Goal: Task Accomplishment & Management: Use online tool/utility

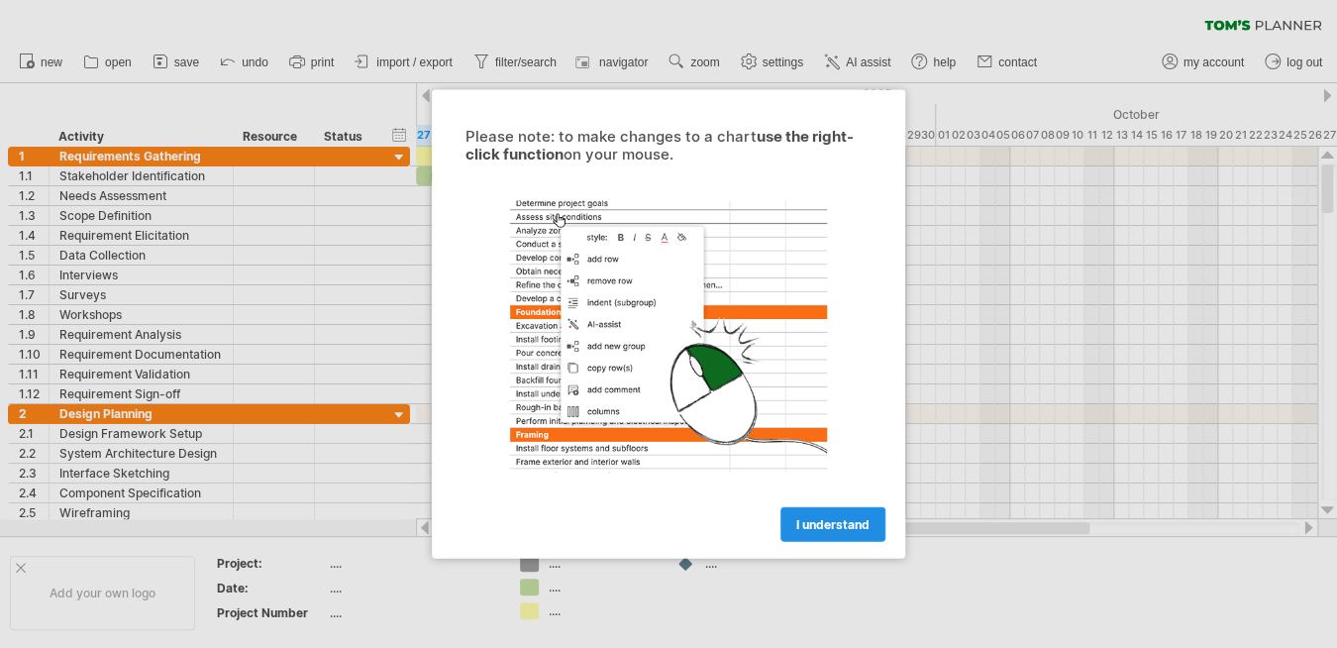
click at [828, 511] on link "I understand" at bounding box center [832, 524] width 105 height 35
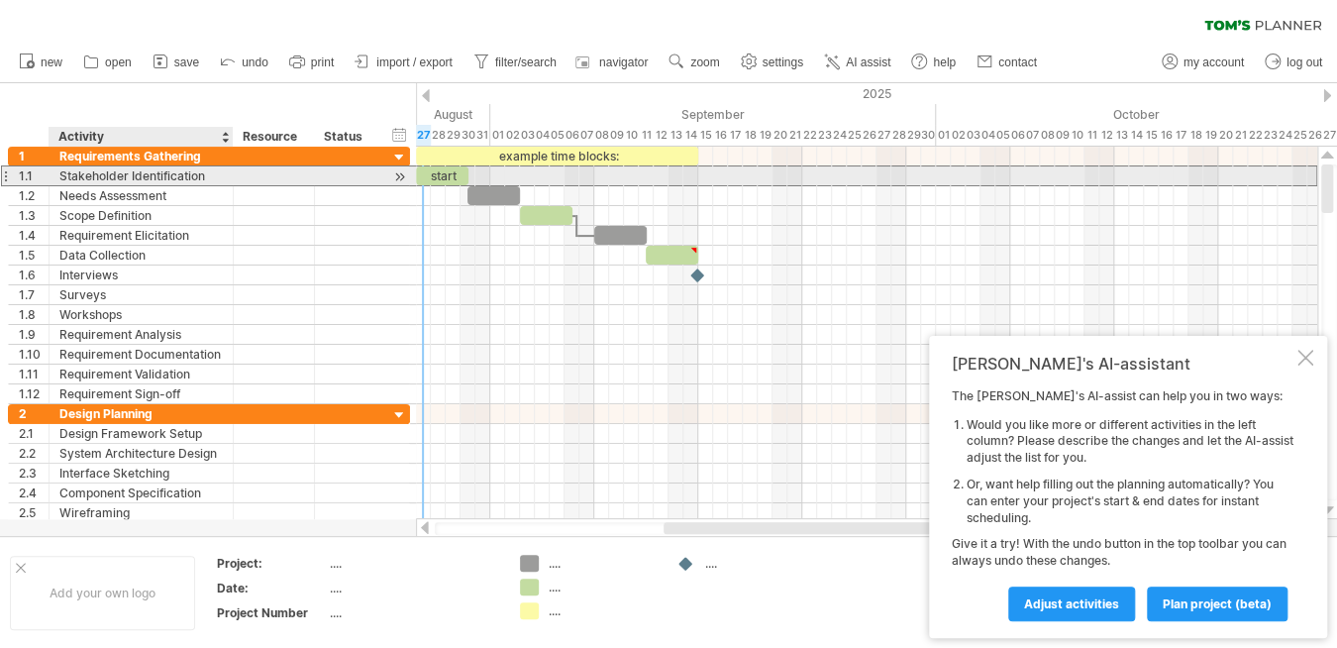
click at [218, 171] on div "Stakeholder Identification" at bounding box center [140, 175] width 163 height 19
click at [93, 169] on input "**********" at bounding box center [140, 175] width 163 height 19
click at [106, 175] on input "**********" at bounding box center [140, 175] width 163 height 19
type input "**********"
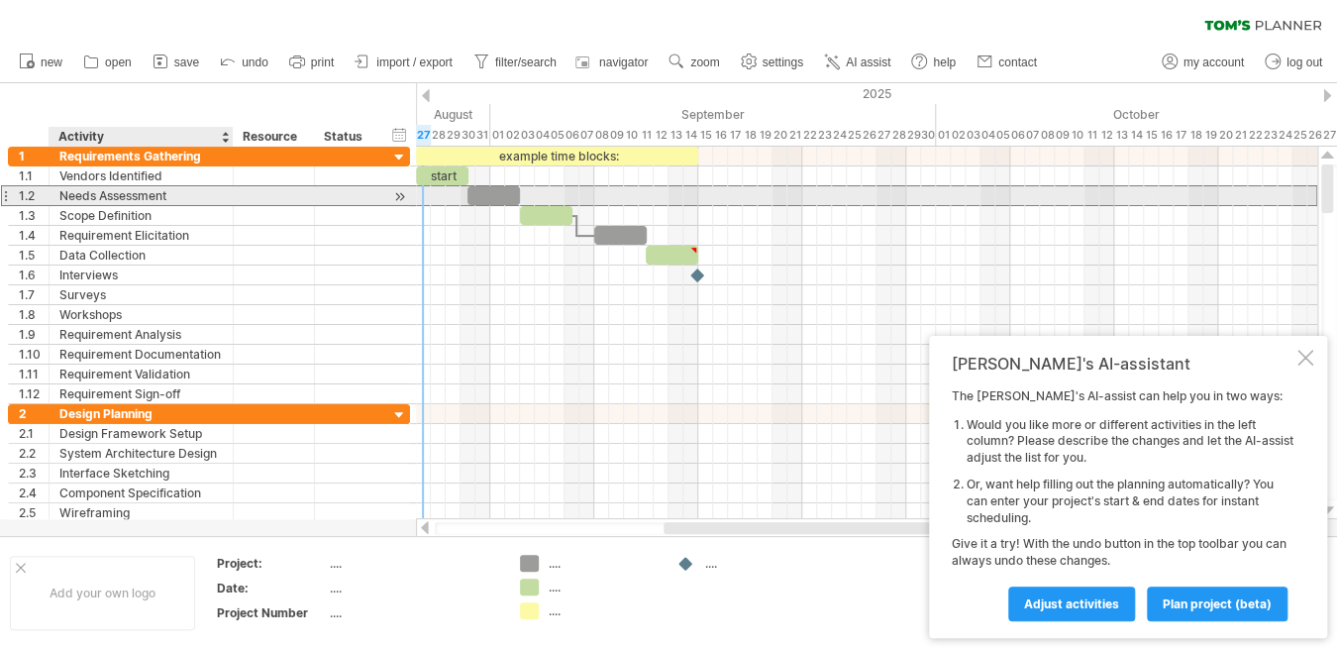
click at [96, 199] on div "Needs Assessment" at bounding box center [140, 195] width 163 height 19
click at [79, 189] on input "**********" at bounding box center [140, 195] width 163 height 19
click at [91, 194] on input "**********" at bounding box center [140, 195] width 163 height 19
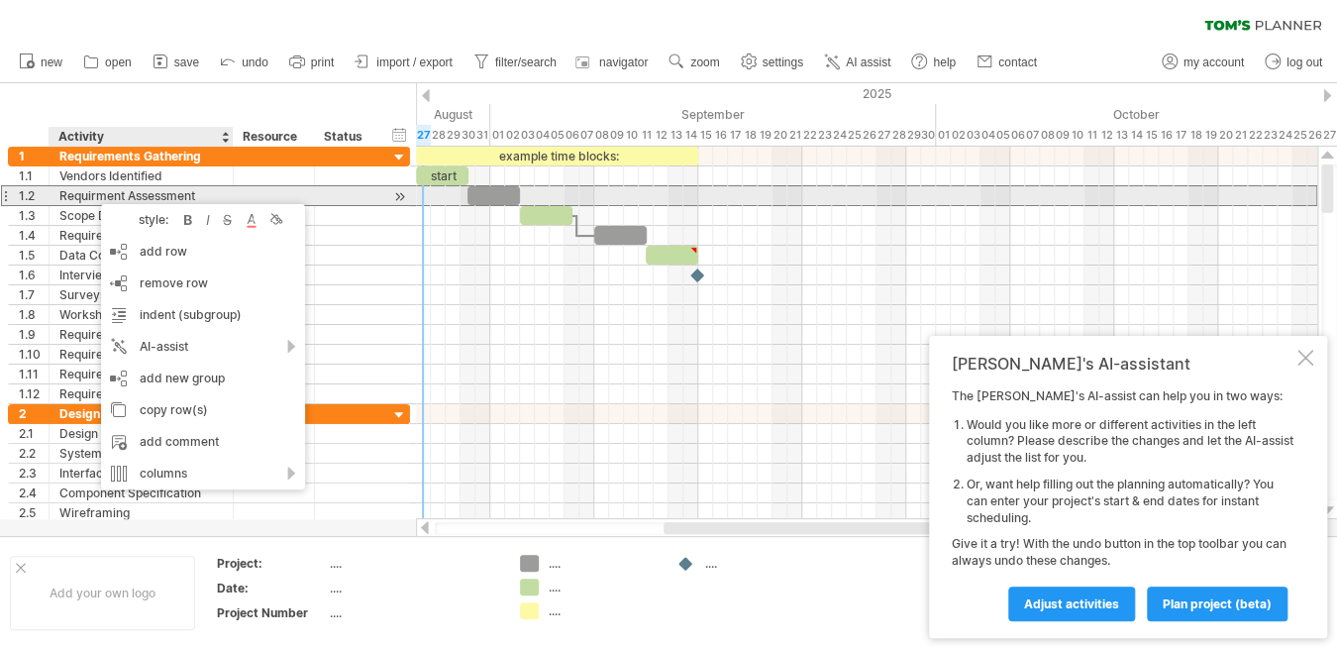
click at [84, 193] on div "Requirment Assessment" at bounding box center [140, 195] width 163 height 19
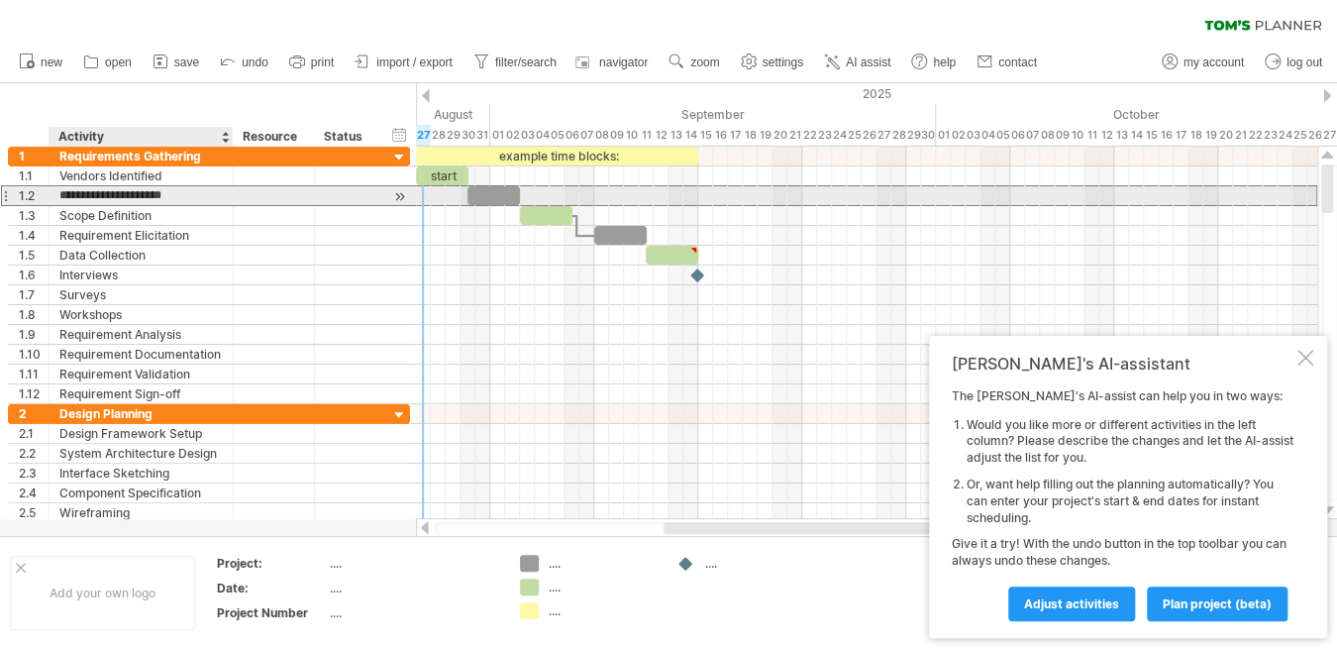
click at [95, 197] on input "**********" at bounding box center [140, 195] width 163 height 19
type input "**********"
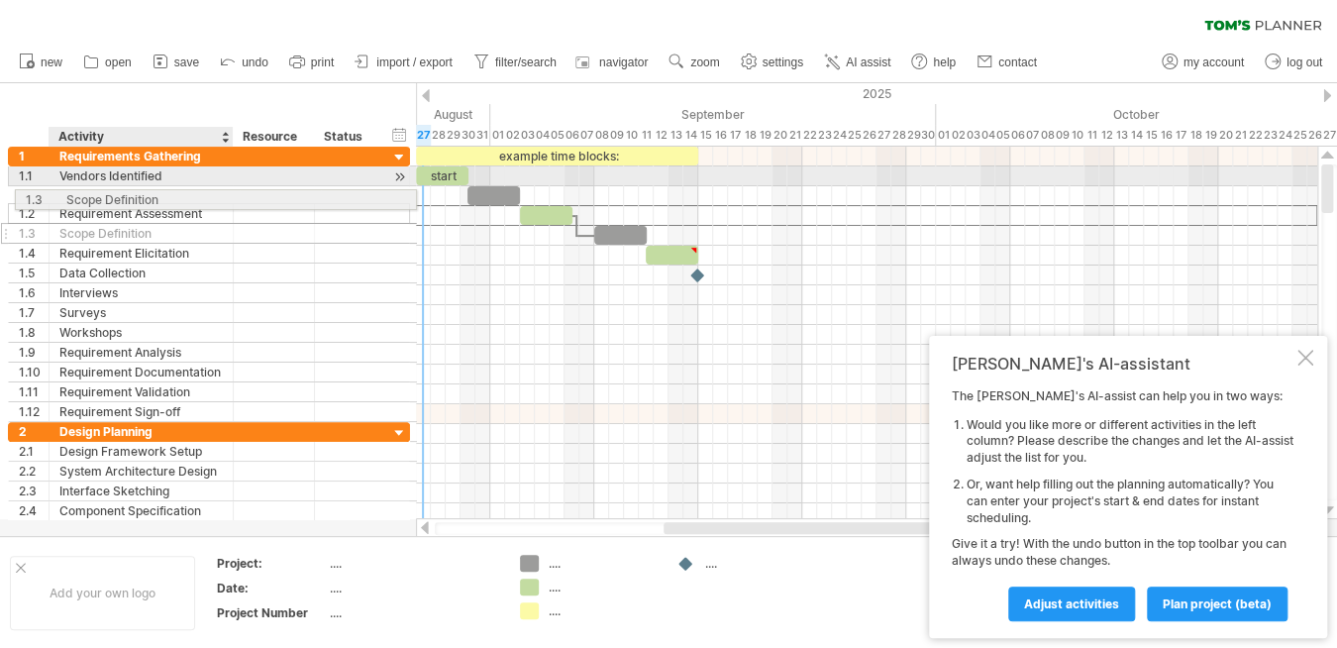
drag, startPoint x: 141, startPoint y: 216, endPoint x: 143, endPoint y: 196, distance: 19.9
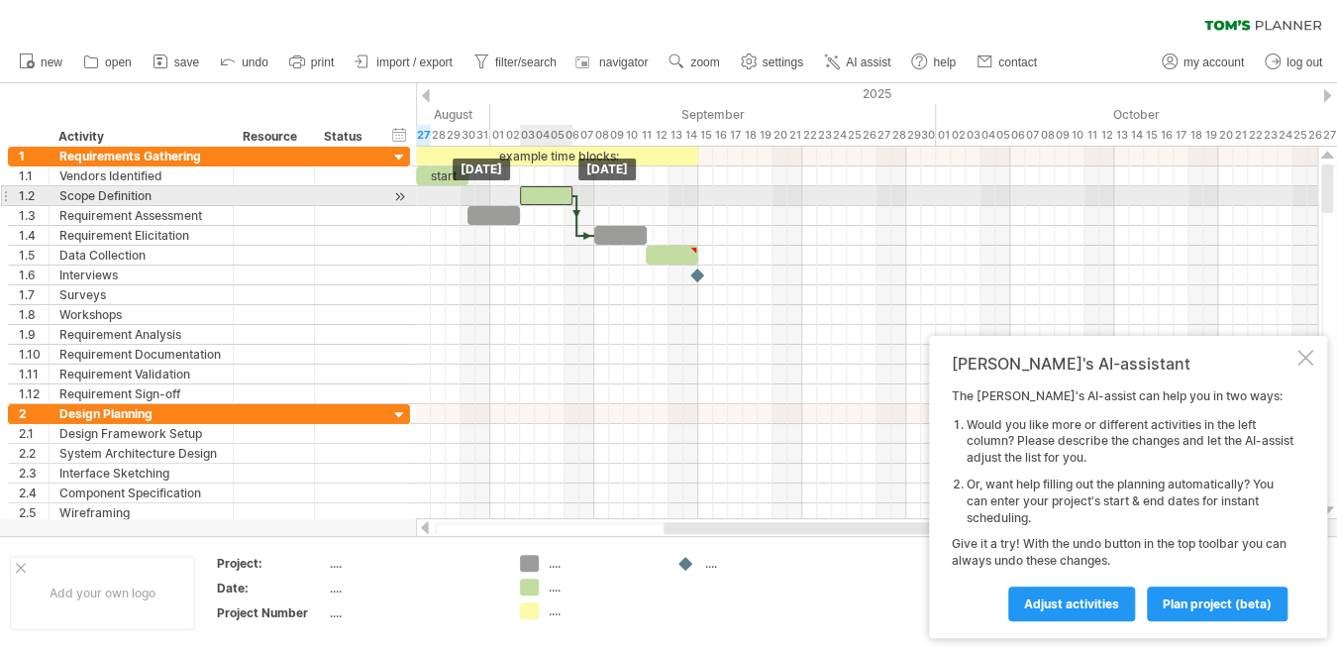
click at [547, 194] on div at bounding box center [546, 195] width 52 height 19
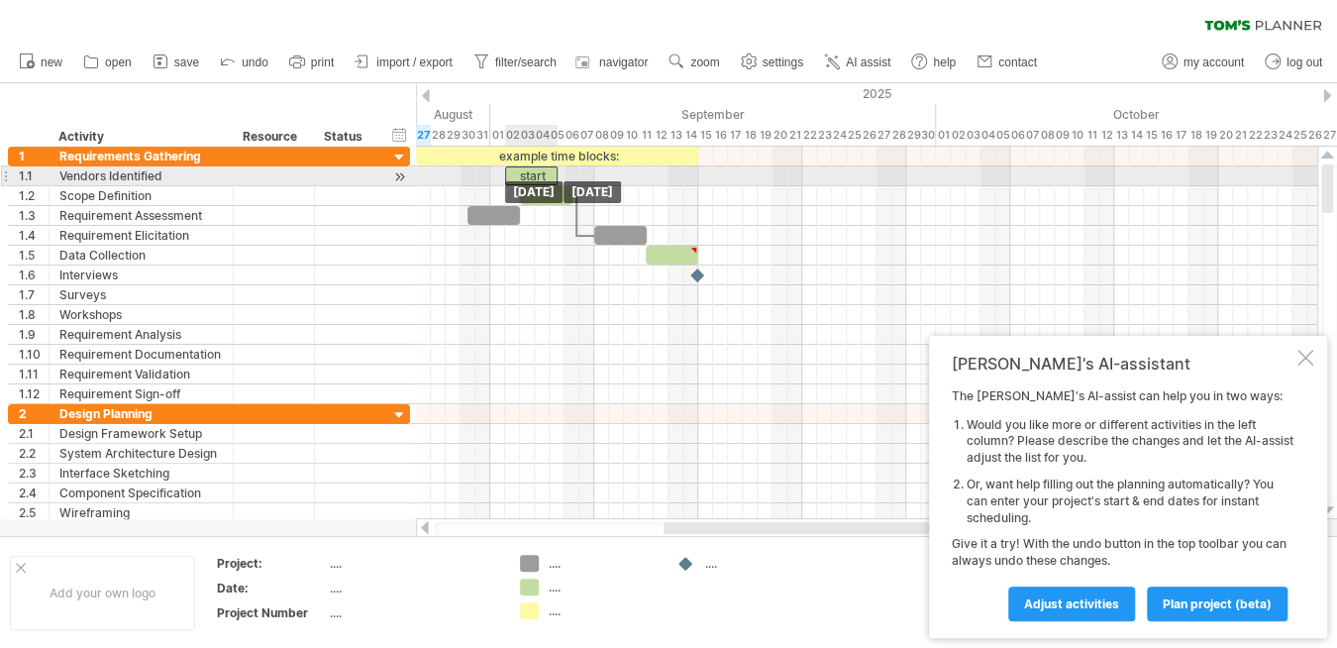
drag, startPoint x: 456, startPoint y: 178, endPoint x: 547, endPoint y: 178, distance: 91.1
click at [547, 178] on div "start" at bounding box center [531, 175] width 52 height 19
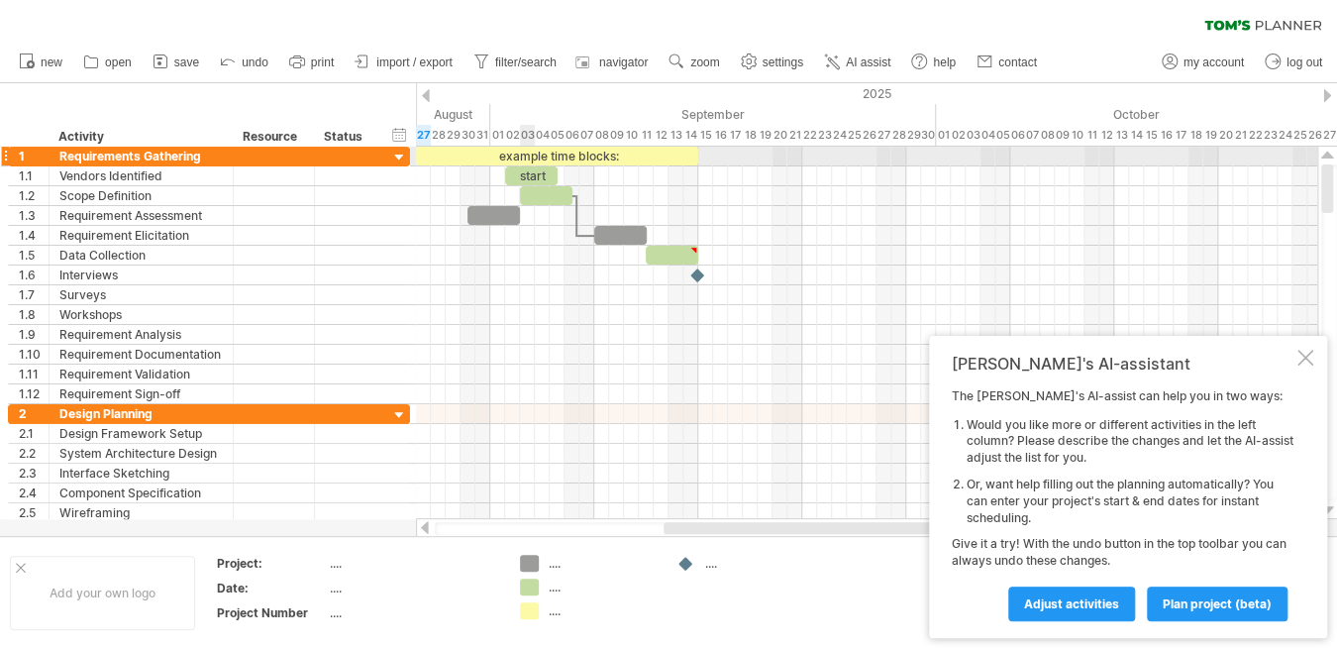
drag, startPoint x: 535, startPoint y: 165, endPoint x: 516, endPoint y: 167, distance: 18.9
click at [516, 167] on div "example time blocks: start [DATE] [DATE]" at bounding box center [866, 333] width 901 height 372
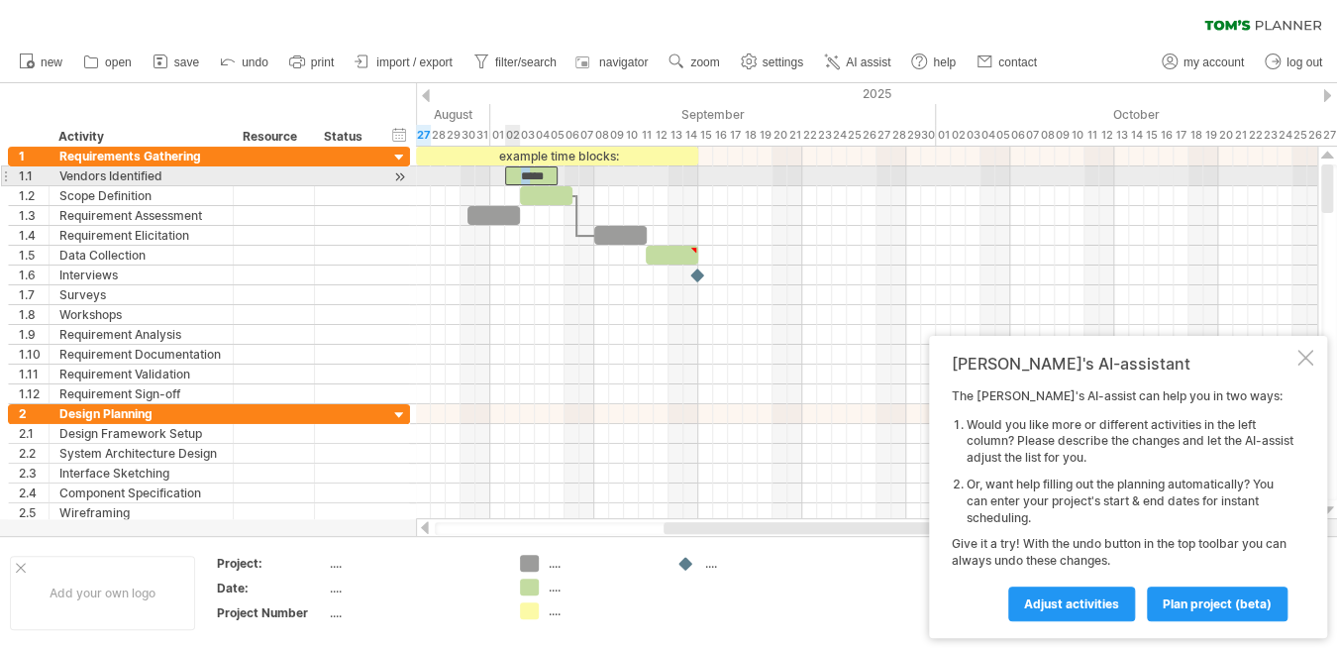
drag, startPoint x: 527, startPoint y: 177, endPoint x: 517, endPoint y: 176, distance: 10.0
click at [517, 176] on div "*****" at bounding box center [531, 175] width 52 height 19
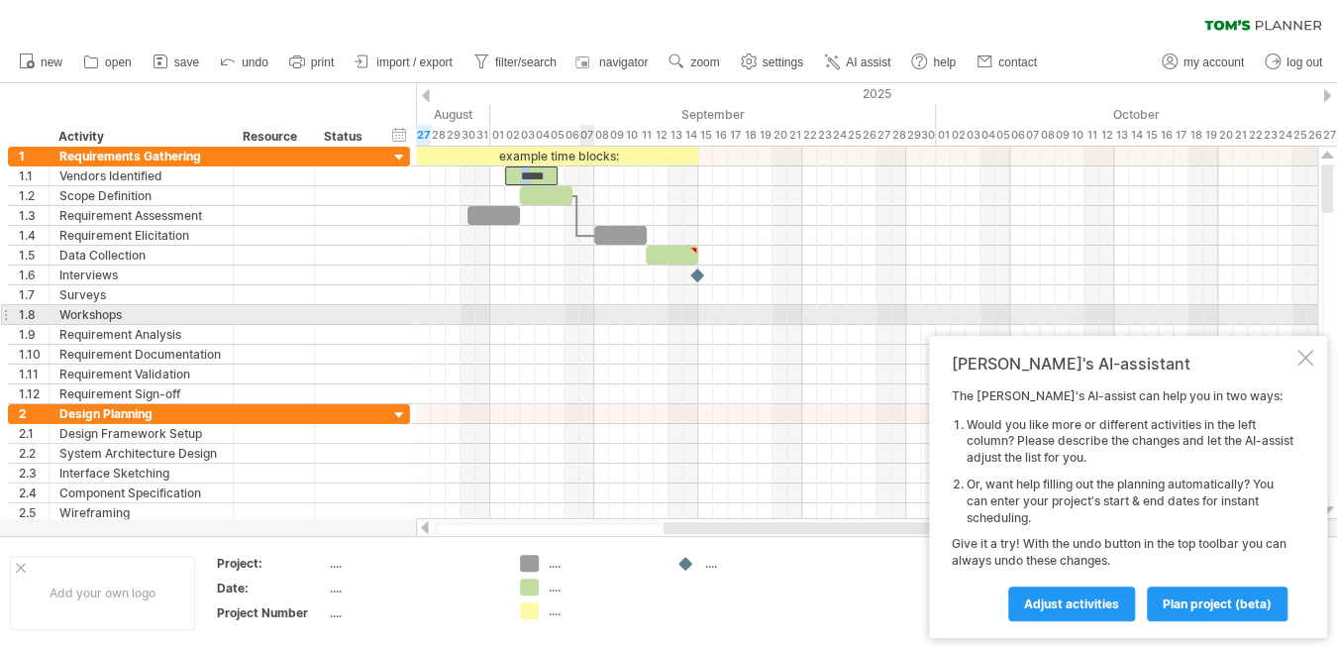
click at [588, 305] on div at bounding box center [866, 315] width 901 height 20
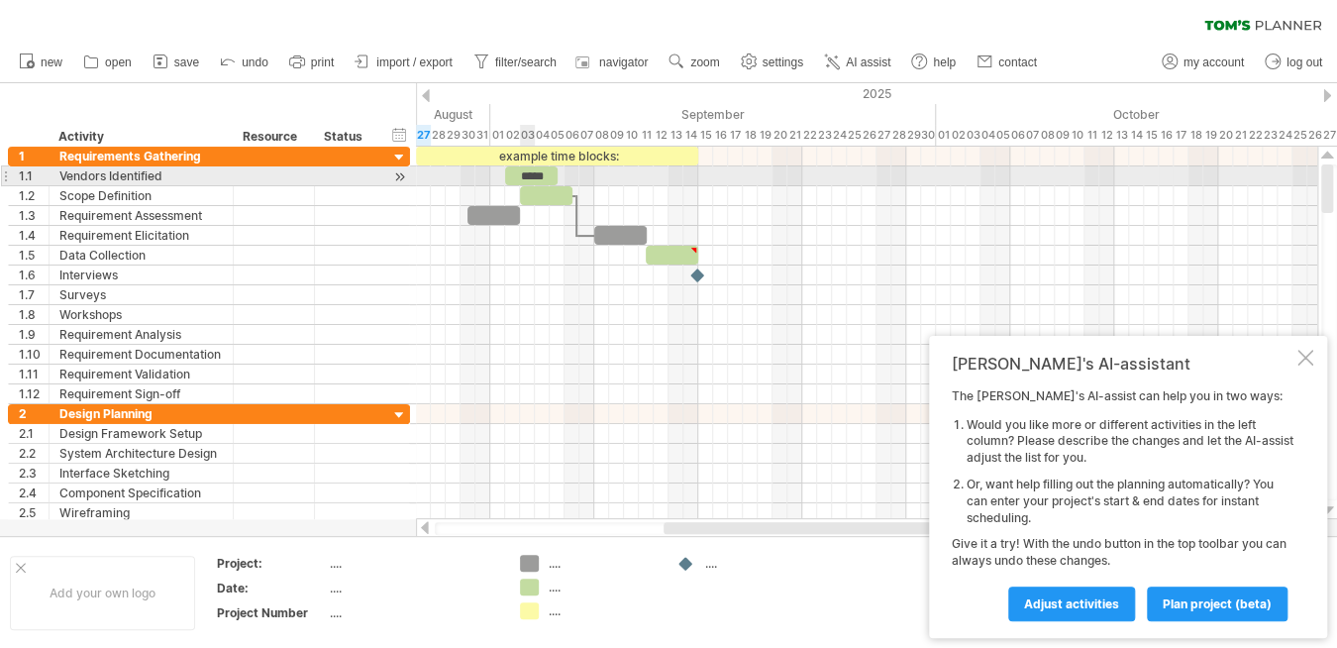
click at [528, 170] on div "*****" at bounding box center [531, 175] width 52 height 19
click at [290, 177] on div at bounding box center [274, 175] width 60 height 19
click at [395, 175] on div at bounding box center [399, 176] width 19 height 21
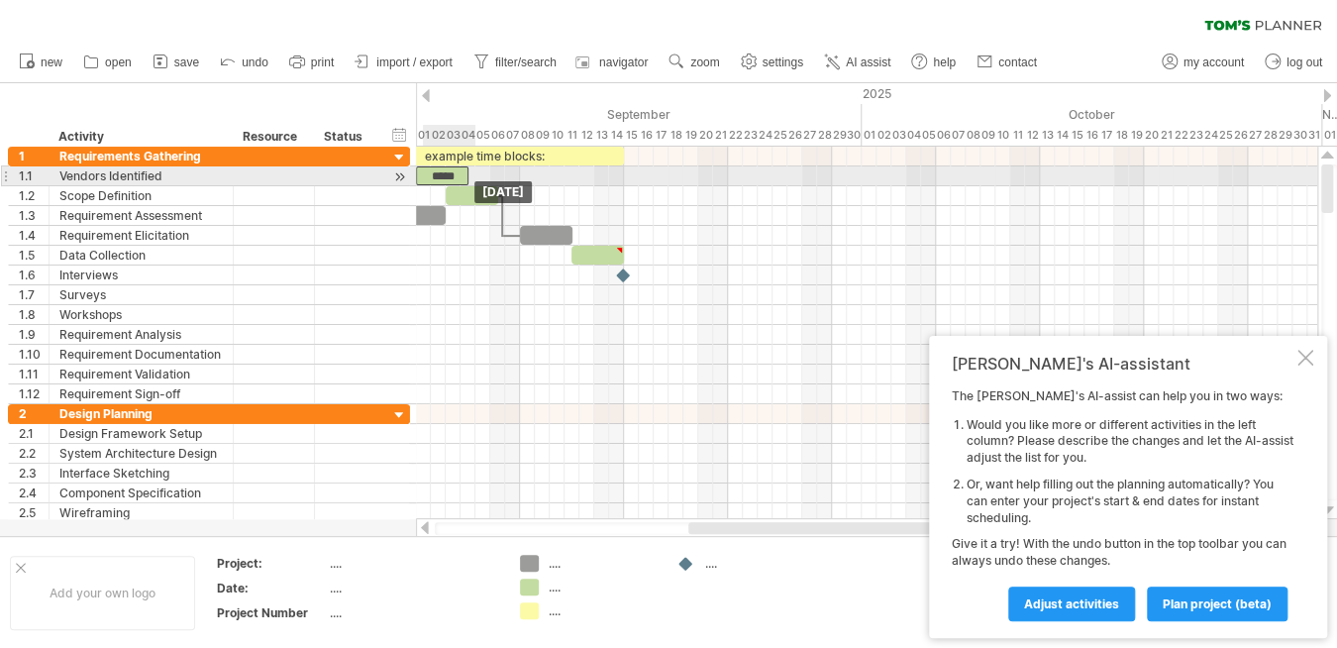
drag, startPoint x: 457, startPoint y: 171, endPoint x: 445, endPoint y: 171, distance: 11.9
click at [445, 171] on div "*****" at bounding box center [442, 175] width 52 height 19
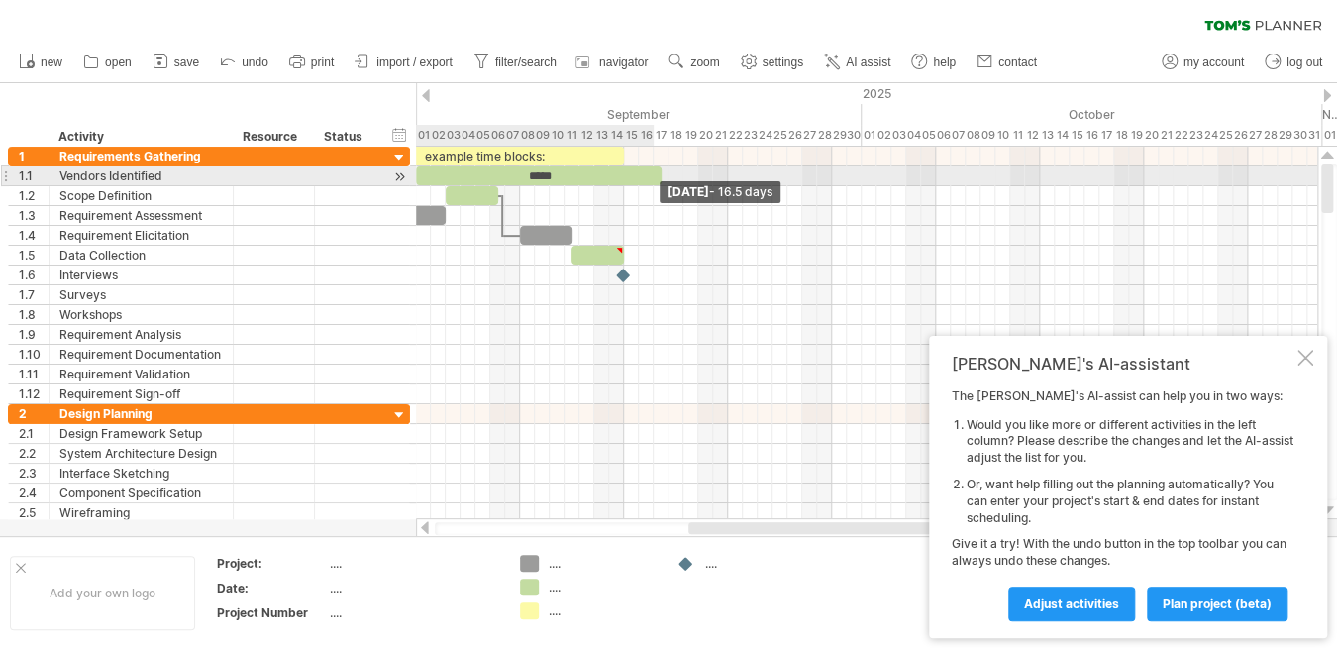
drag, startPoint x: 467, startPoint y: 175, endPoint x: 658, endPoint y: 173, distance: 190.2
click at [658, 173] on span at bounding box center [662, 175] width 8 height 19
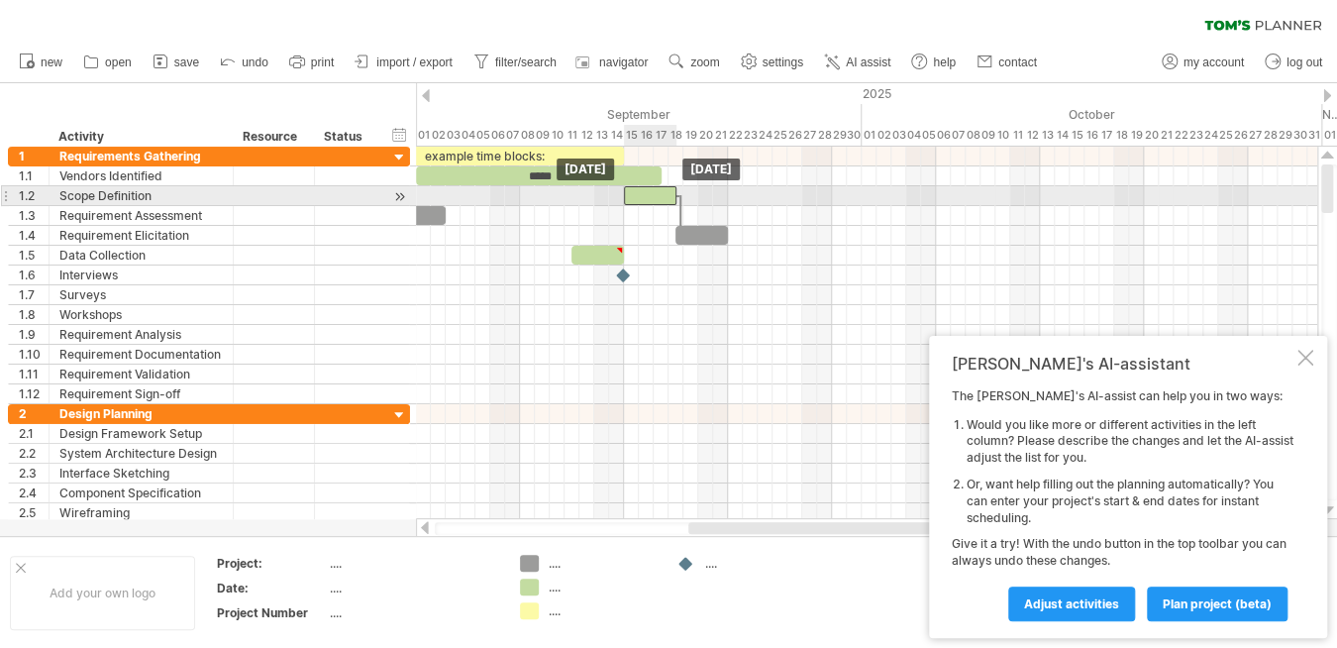
drag, startPoint x: 473, startPoint y: 196, endPoint x: 654, endPoint y: 192, distance: 180.3
click at [654, 192] on div at bounding box center [650, 195] width 52 height 19
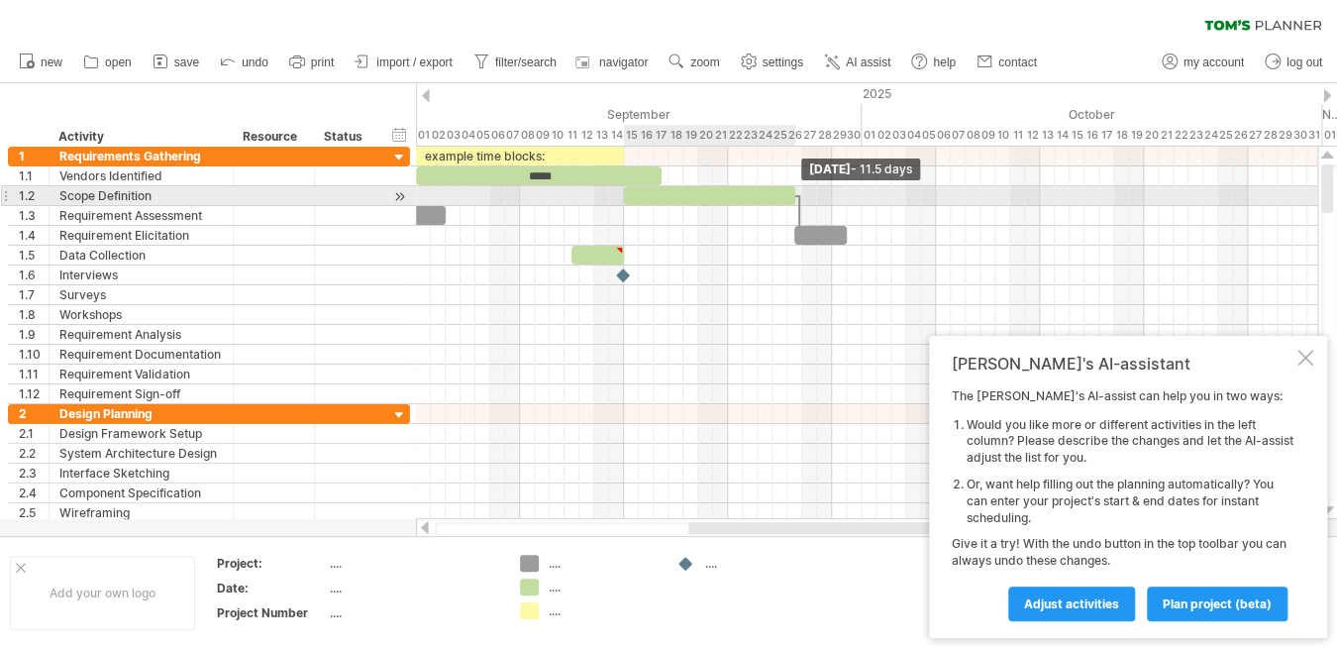
drag, startPoint x: 677, startPoint y: 195, endPoint x: 799, endPoint y: 195, distance: 121.8
click at [799, 195] on div "example time blocks: ***** [DATE] - 11.5 days [DATE]" at bounding box center [866, 333] width 901 height 372
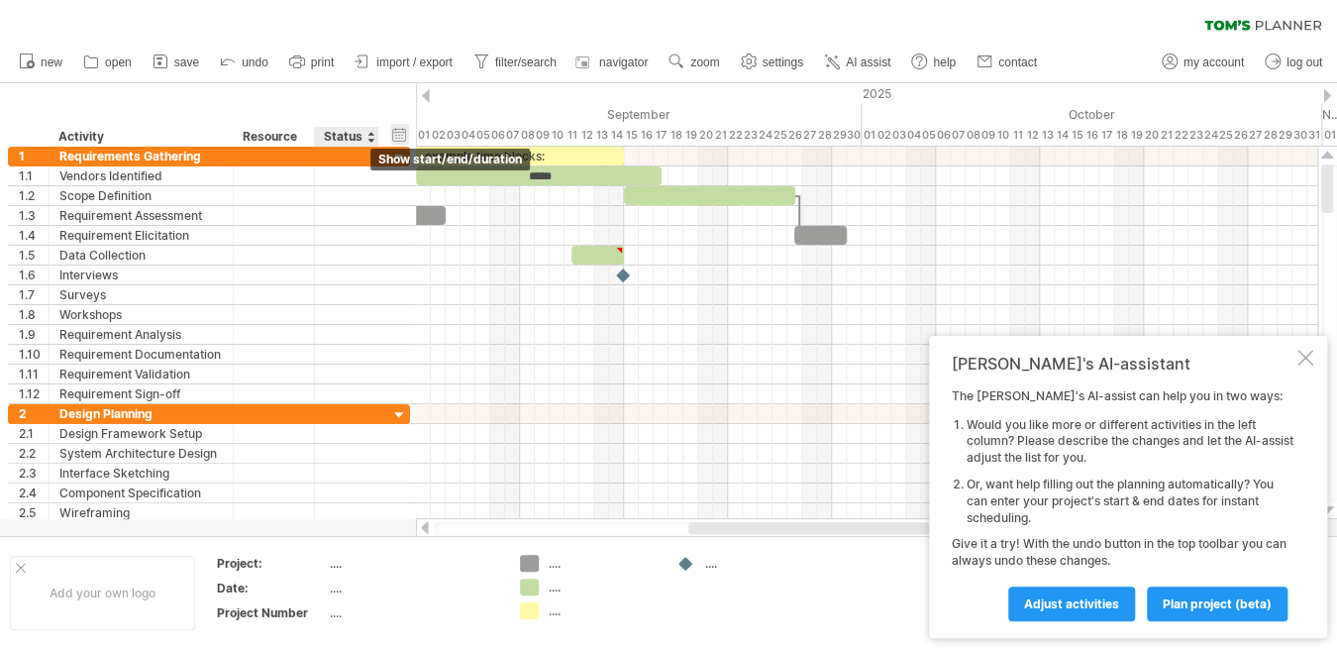
click at [404, 136] on div "hide start/end/duration show start/end/duration" at bounding box center [399, 134] width 19 height 21
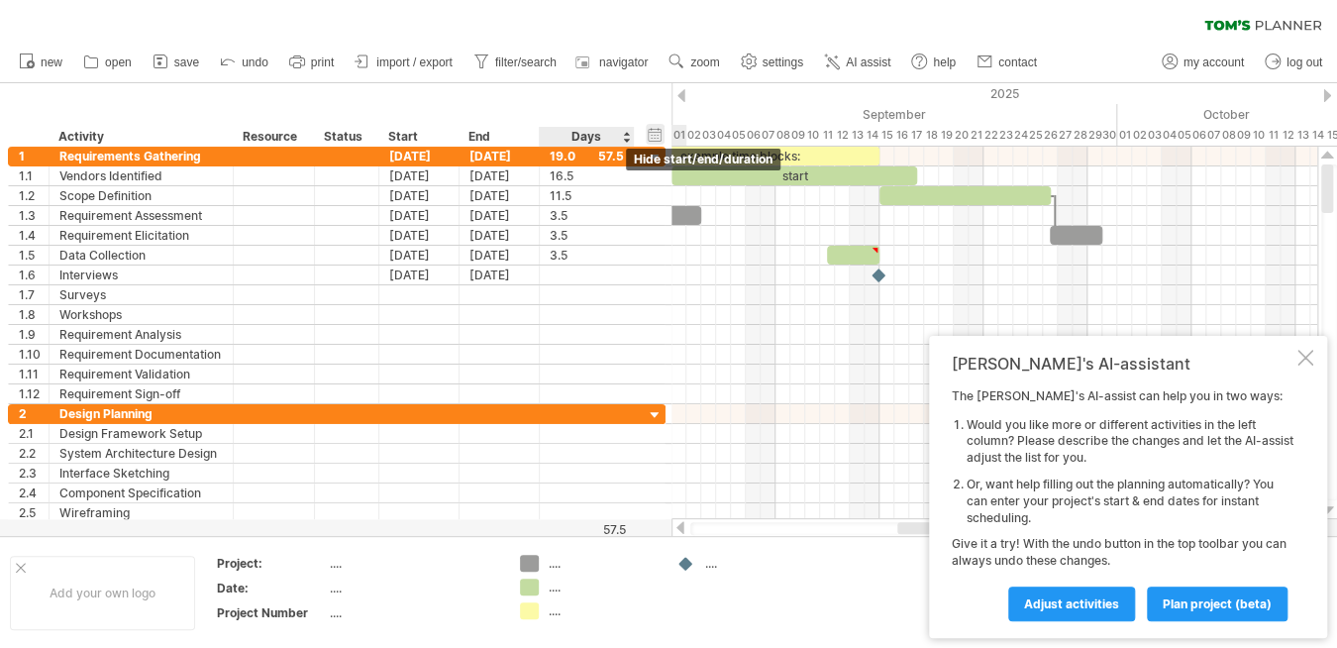
click at [652, 134] on div "hide start/end/duration show start/end/duration" at bounding box center [655, 134] width 19 height 21
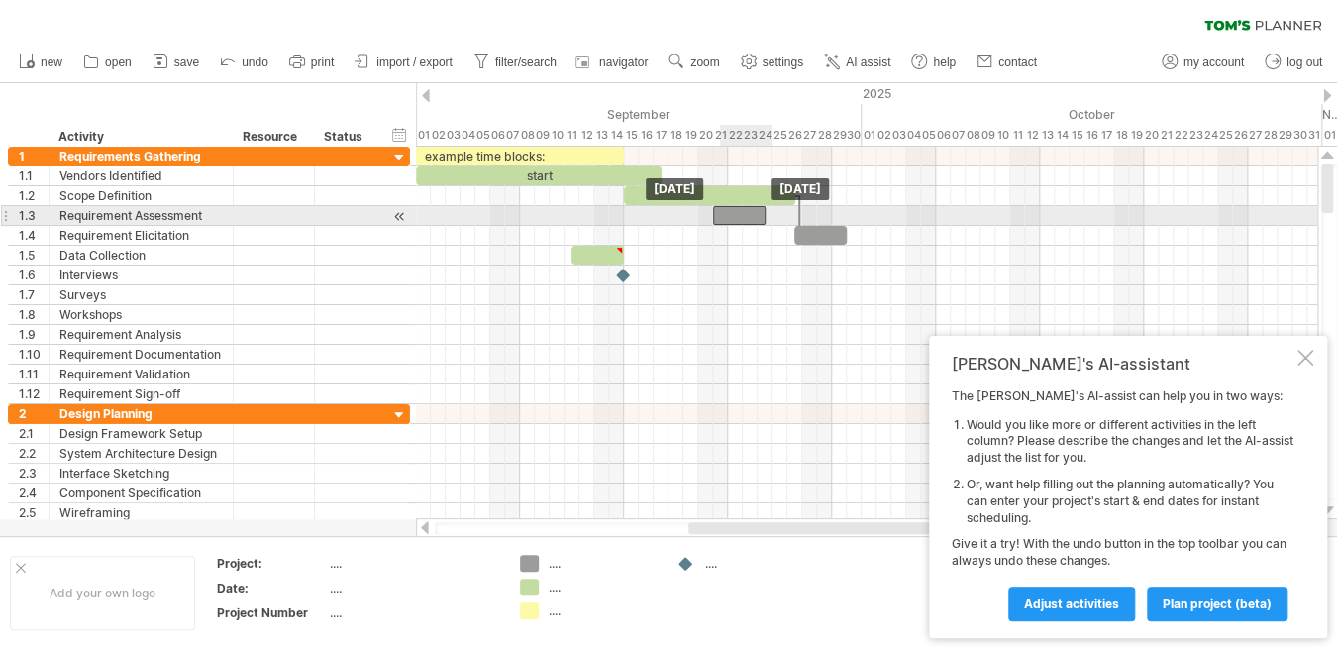
drag, startPoint x: 433, startPoint y: 212, endPoint x: 754, endPoint y: 216, distance: 320.9
click at [754, 216] on div at bounding box center [739, 215] width 52 height 19
drag, startPoint x: 816, startPoint y: 210, endPoint x: 804, endPoint y: 209, distance: 11.9
click at [812, 209] on div at bounding box center [866, 216] width 901 height 20
click at [743, 214] on div at bounding box center [739, 215] width 52 height 19
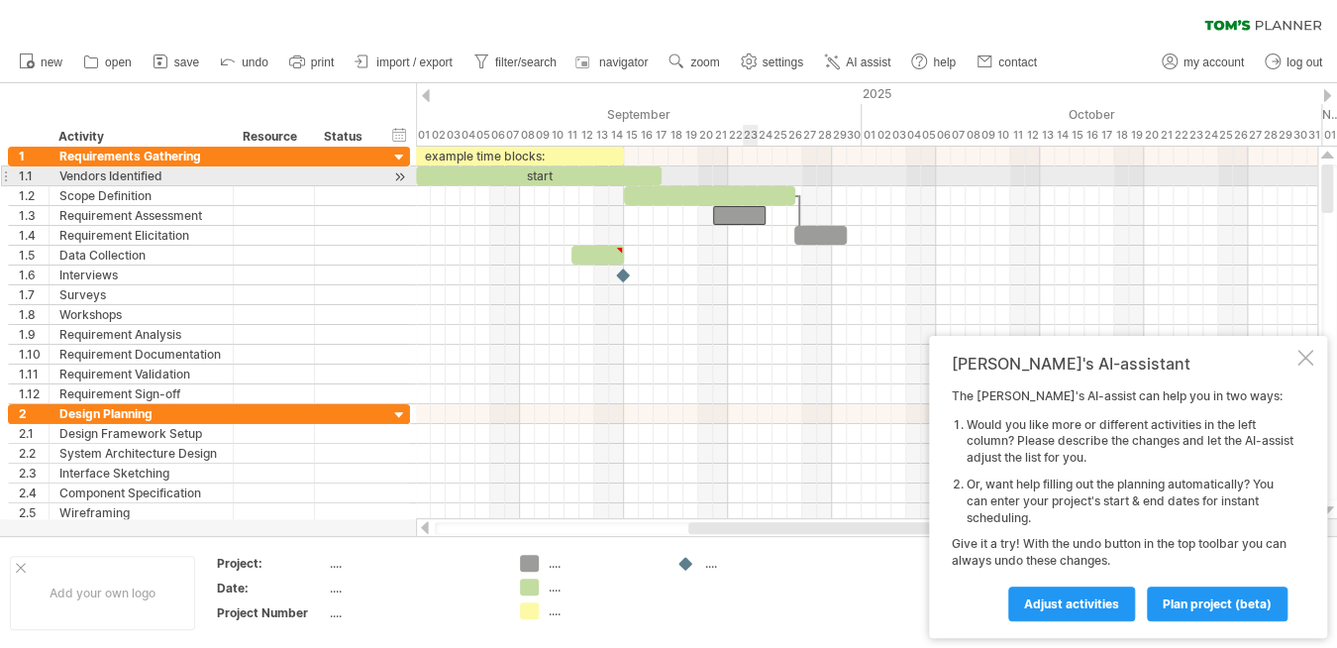
click at [749, 186] on div at bounding box center [709, 195] width 171 height 19
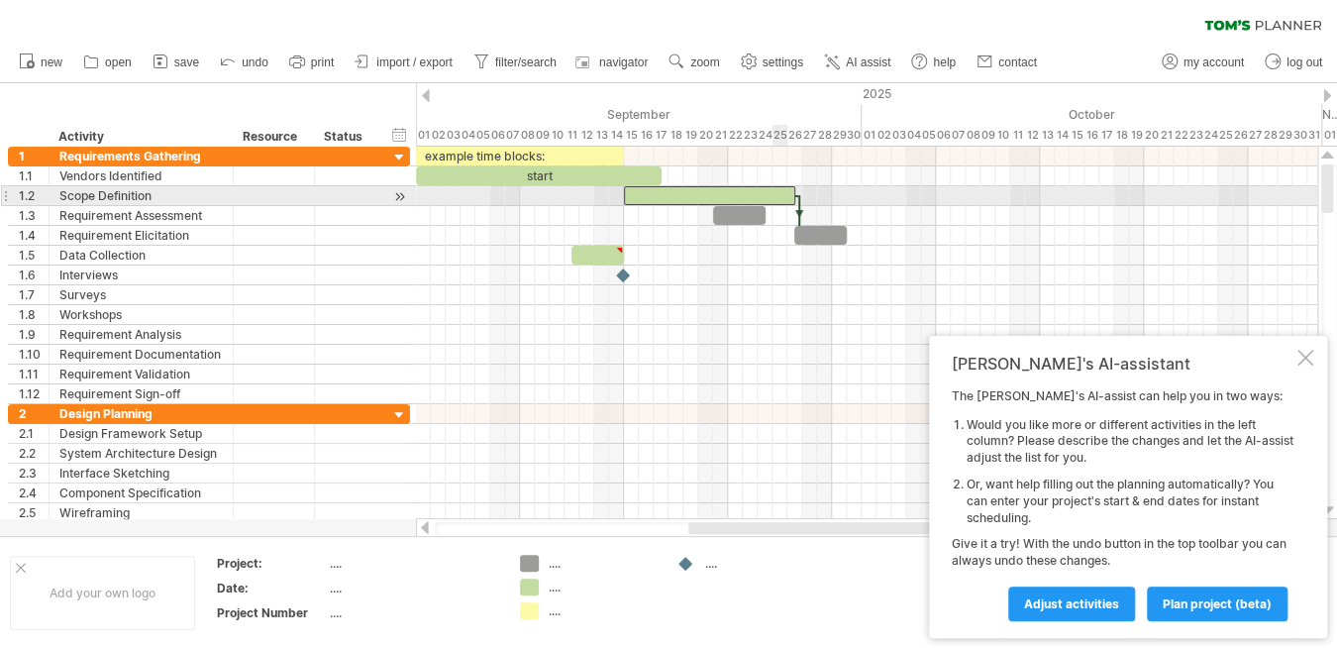
click at [776, 191] on div at bounding box center [709, 195] width 171 height 19
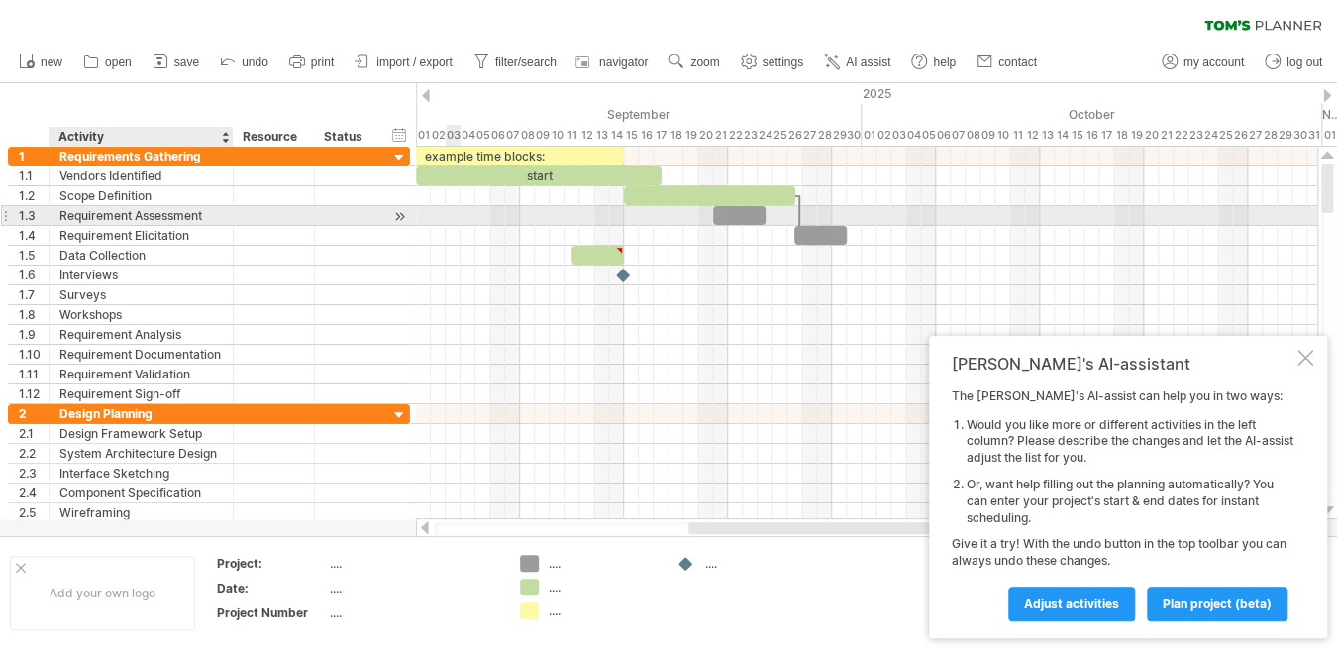
click at [69, 214] on div "Requirement Assessment" at bounding box center [140, 215] width 163 height 19
click at [59, 210] on input "**********" at bounding box center [140, 215] width 163 height 19
type input "**********"
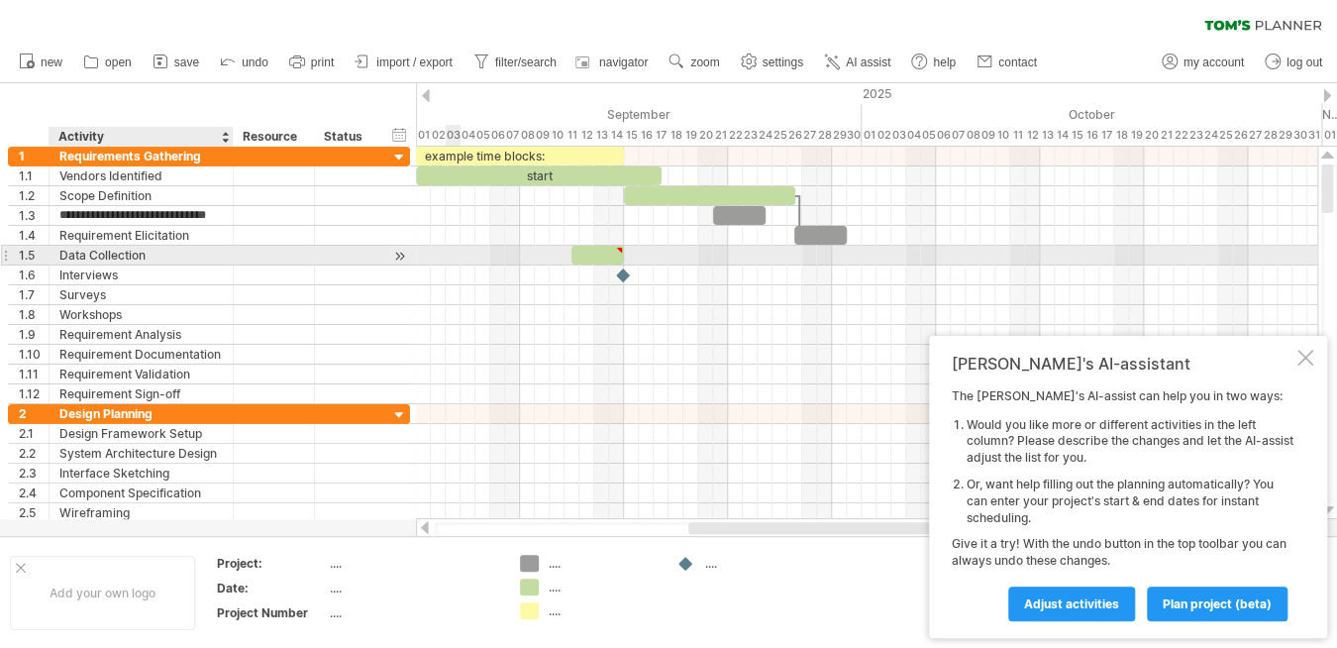
click at [184, 254] on div "Data Collection" at bounding box center [140, 255] width 163 height 19
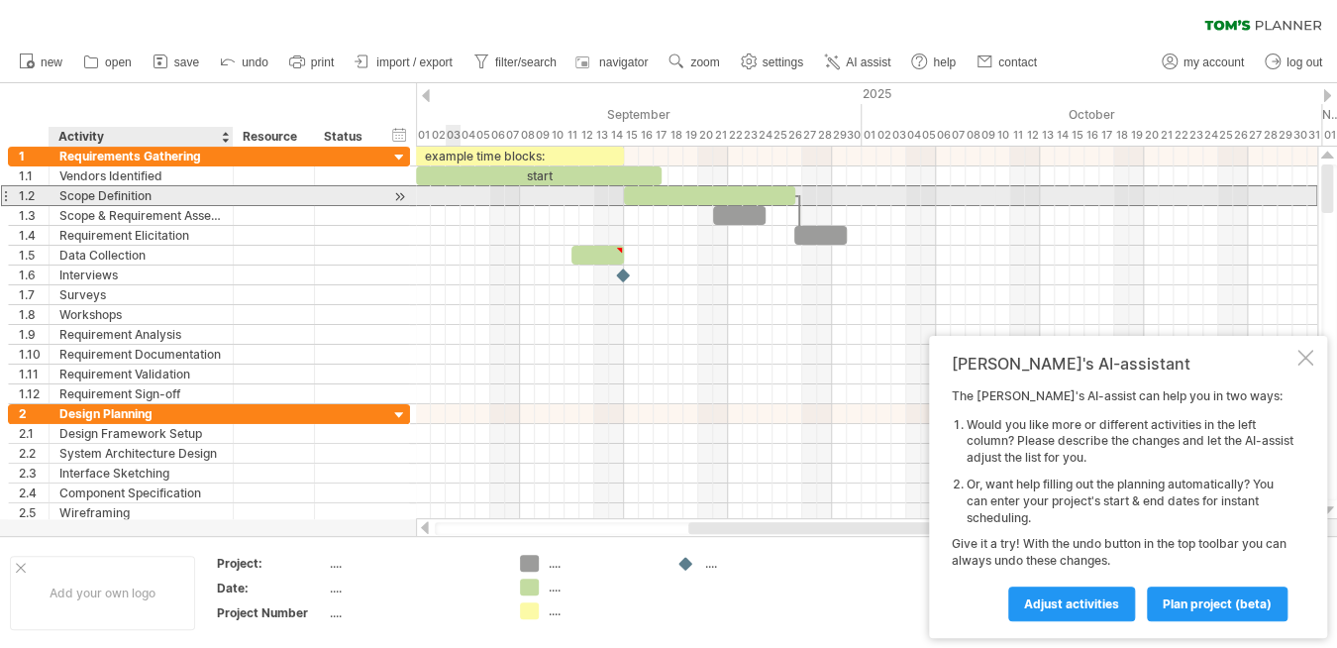
click at [172, 198] on div "Scope Definition" at bounding box center [140, 195] width 163 height 19
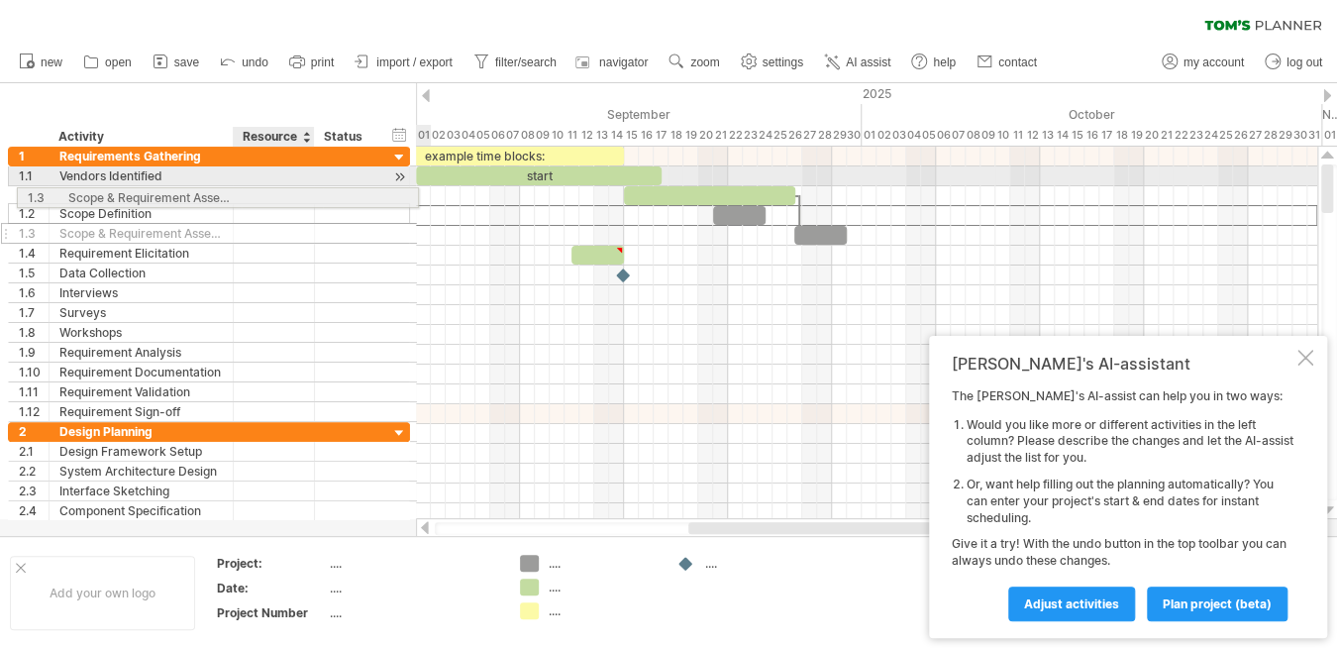
drag, startPoint x: 265, startPoint y: 214, endPoint x: 272, endPoint y: 194, distance: 21.0
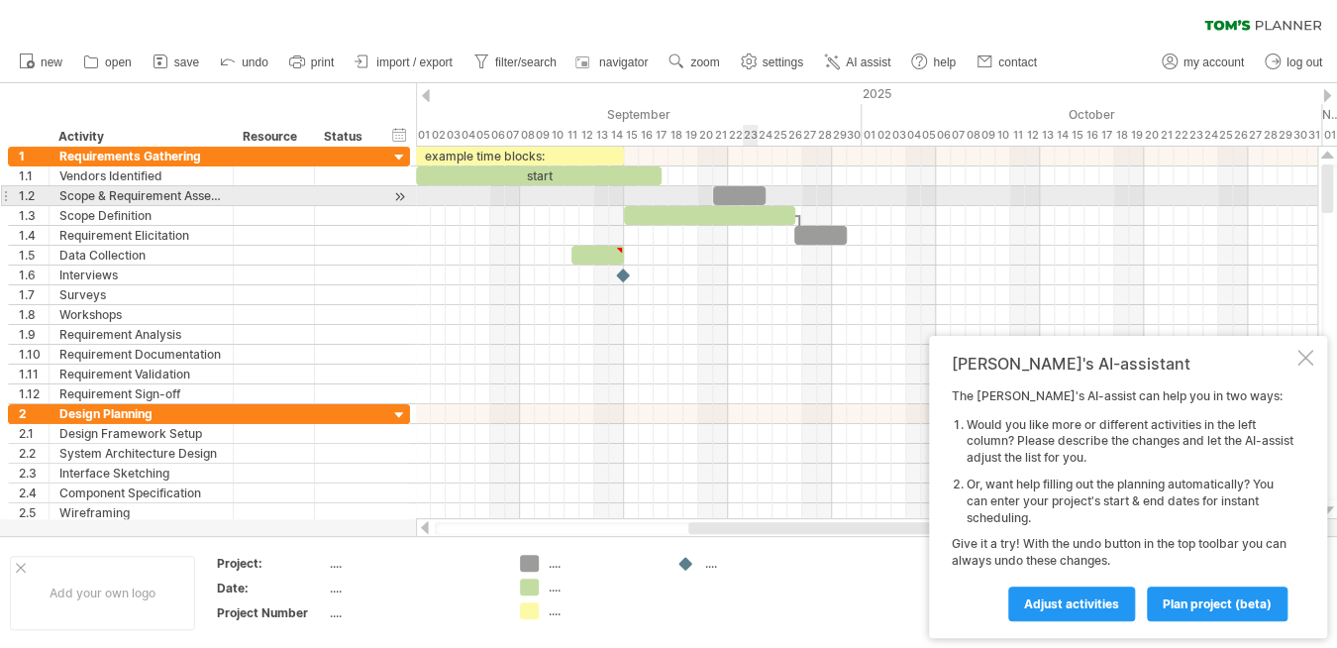
click at [749, 196] on div at bounding box center [739, 195] width 52 height 19
drag, startPoint x: 713, startPoint y: 196, endPoint x: 653, endPoint y: 192, distance: 60.5
click at [653, 192] on span at bounding box center [654, 195] width 8 height 19
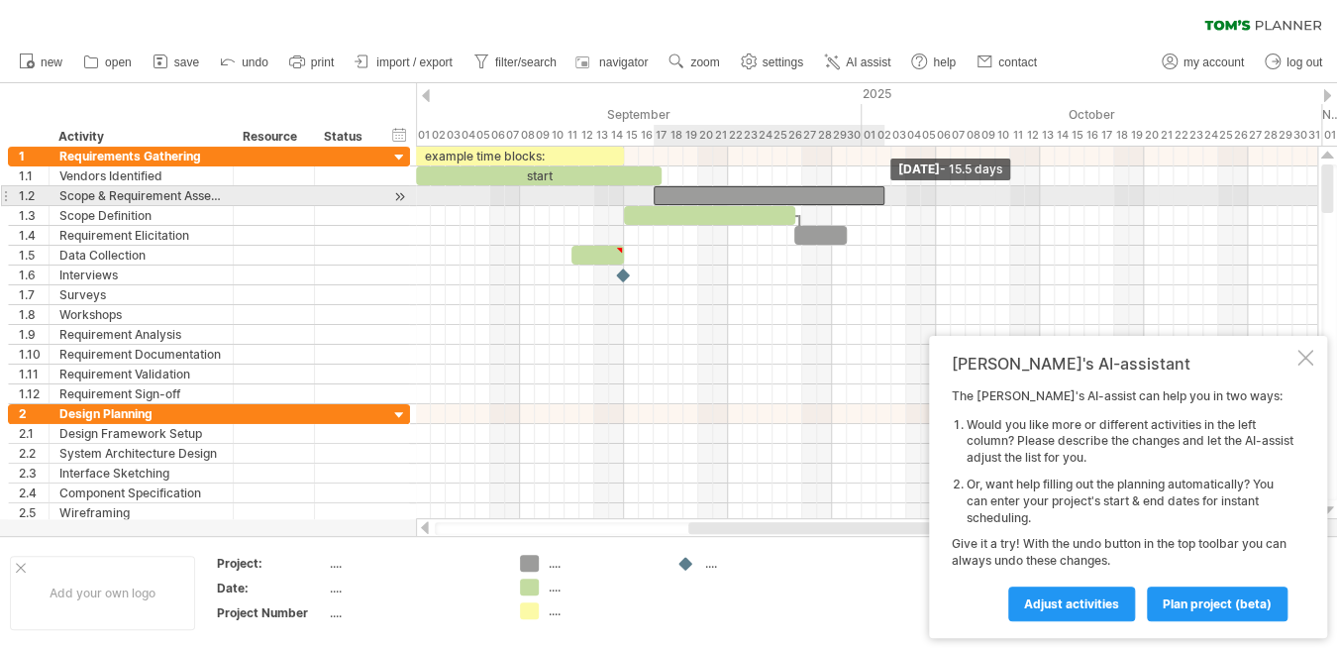
drag, startPoint x: 763, startPoint y: 189, endPoint x: 882, endPoint y: 187, distance: 119.9
click at [882, 187] on span at bounding box center [884, 195] width 8 height 19
click at [777, 197] on div at bounding box center [769, 195] width 231 height 19
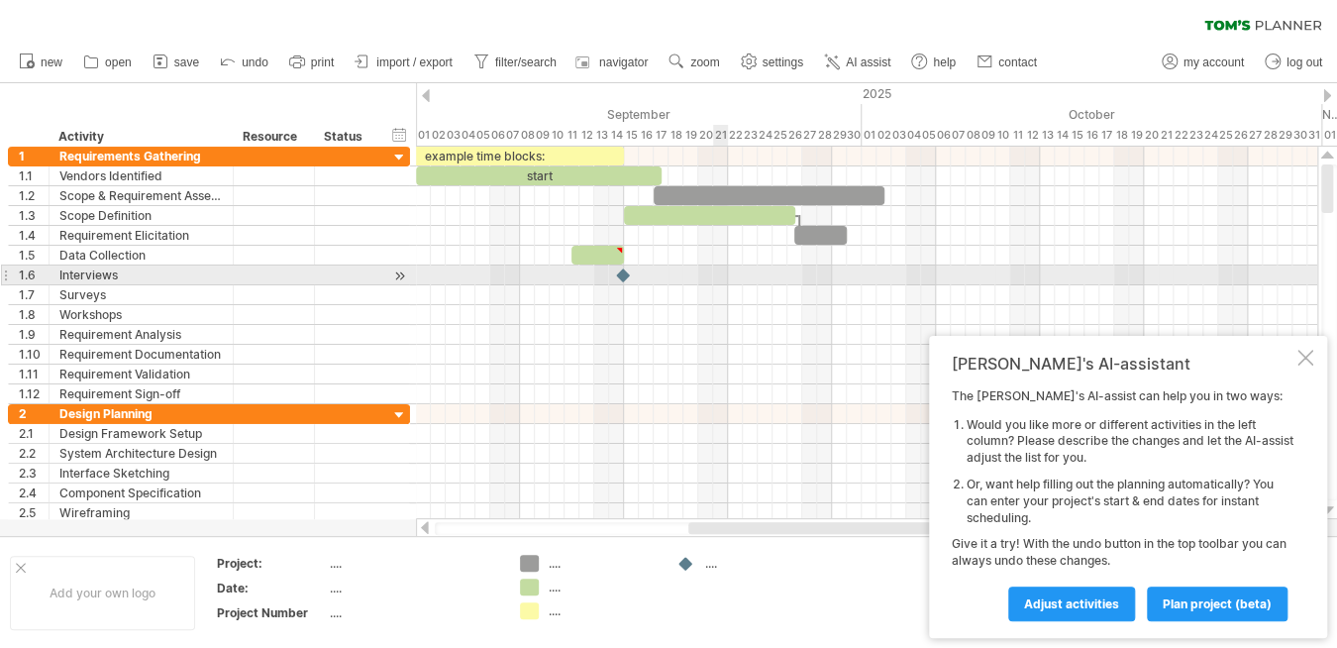
click at [715, 266] on div at bounding box center [866, 275] width 901 height 20
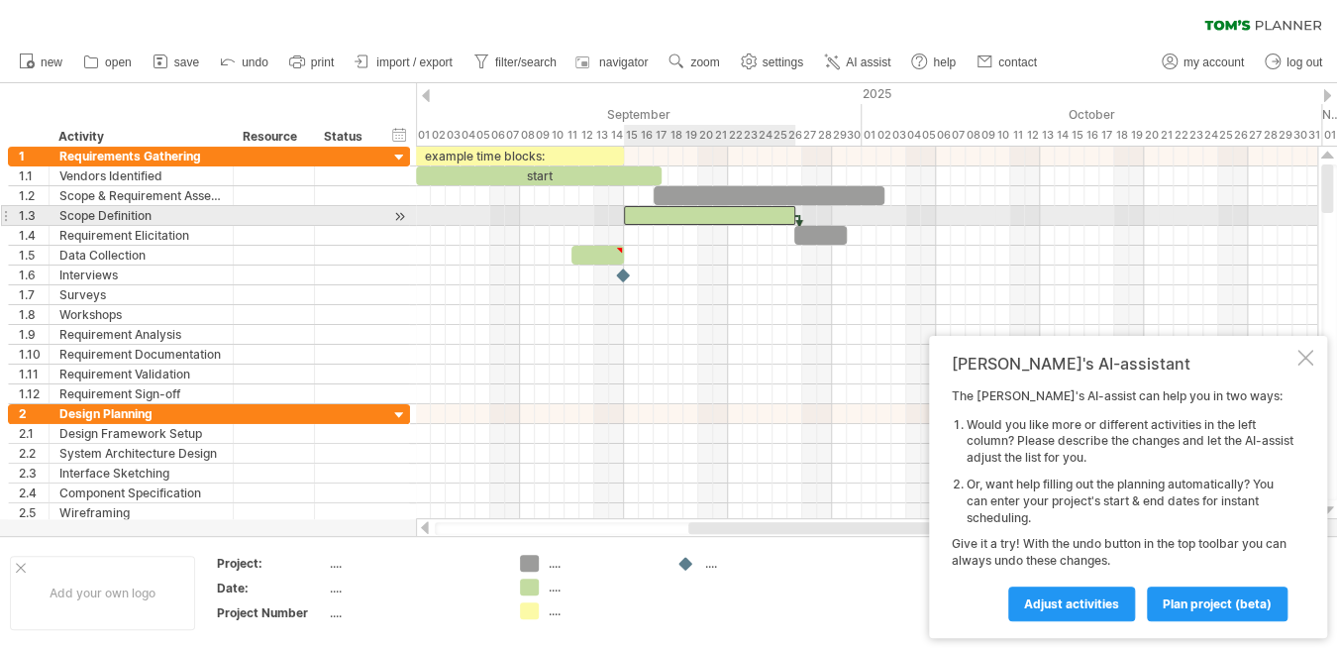
click at [711, 218] on div at bounding box center [709, 215] width 171 height 19
click at [394, 217] on div at bounding box center [399, 216] width 19 height 21
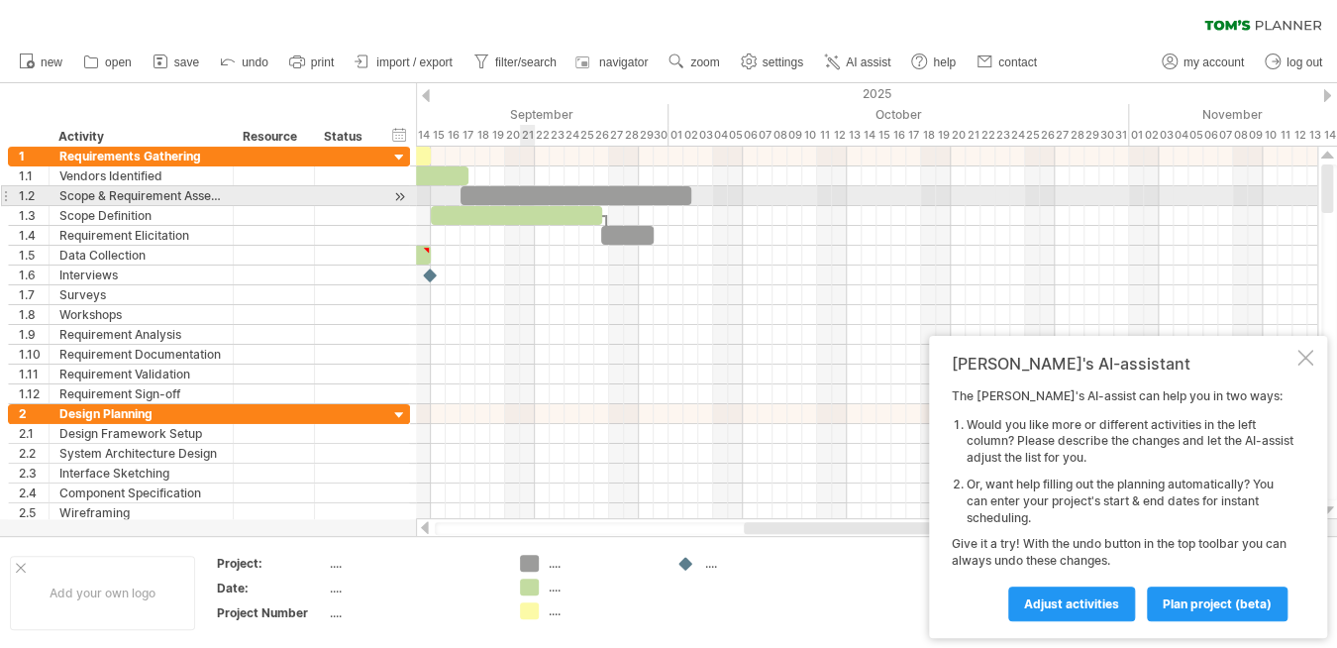
click at [531, 199] on div at bounding box center [576, 195] width 231 height 19
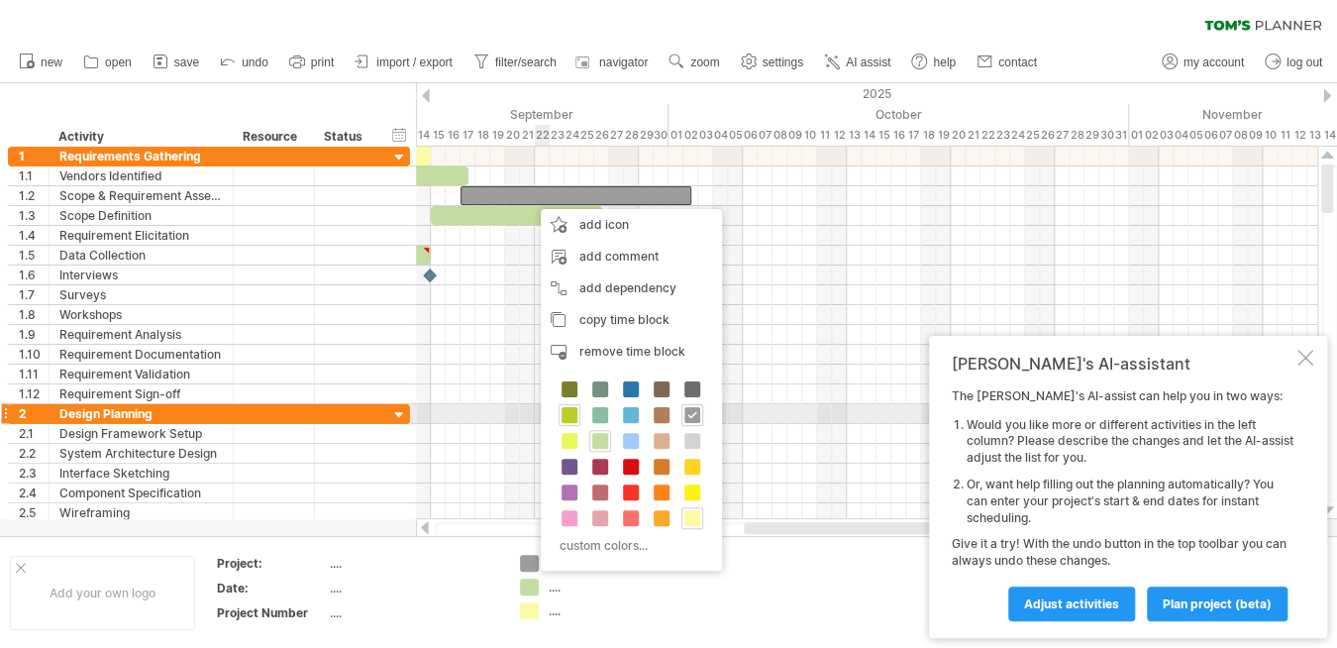
click at [565, 419] on span at bounding box center [570, 415] width 16 height 16
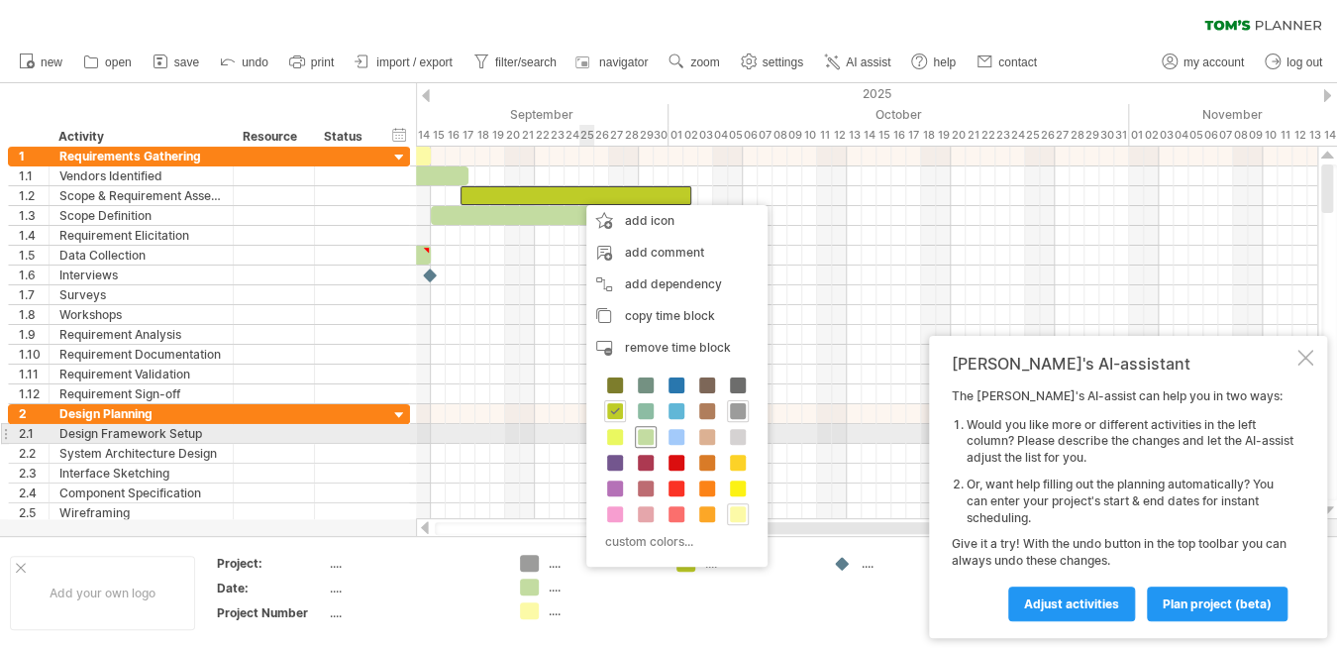
click at [640, 437] on span at bounding box center [646, 437] width 16 height 16
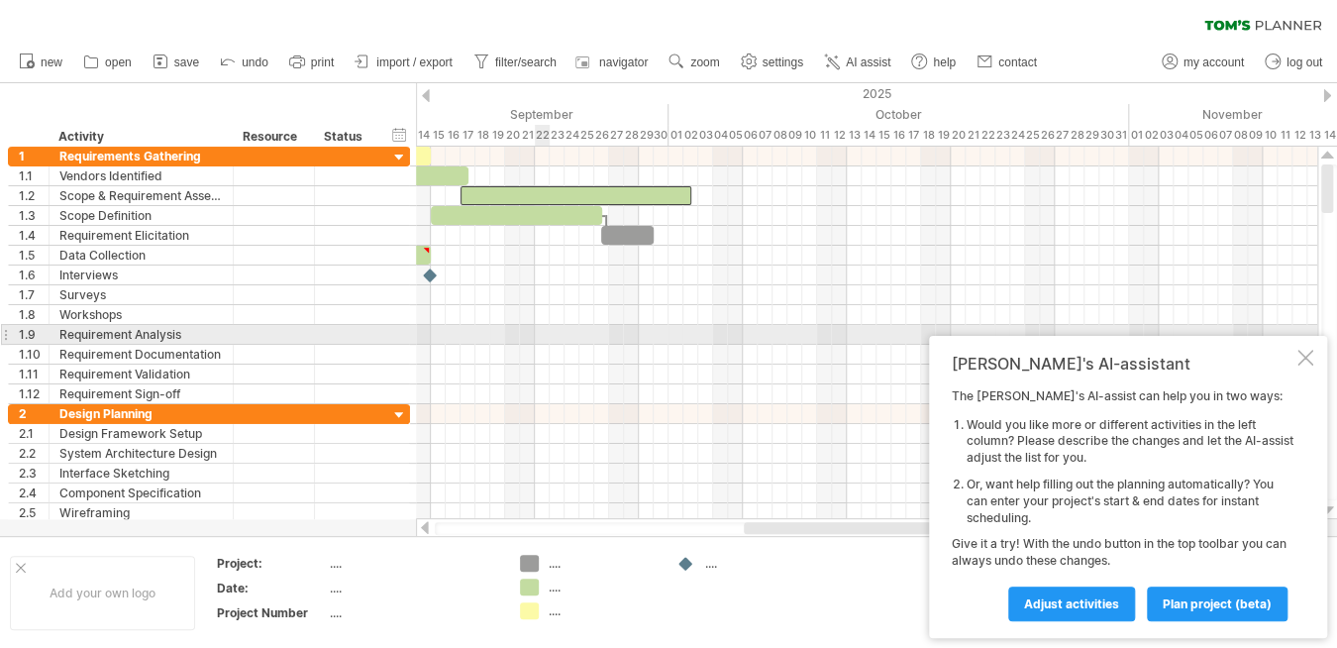
click at [549, 337] on div at bounding box center [866, 335] width 901 height 20
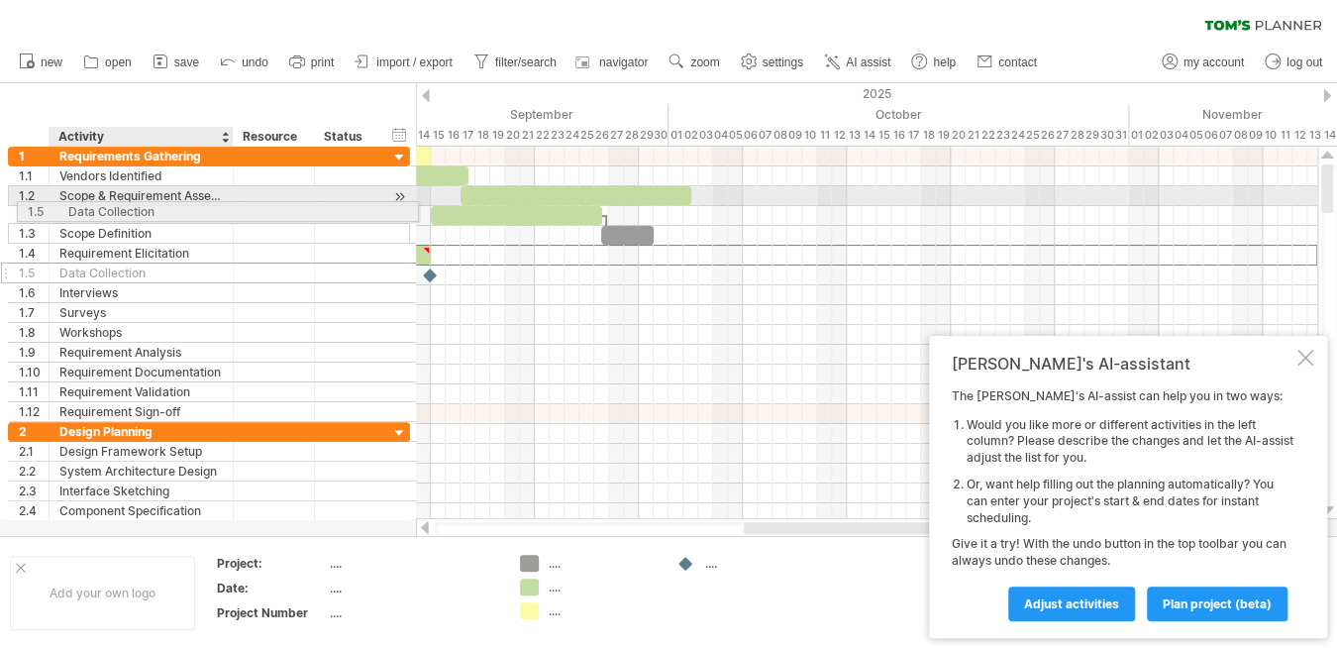
drag, startPoint x: 139, startPoint y: 254, endPoint x: 143, endPoint y: 209, distance: 44.7
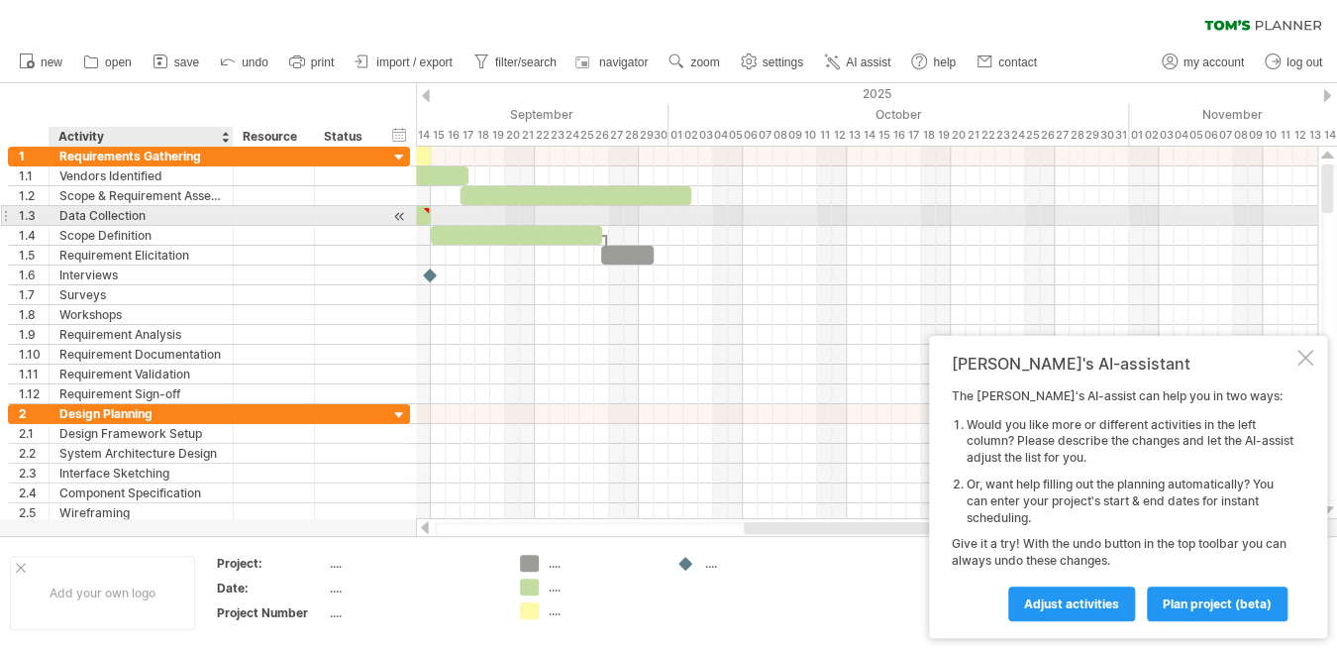
click at [74, 213] on div "Data Collection" at bounding box center [140, 215] width 163 height 19
click at [74, 213] on input "**********" at bounding box center [140, 215] width 163 height 19
click at [59, 209] on input "**********" at bounding box center [140, 215] width 163 height 19
type input "**********"
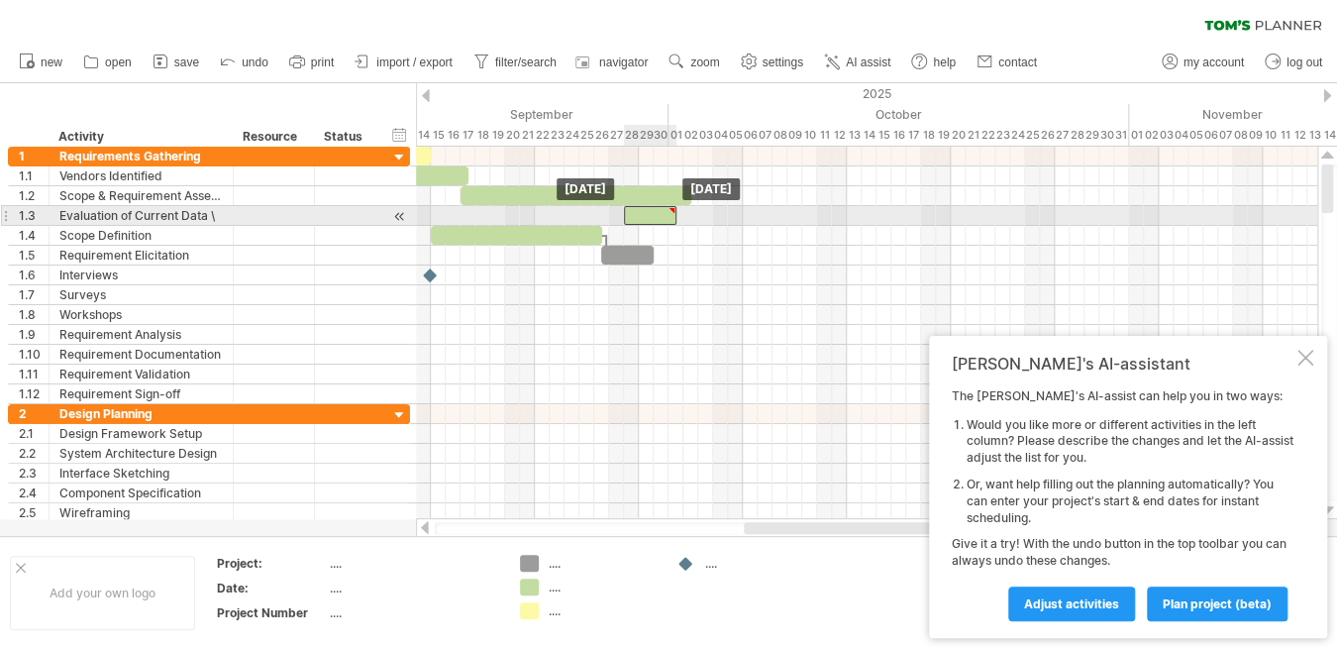
drag, startPoint x: 422, startPoint y: 217, endPoint x: 668, endPoint y: 214, distance: 246.6
click at [668, 214] on div at bounding box center [650, 215] width 52 height 19
type textarea "**********"
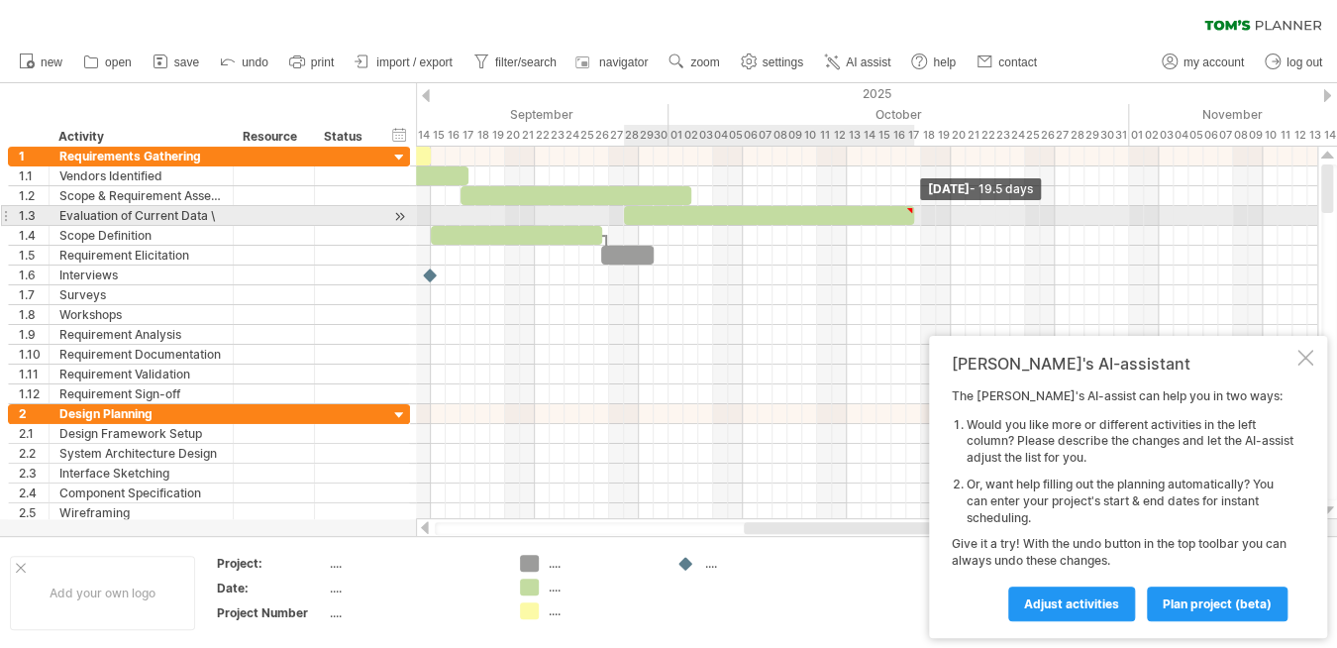
drag, startPoint x: 677, startPoint y: 215, endPoint x: 912, endPoint y: 220, distance: 234.8
click at [912, 220] on span at bounding box center [914, 215] width 8 height 19
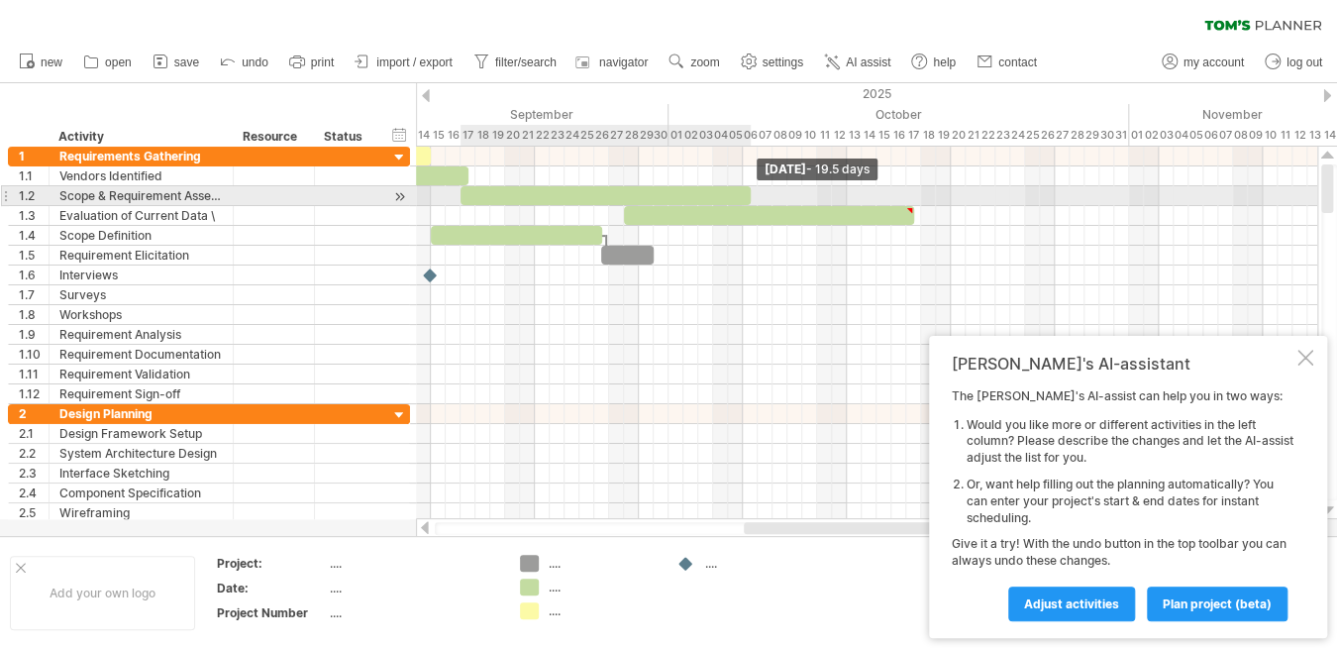
drag, startPoint x: 686, startPoint y: 196, endPoint x: 745, endPoint y: 198, distance: 58.5
click at [745, 198] on div at bounding box center [606, 195] width 290 height 19
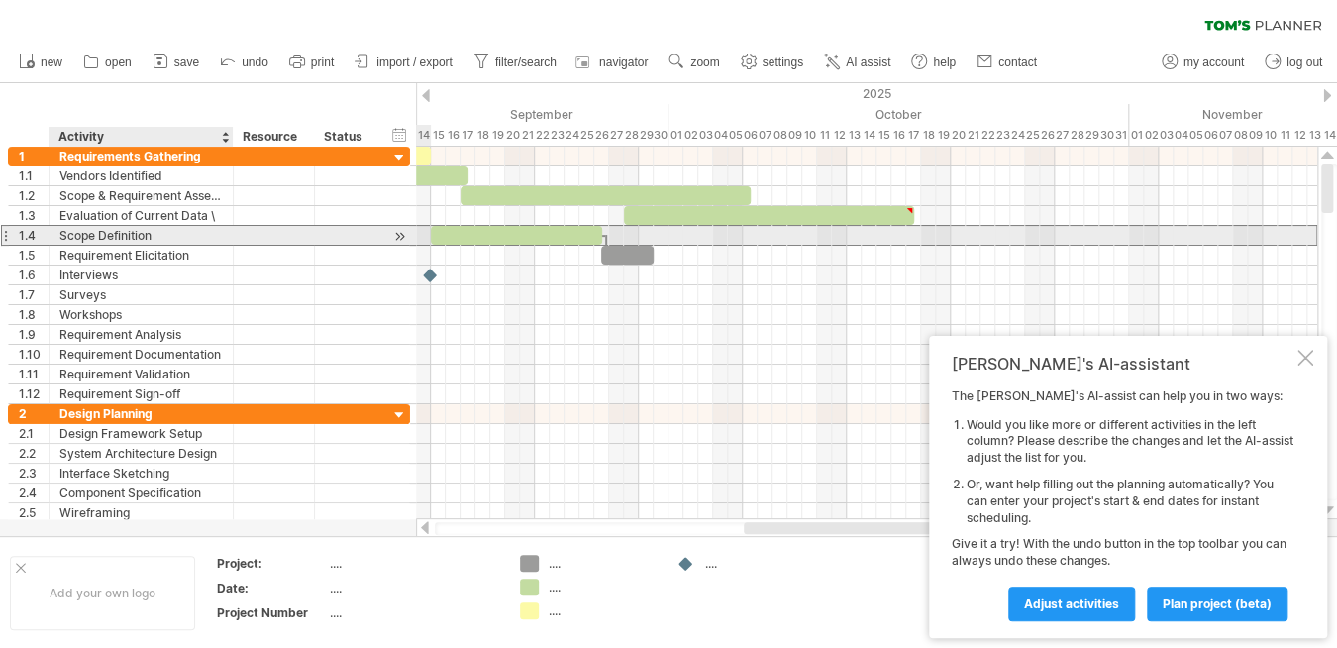
click at [157, 235] on div "Scope Definition" at bounding box center [140, 235] width 163 height 19
click at [33, 237] on div "1.4" at bounding box center [34, 235] width 30 height 19
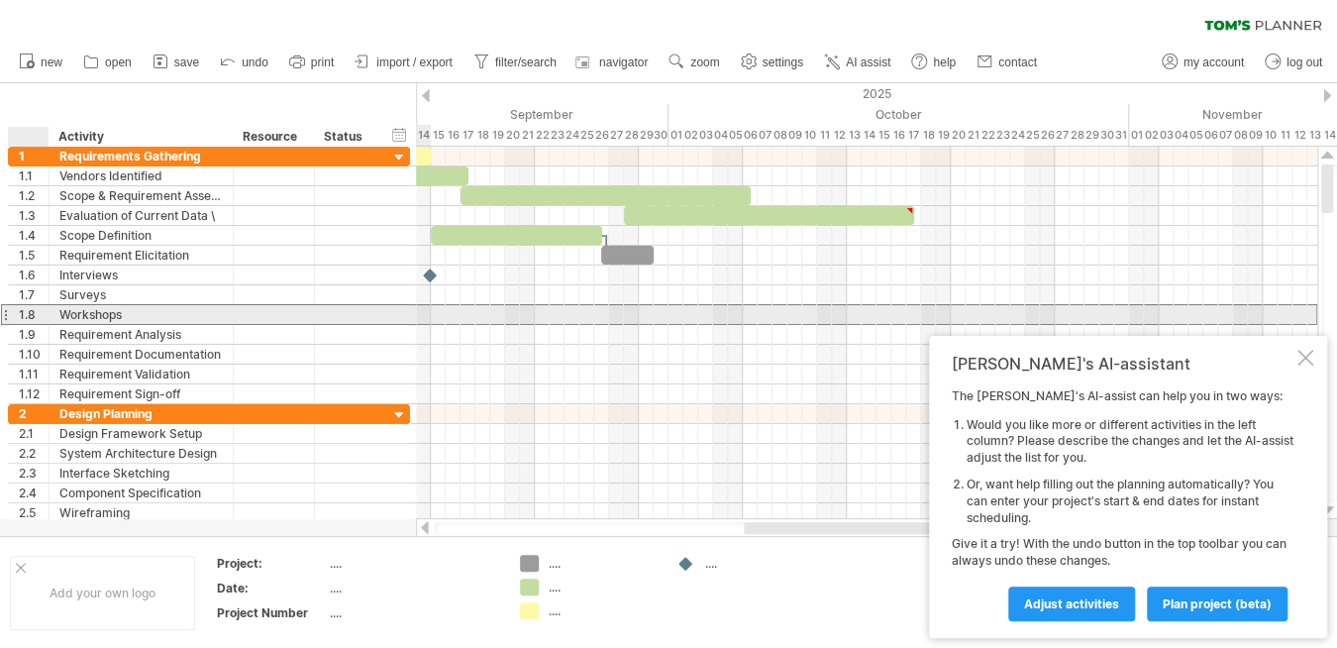
click at [28, 316] on div "1.8" at bounding box center [34, 314] width 30 height 19
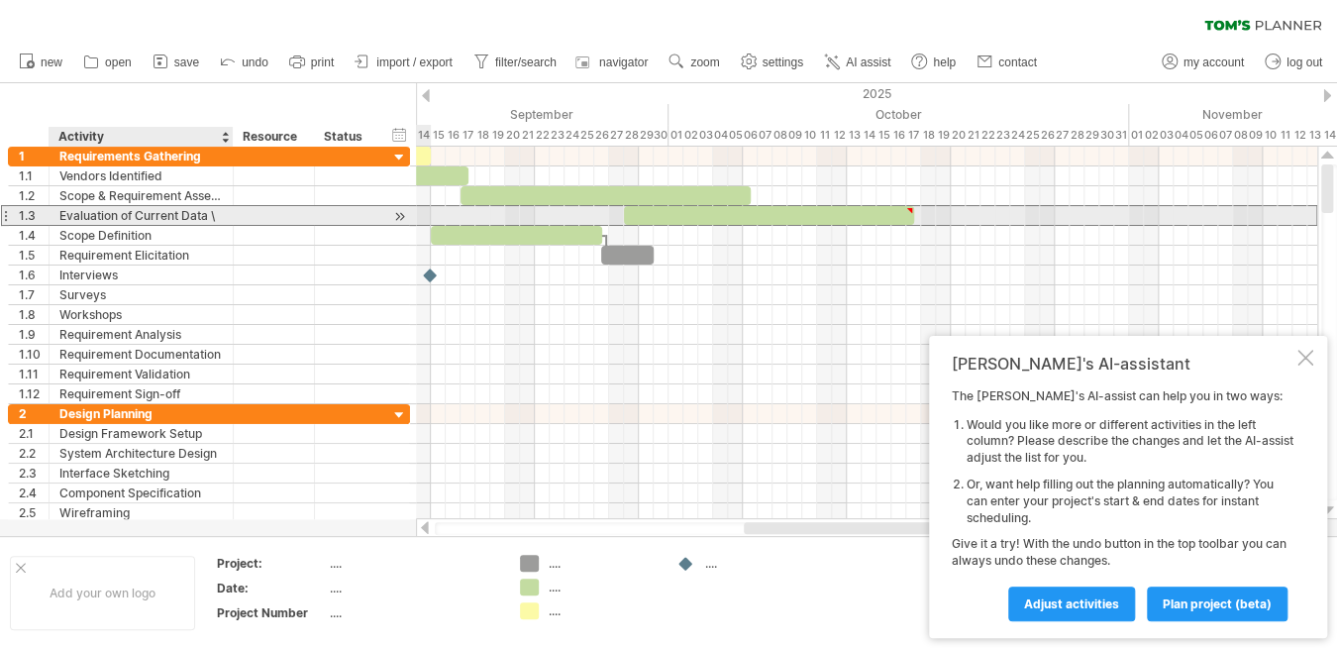
click at [186, 216] on div "Evaluation of Current Data \" at bounding box center [140, 215] width 163 height 19
click at [212, 209] on input "**********" at bounding box center [140, 215] width 163 height 19
click at [218, 212] on input "**********" at bounding box center [140, 215] width 163 height 19
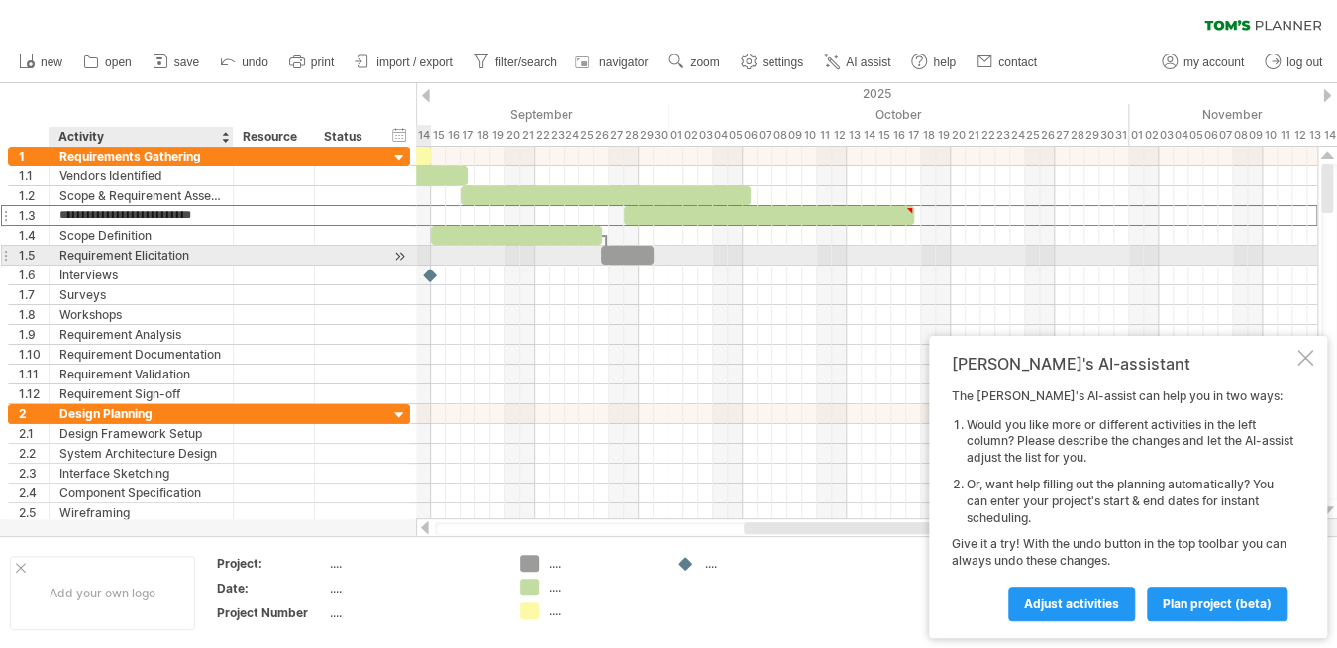
type input "**********"
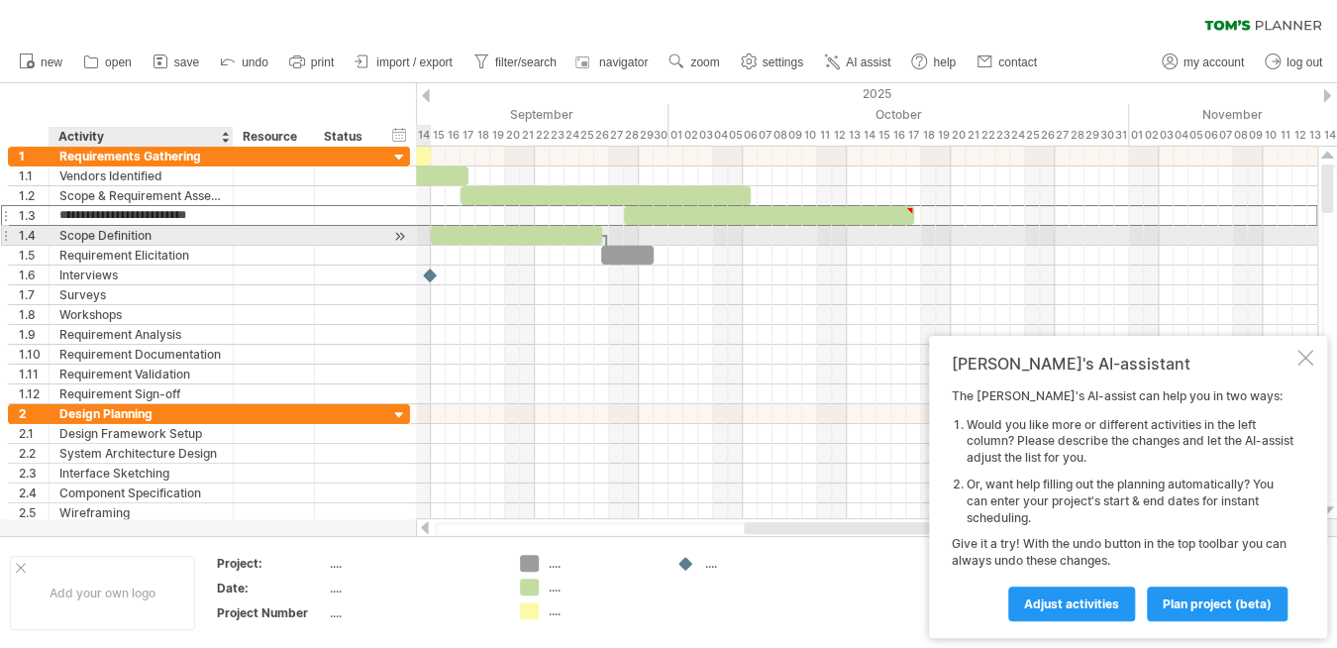
click at [172, 233] on div "Scope Definition" at bounding box center [140, 235] width 163 height 19
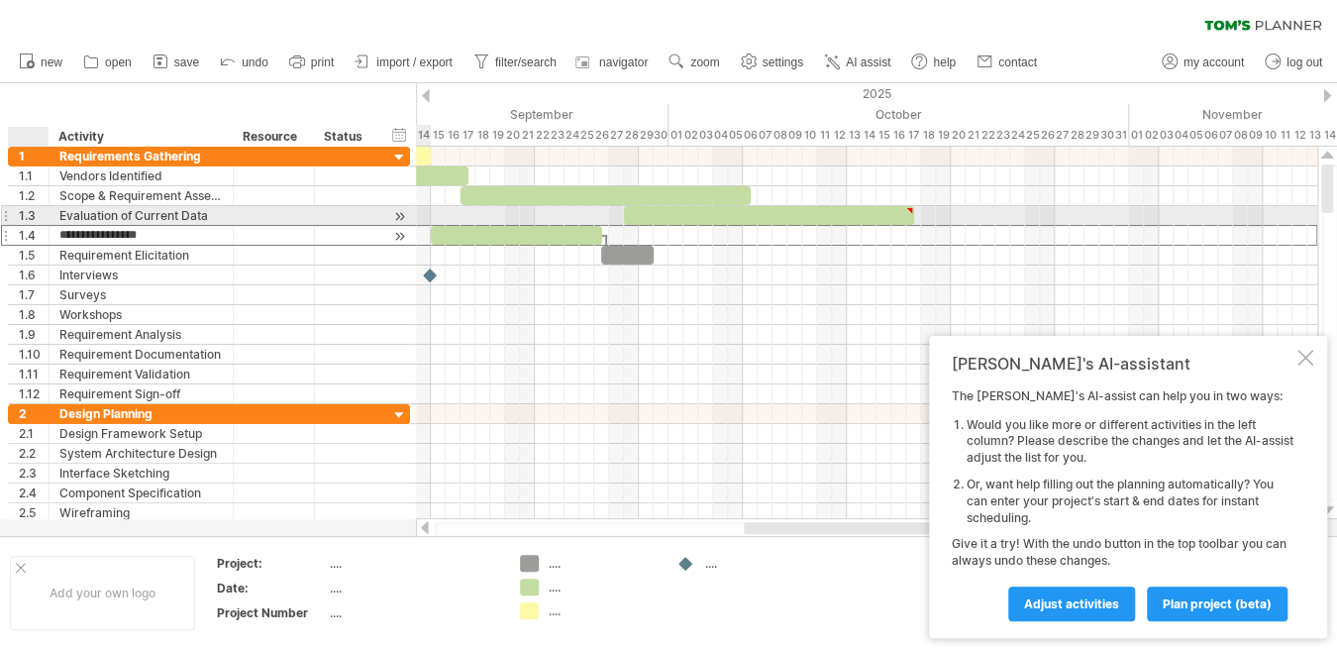
drag, startPoint x: 172, startPoint y: 233, endPoint x: 53, endPoint y: 225, distance: 119.1
click at [53, 226] on div "**********" at bounding box center [142, 235] width 184 height 19
type input "**********"
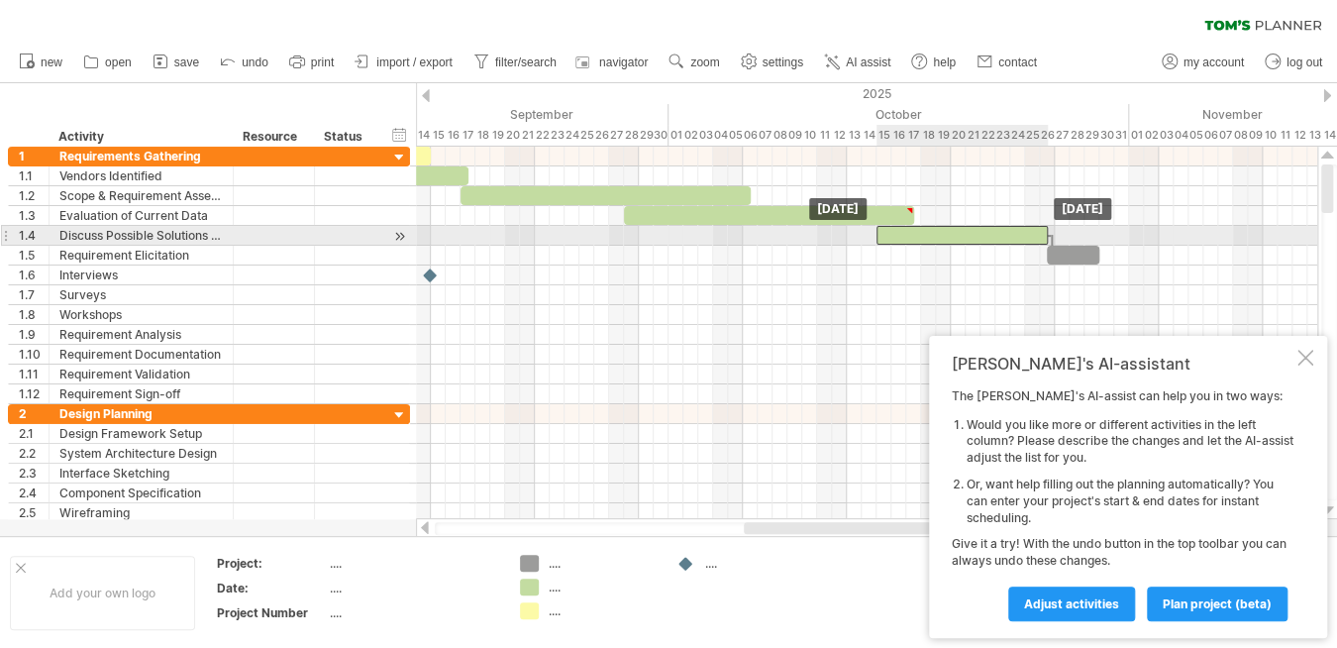
drag, startPoint x: 559, startPoint y: 234, endPoint x: 1002, endPoint y: 234, distance: 443.7
click at [1002, 234] on div at bounding box center [961, 235] width 171 height 19
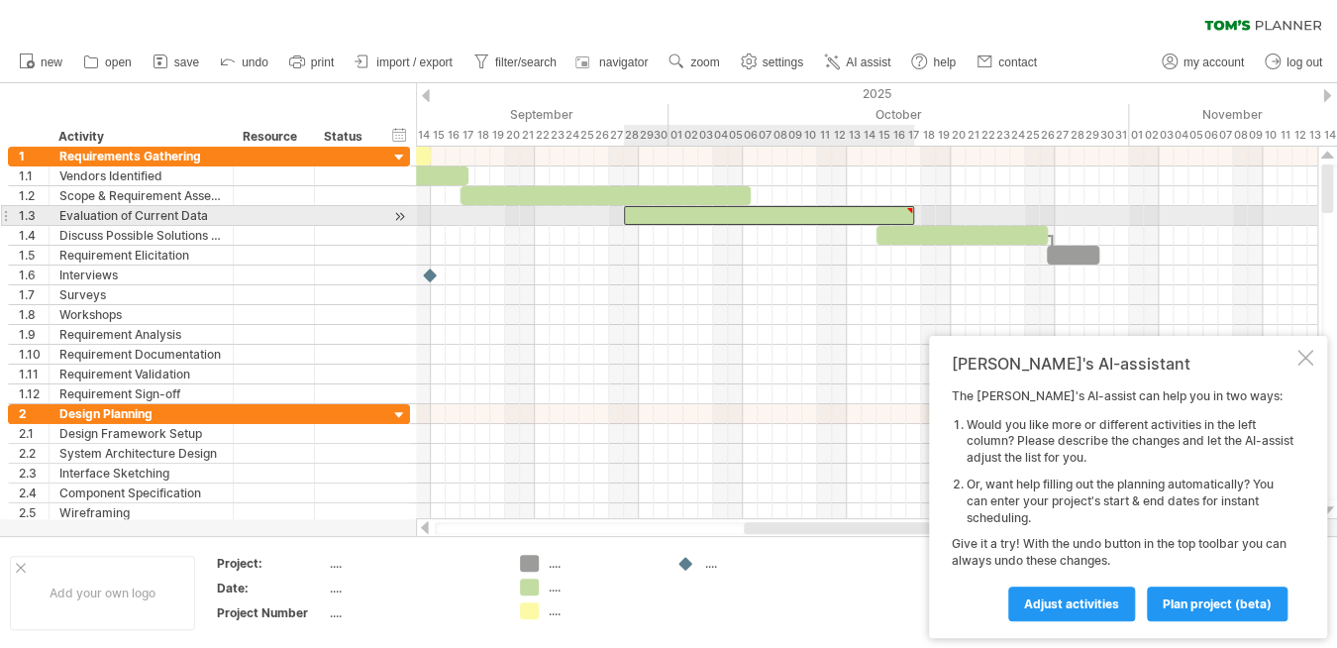
click at [863, 208] on div at bounding box center [769, 215] width 290 height 19
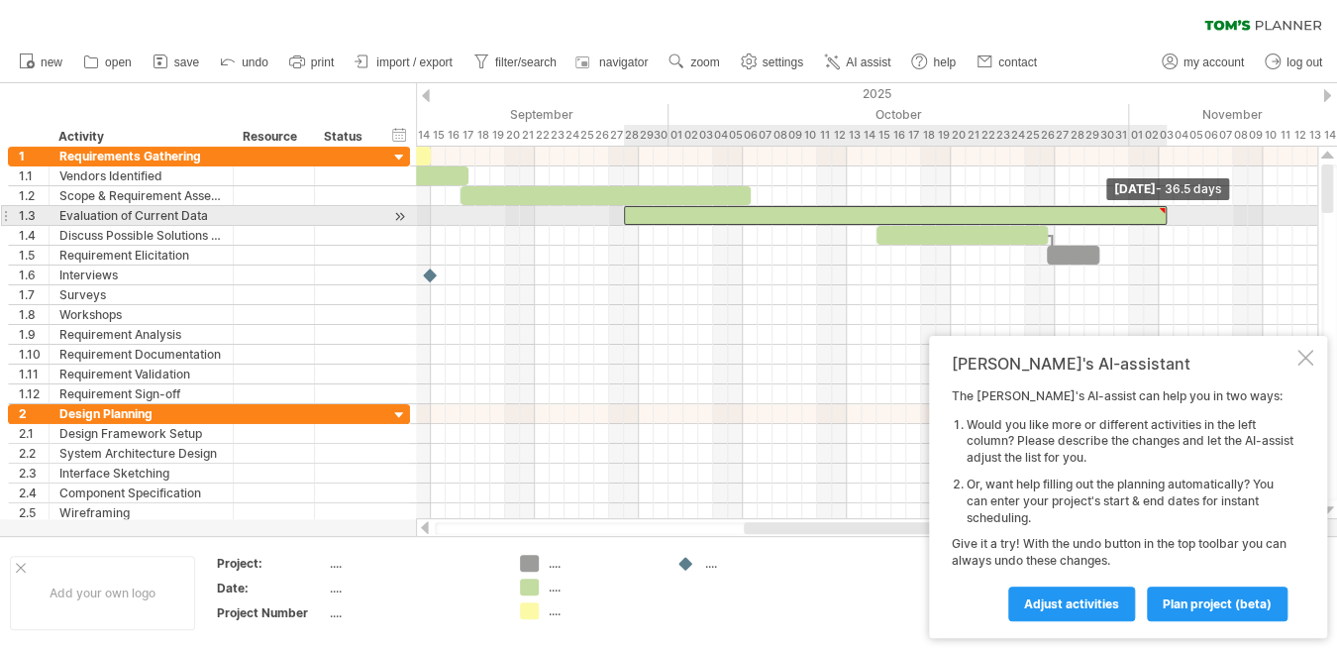
drag, startPoint x: 992, startPoint y: 214, endPoint x: 1167, endPoint y: 218, distance: 174.3
click at [1167, 218] on span at bounding box center [1167, 215] width 8 height 19
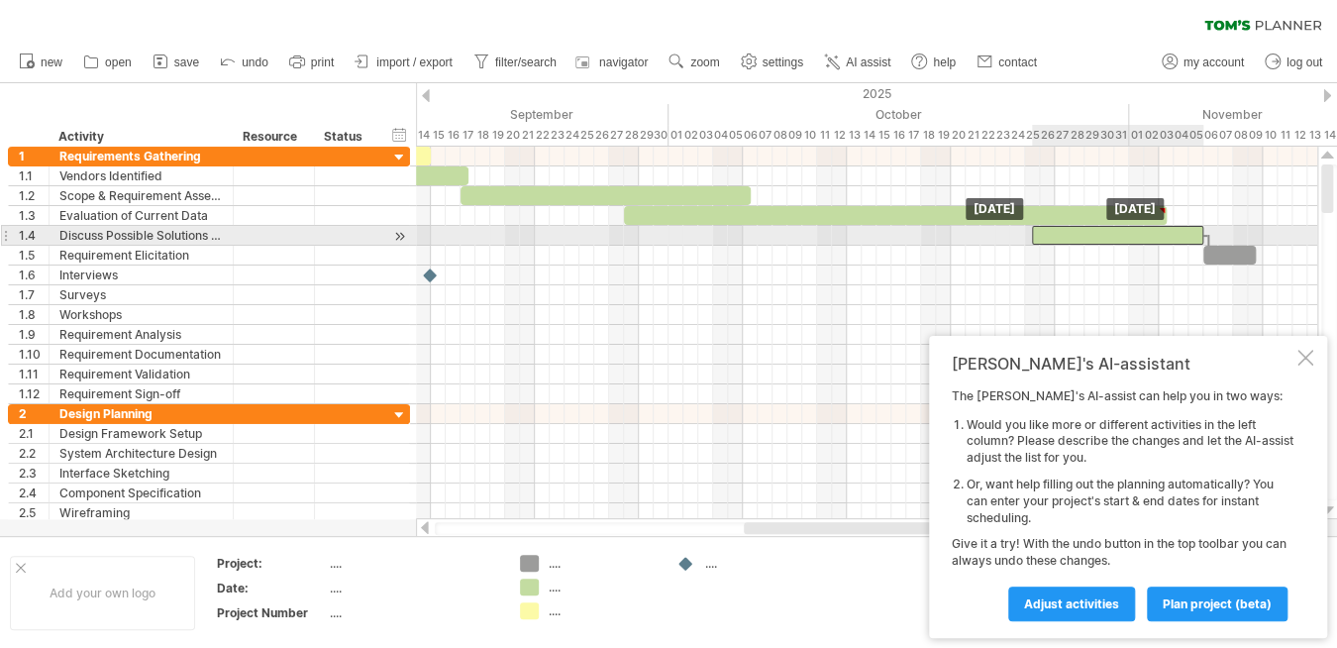
drag, startPoint x: 1074, startPoint y: 232, endPoint x: 1169, endPoint y: 237, distance: 95.2
click at [1169, 237] on div at bounding box center [1117, 235] width 171 height 19
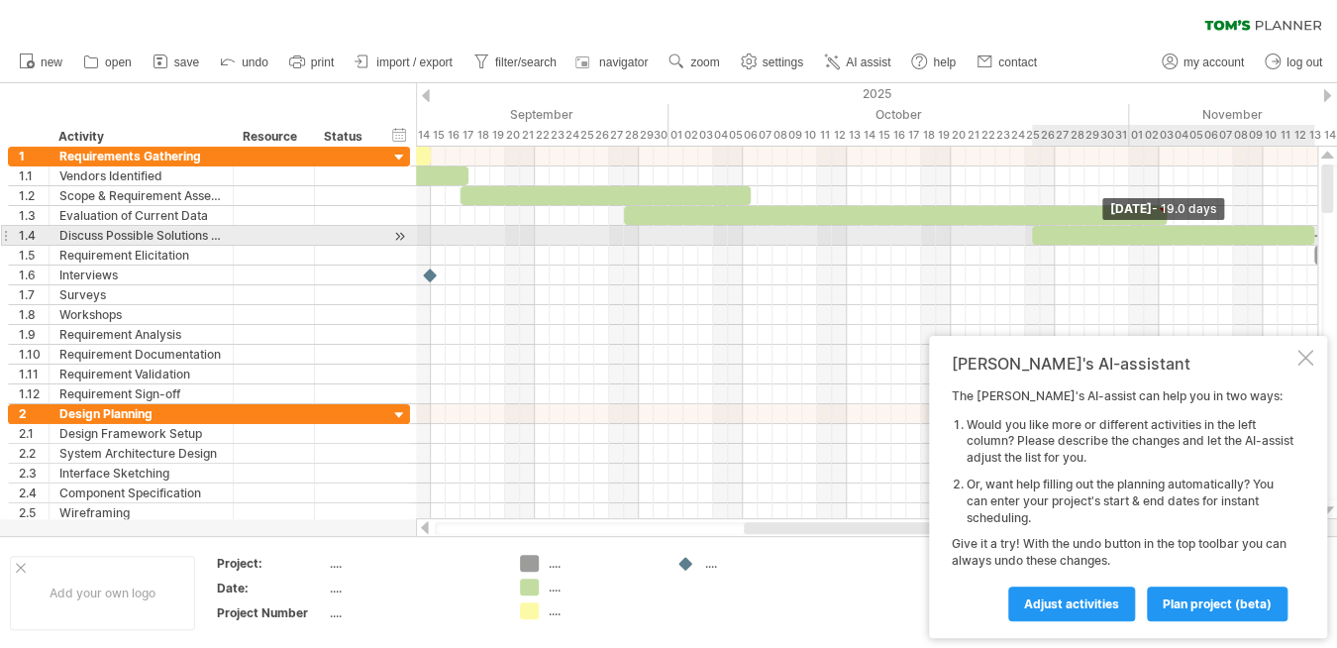
drag, startPoint x: 1200, startPoint y: 235, endPoint x: 1331, endPoint y: 235, distance: 130.7
click at [1331, 235] on div "Trying to reach [DOMAIN_NAME] Connected again... 0% clear filter new 1" at bounding box center [668, 324] width 1337 height 648
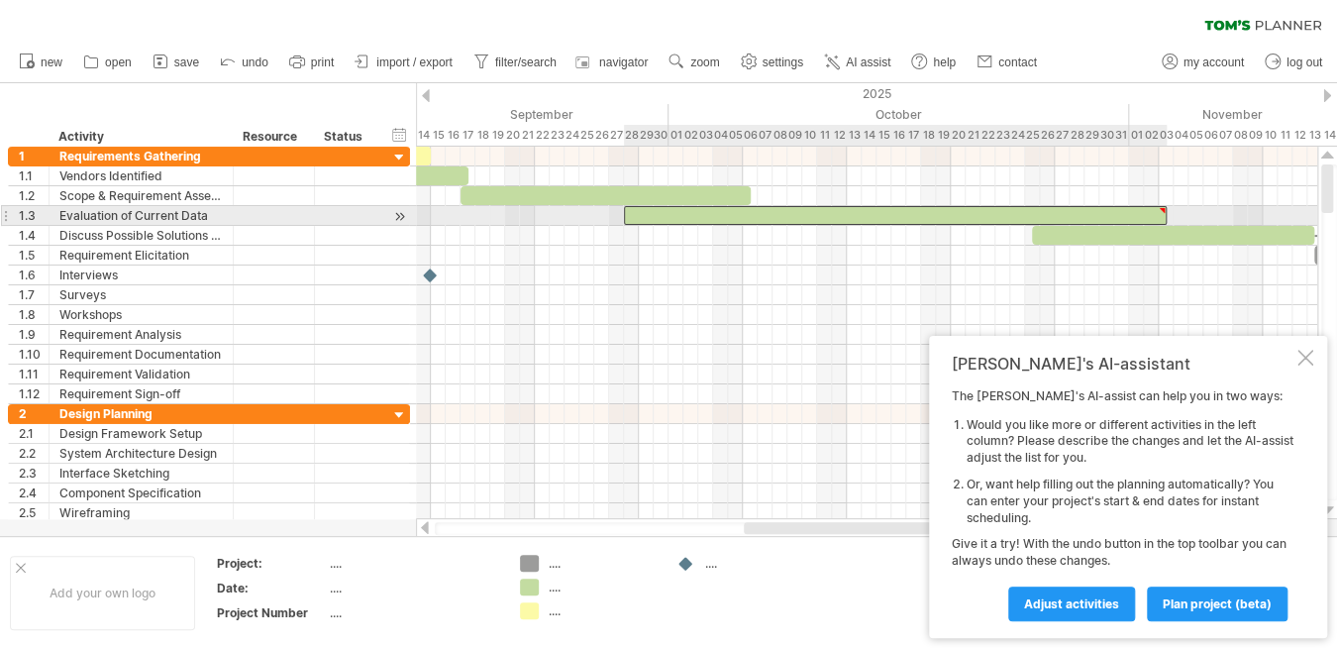
click at [1020, 209] on div at bounding box center [895, 215] width 543 height 19
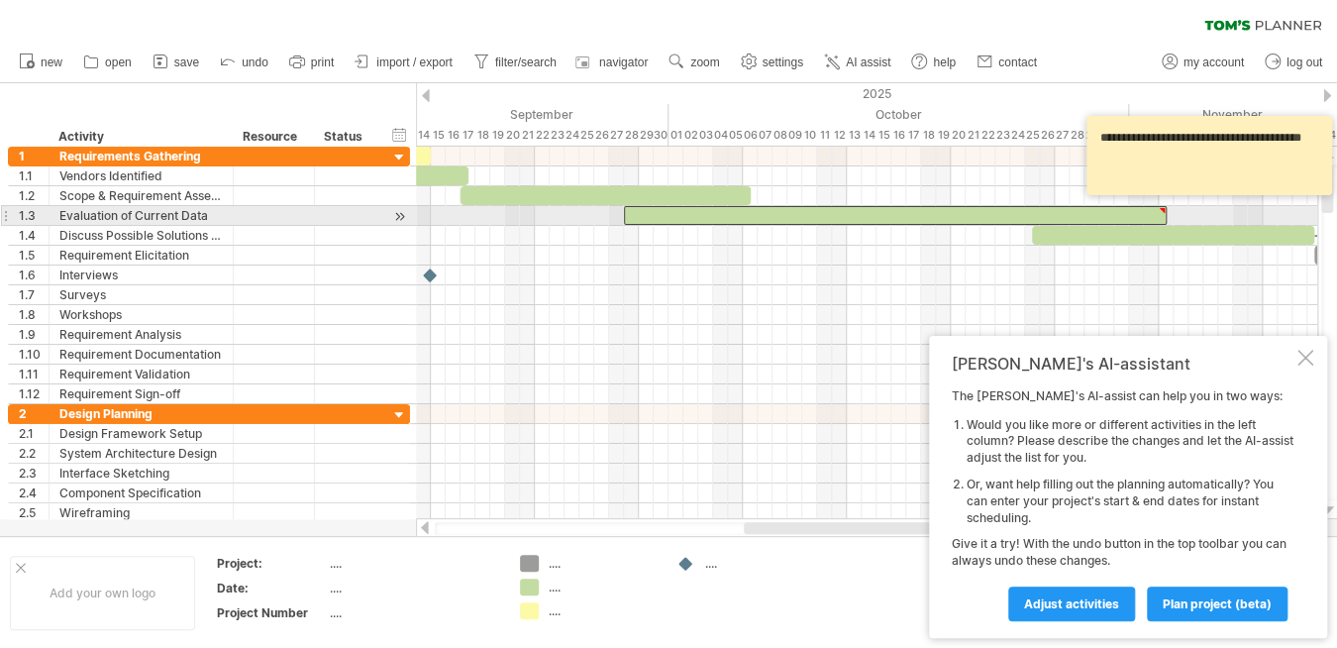
click at [1116, 210] on div at bounding box center [895, 215] width 543 height 19
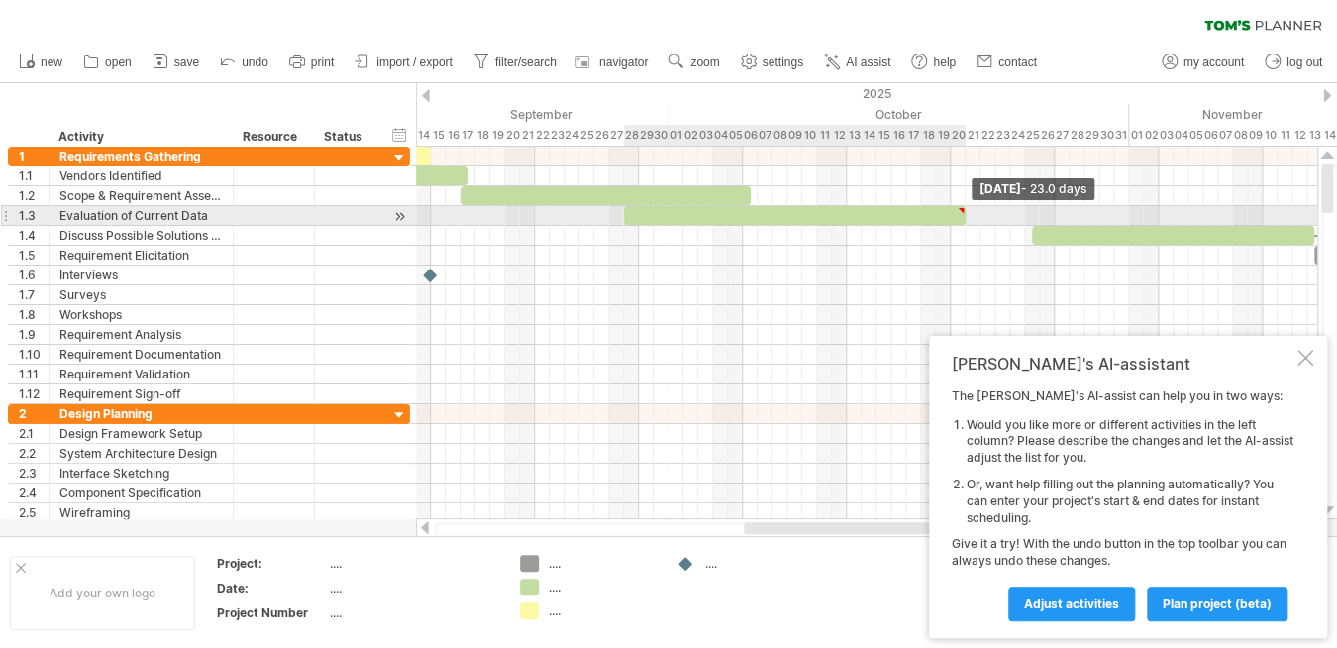
drag, startPoint x: 1165, startPoint y: 215, endPoint x: 962, endPoint y: 208, distance: 203.1
click at [962, 208] on div at bounding box center [795, 215] width 342 height 19
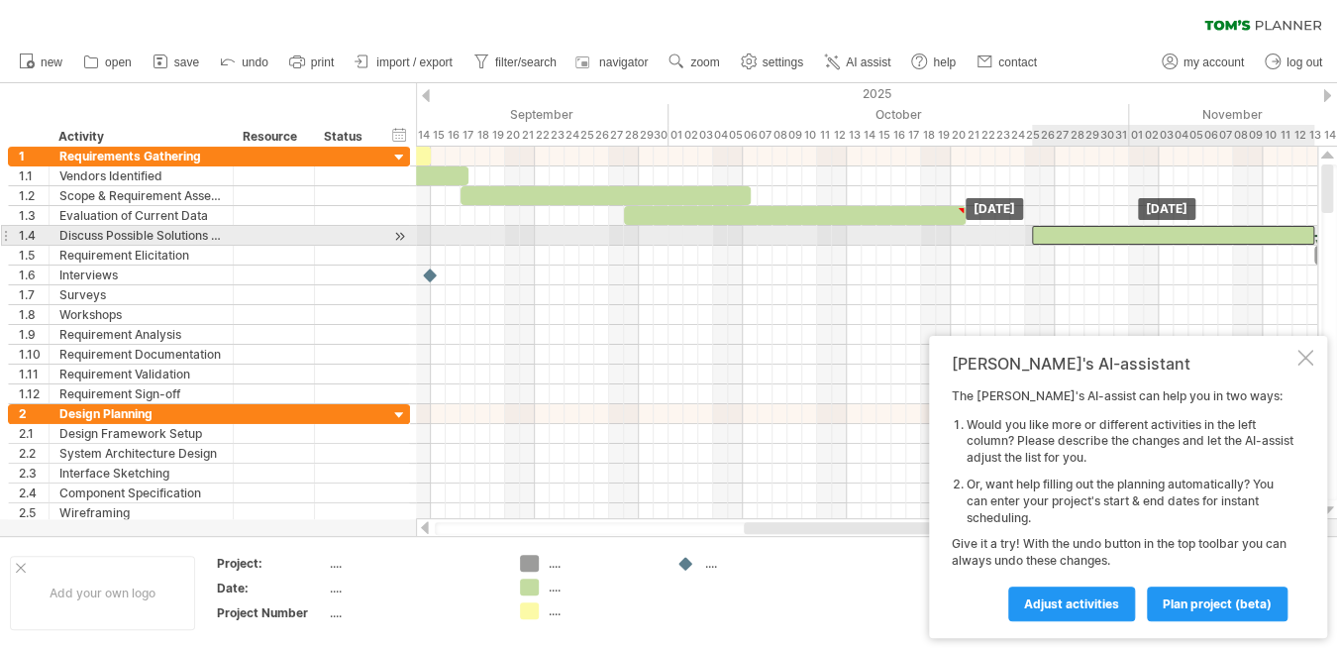
click at [1065, 232] on div at bounding box center [1173, 235] width 282 height 19
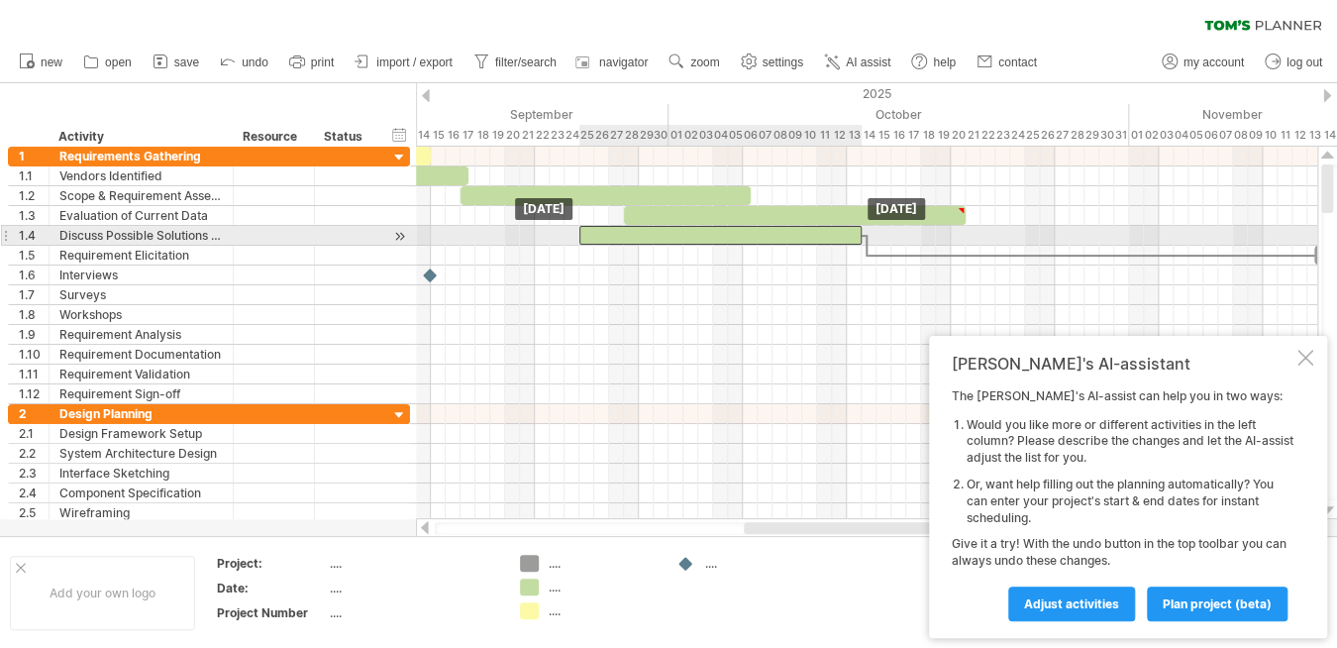
drag, startPoint x: 1082, startPoint y: 233, endPoint x: 630, endPoint y: 233, distance: 452.6
click at [630, 233] on div at bounding box center [720, 235] width 282 height 19
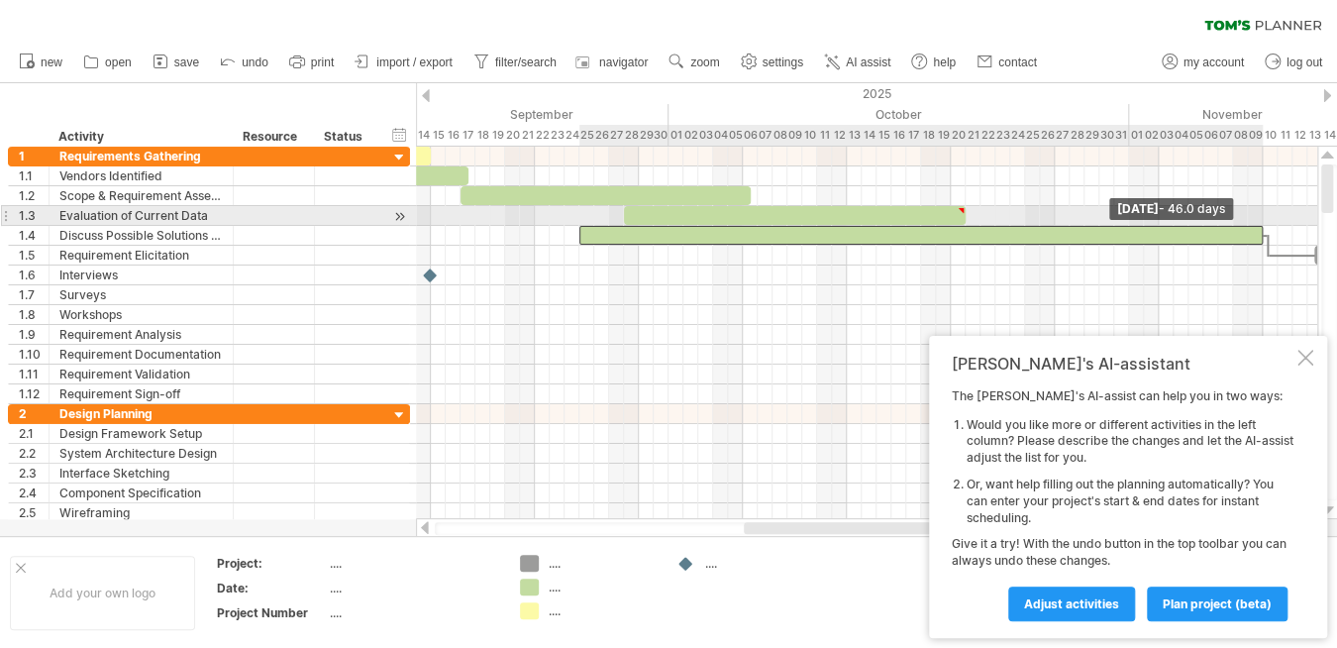
drag, startPoint x: 860, startPoint y: 233, endPoint x: 1261, endPoint y: 224, distance: 401.2
click at [1261, 224] on div "example time blocks: start [DATE] - 46.0 days [DATE]" at bounding box center [866, 333] width 901 height 372
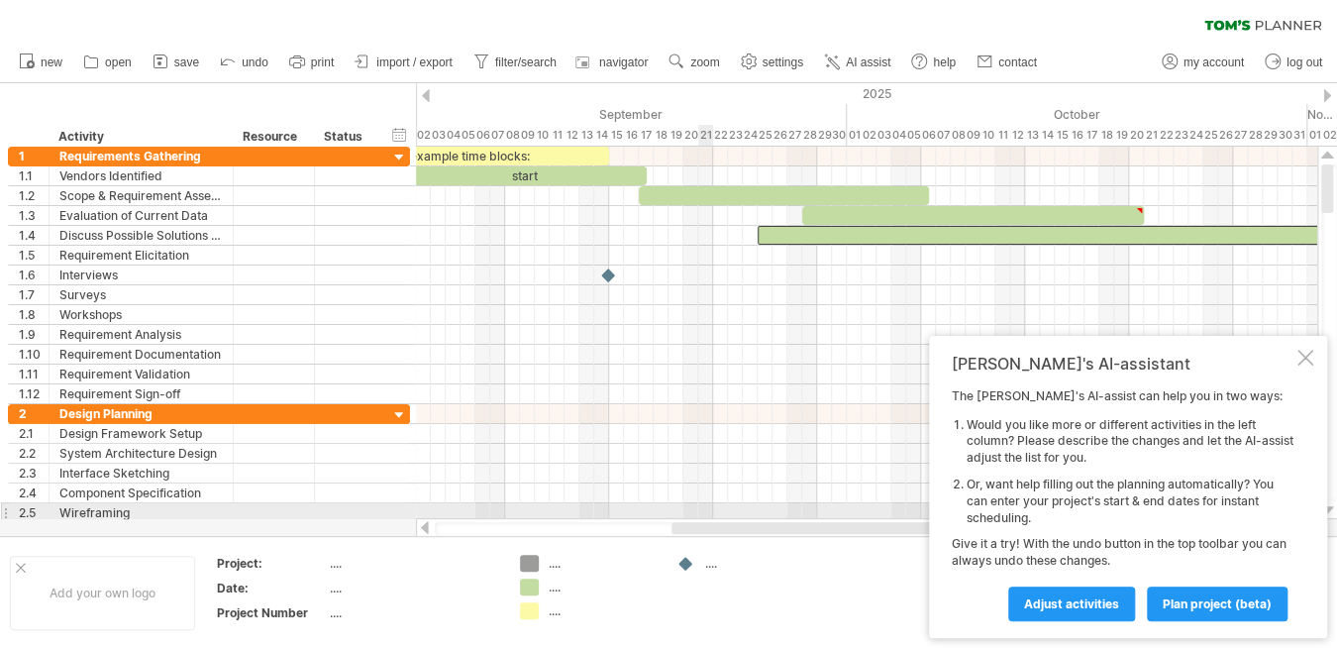
drag, startPoint x: 775, startPoint y: 530, endPoint x: 703, endPoint y: 514, distance: 74.0
click at [703, 514] on div "Trying to reach [DOMAIN_NAME] Connected again... 0% clear filter new 1" at bounding box center [668, 324] width 1337 height 648
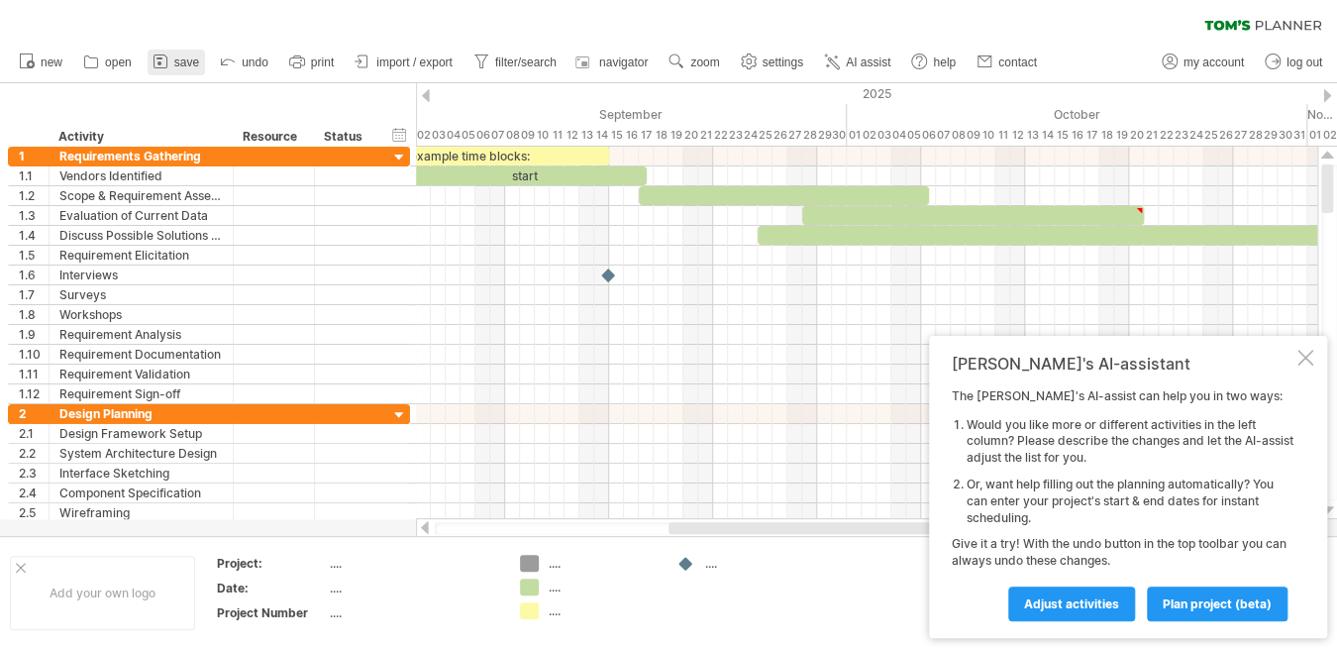
click at [165, 62] on icon at bounding box center [161, 61] width 20 height 20
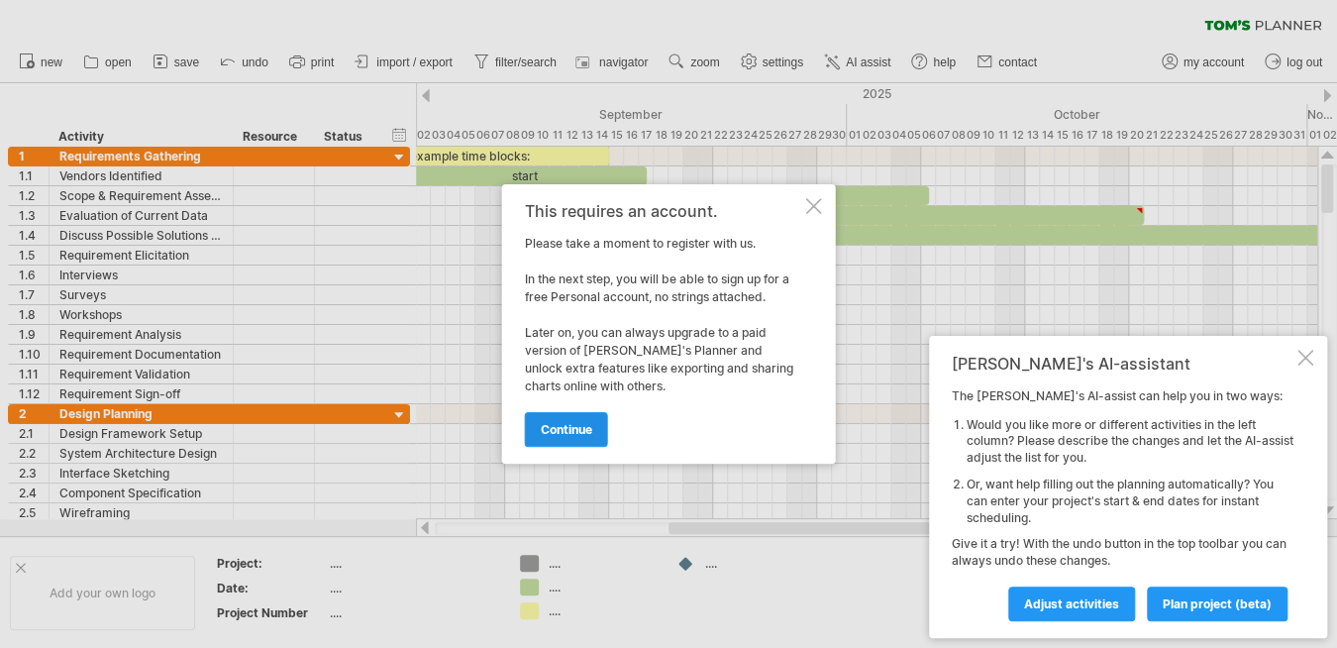
click at [580, 431] on span "continue" at bounding box center [566, 429] width 51 height 15
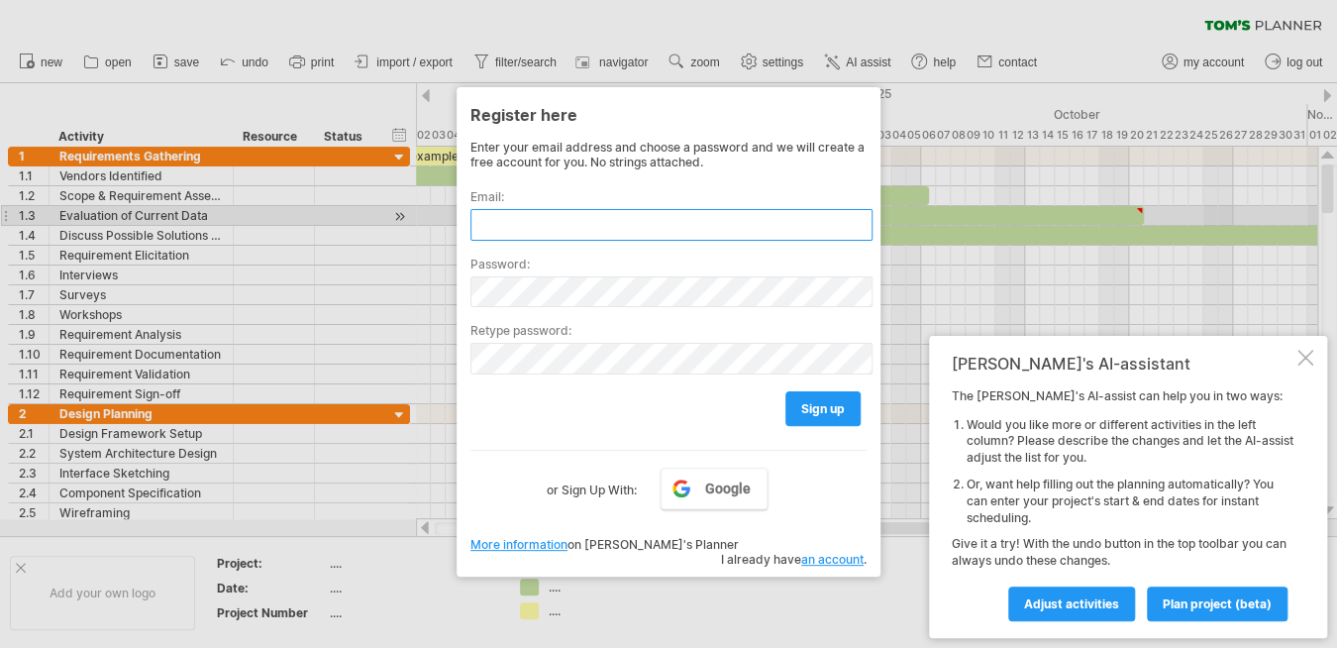
click at [530, 214] on input "text" at bounding box center [671, 225] width 402 height 32
type input "**********"
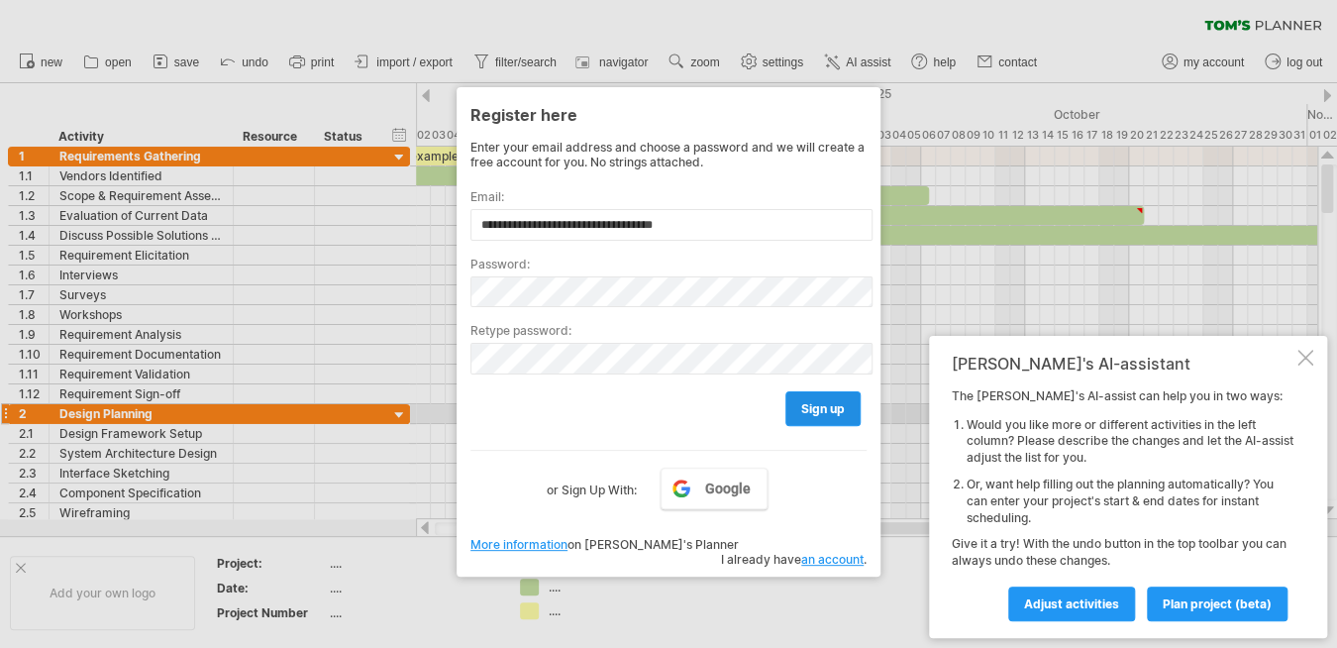
click at [826, 407] on span "sign up" at bounding box center [823, 408] width 44 height 15
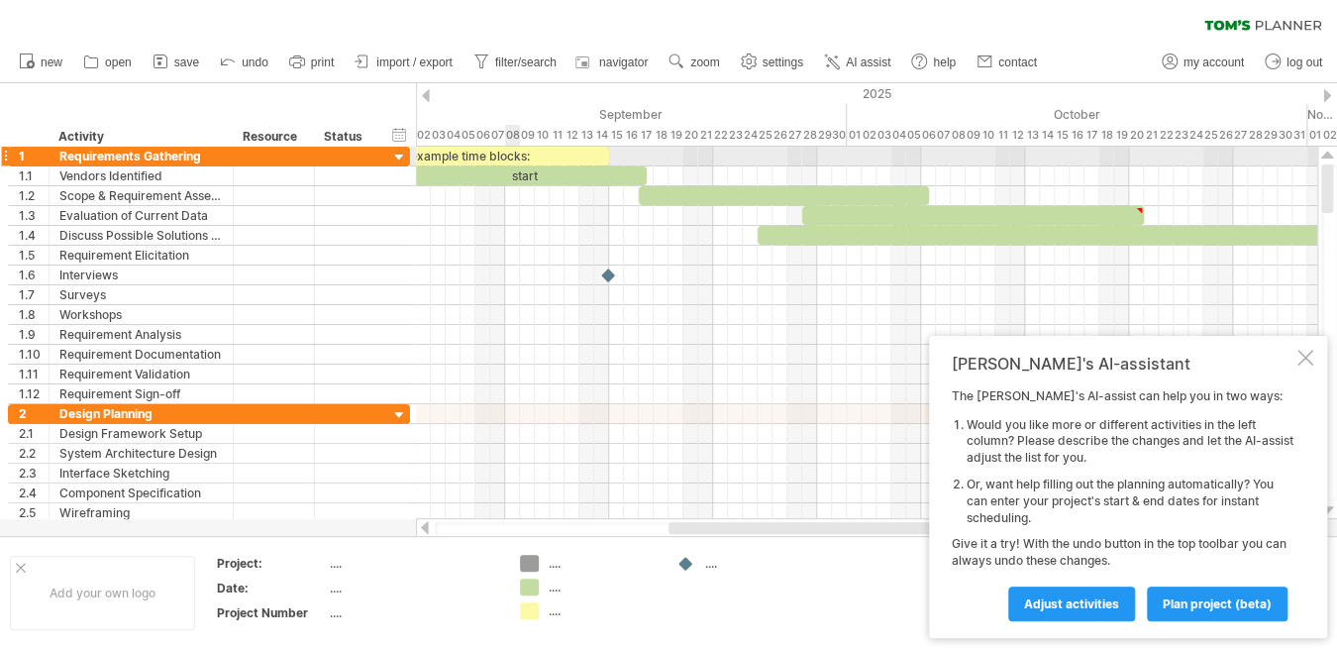
click at [515, 157] on div "example time blocks:" at bounding box center [468, 156] width 282 height 19
click at [402, 154] on div at bounding box center [399, 158] width 19 height 19
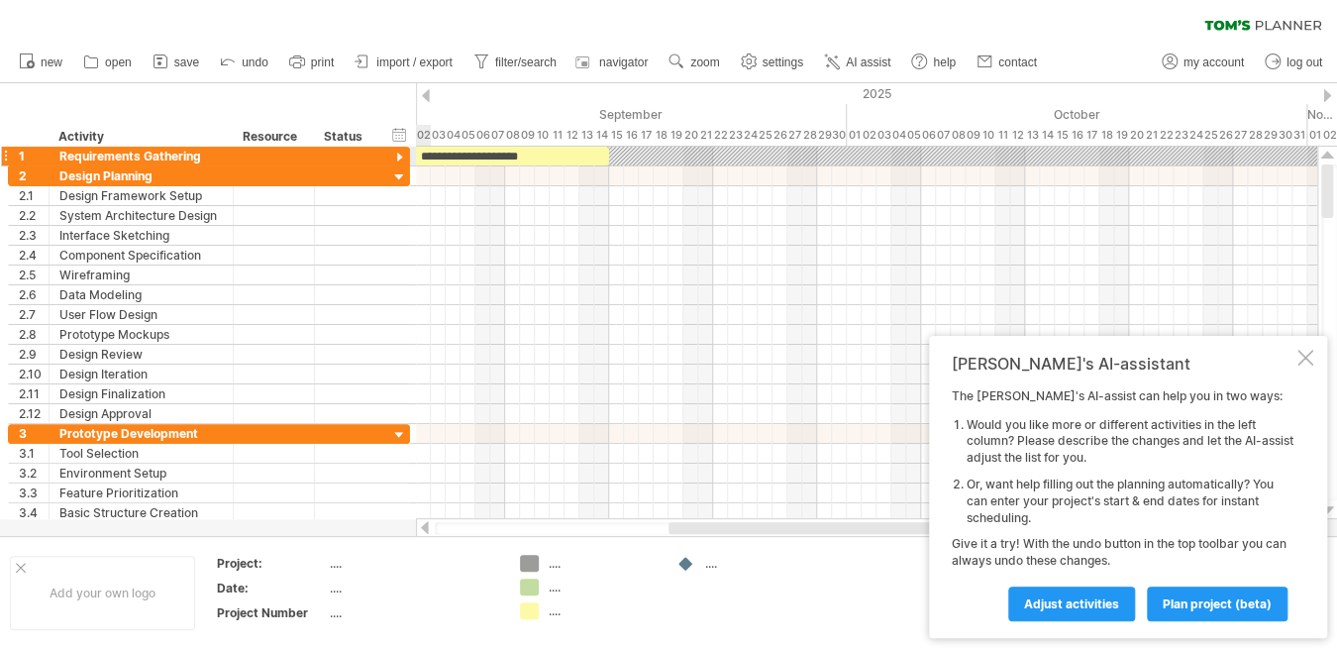
click at [402, 154] on div at bounding box center [399, 158] width 19 height 19
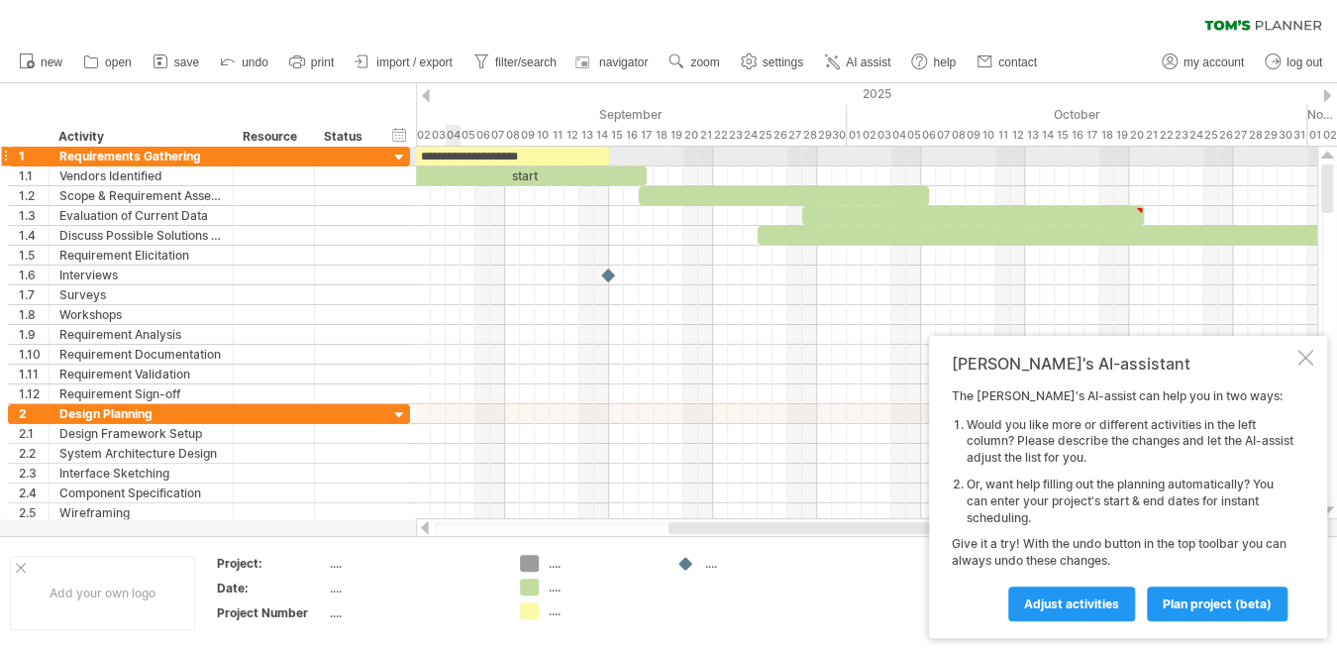
click at [446, 157] on div "**********" at bounding box center [468, 156] width 282 height 19
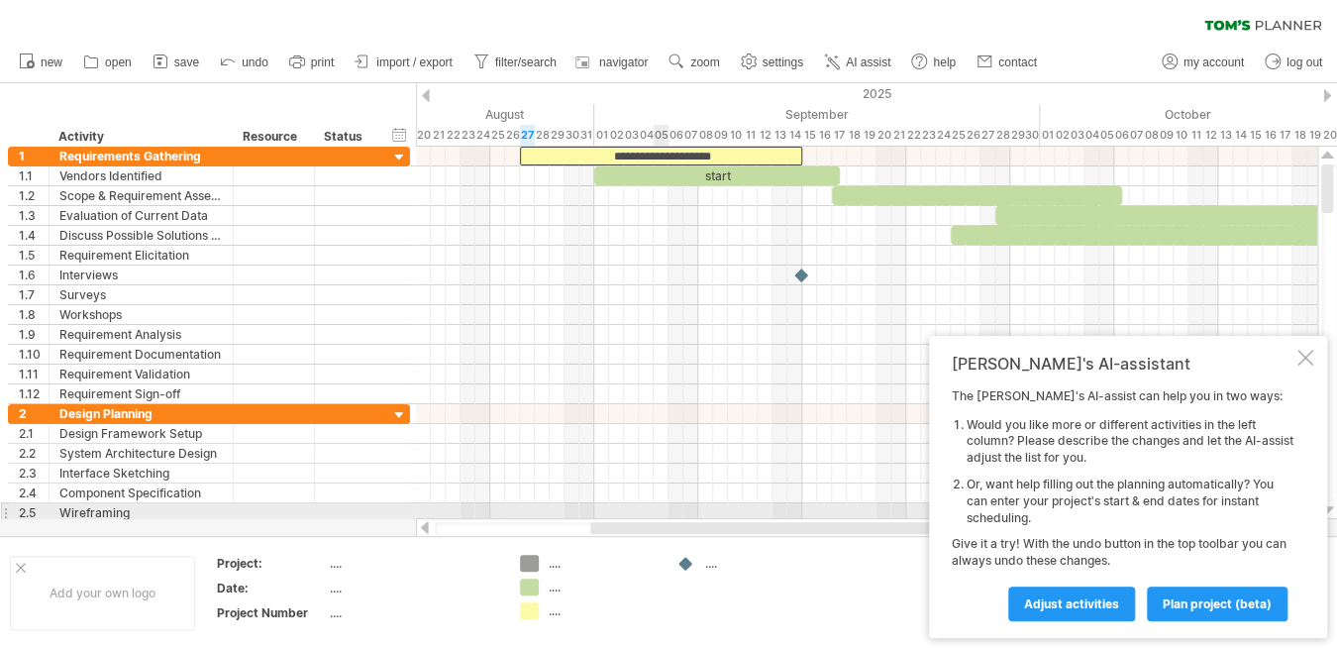
drag, startPoint x: 743, startPoint y: 528, endPoint x: 665, endPoint y: 515, distance: 79.3
click at [665, 515] on div "Trying to reach [DOMAIN_NAME] Connected again... 0% clear filter new 1" at bounding box center [668, 324] width 1337 height 648
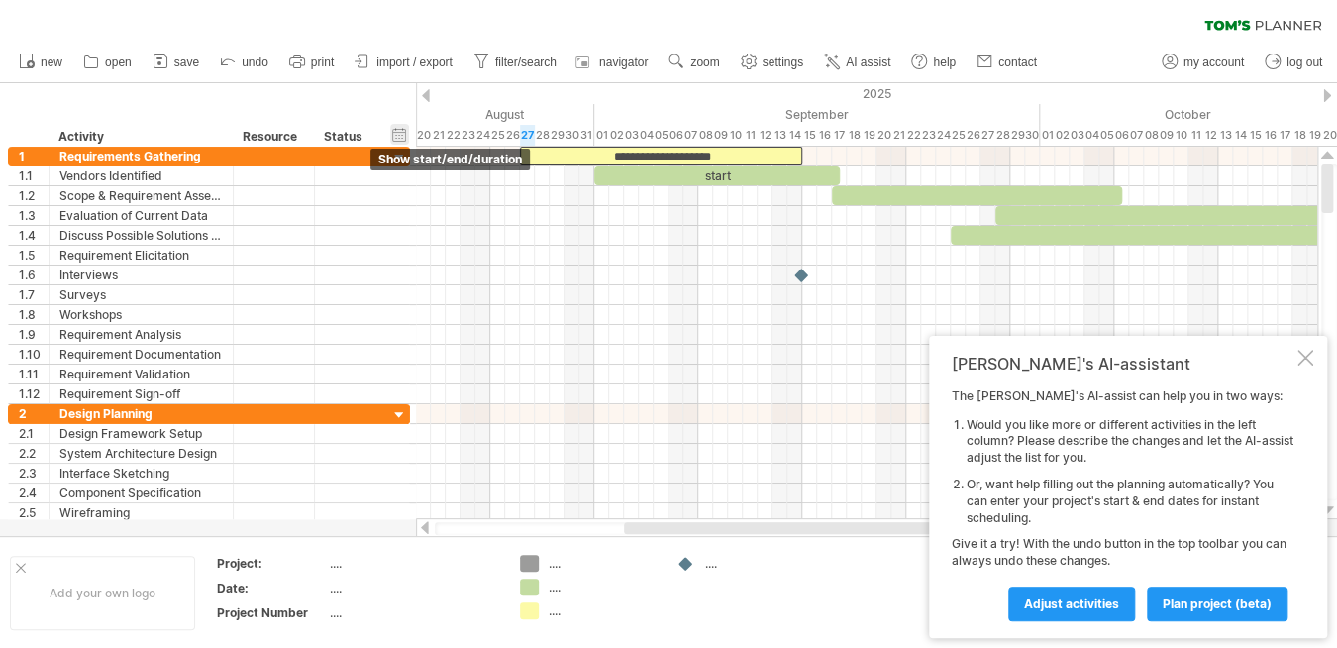
click at [404, 137] on div "hide start/end/duration show start/end/duration" at bounding box center [399, 134] width 19 height 21
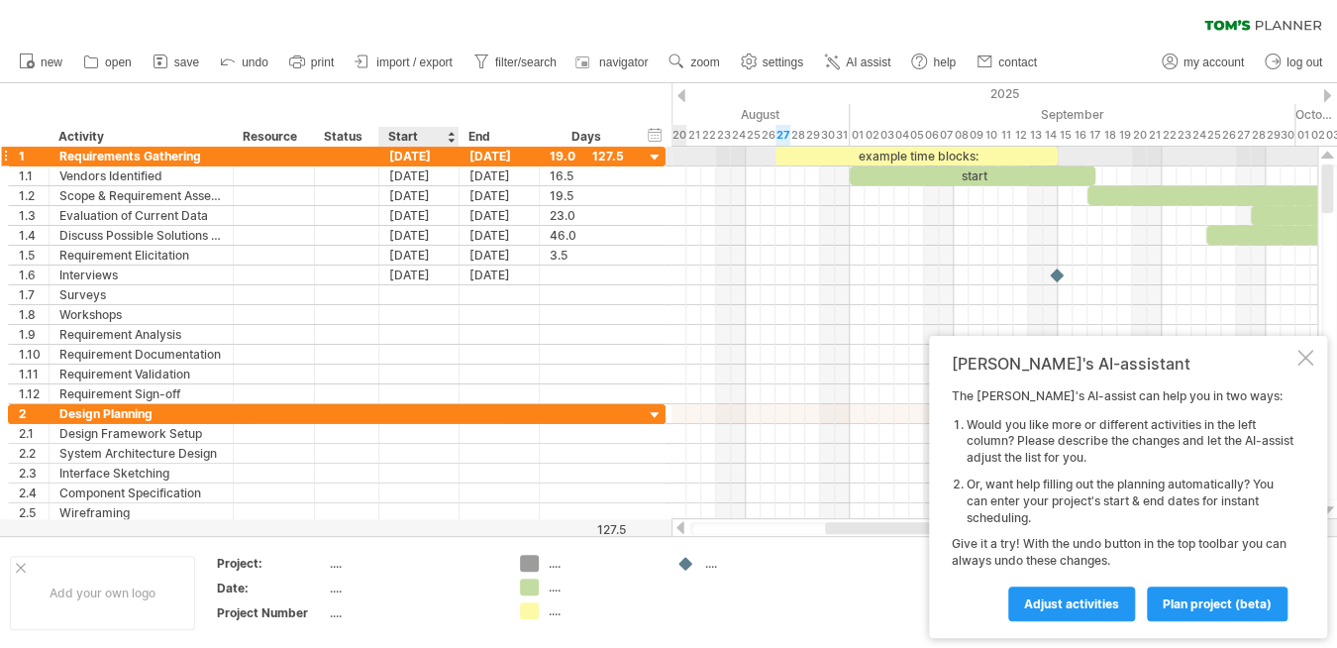
click at [411, 154] on div "[DATE]" at bounding box center [419, 156] width 80 height 19
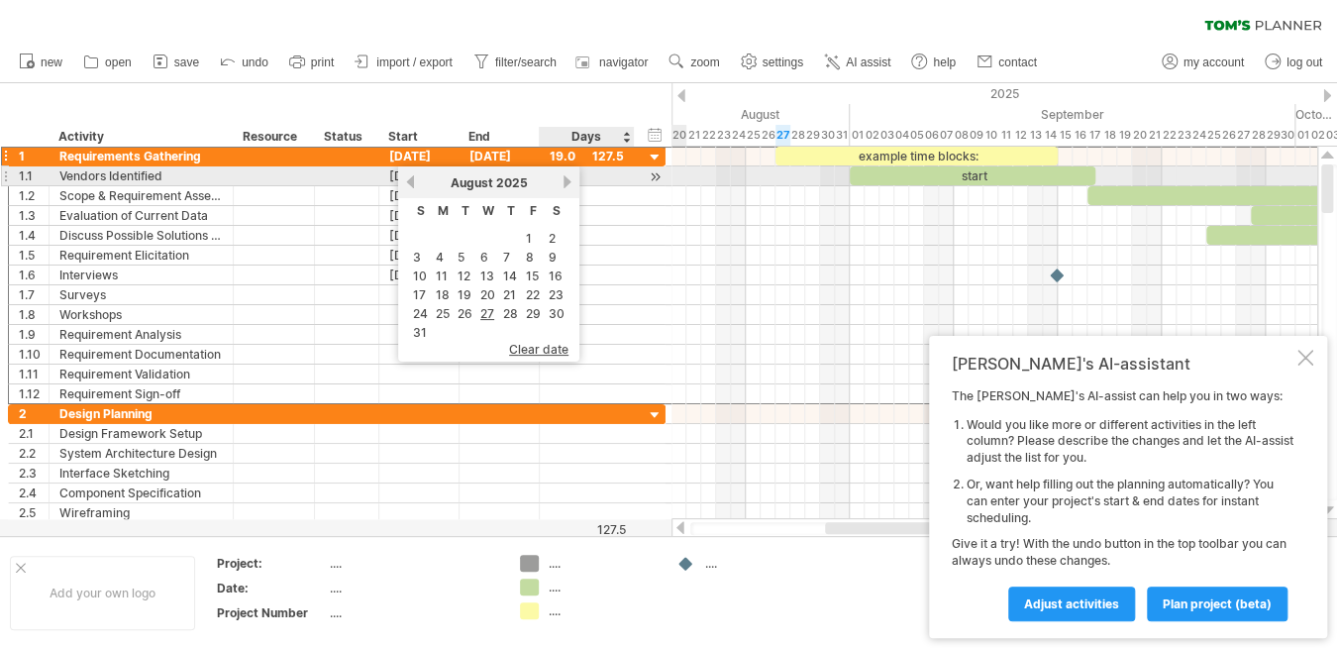
click at [563, 185] on link "next" at bounding box center [567, 181] width 15 height 15
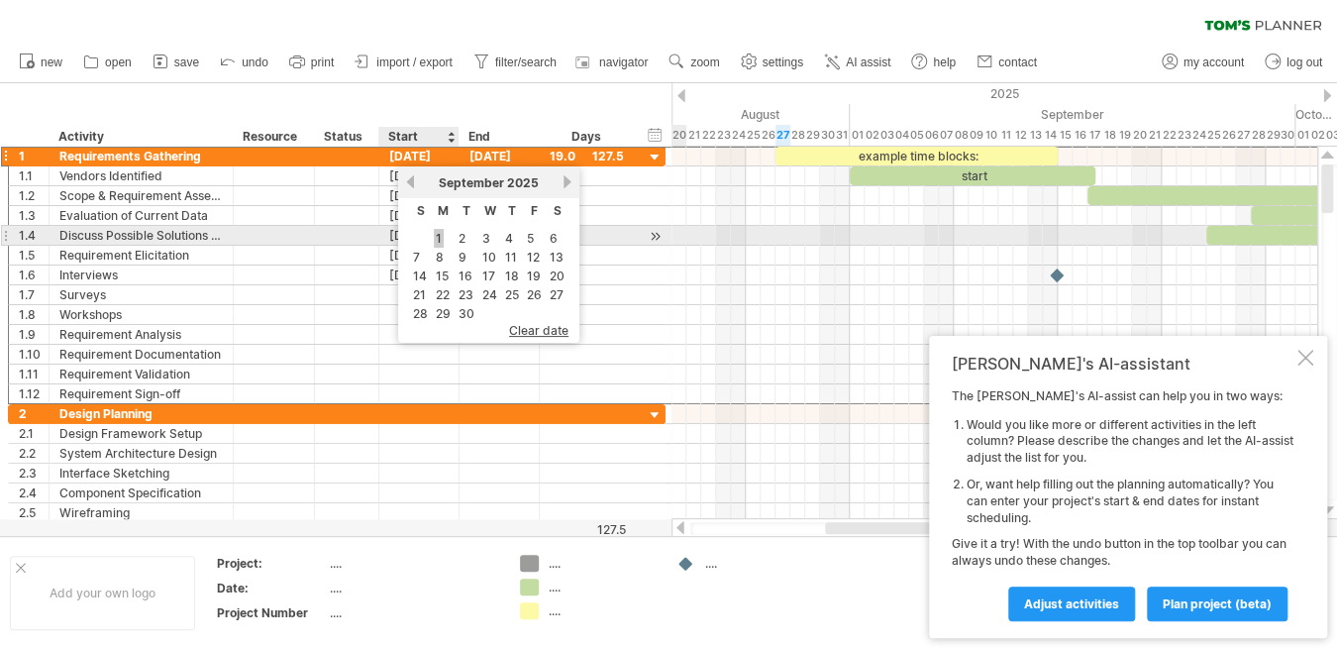
click at [440, 238] on link "1" at bounding box center [439, 238] width 10 height 19
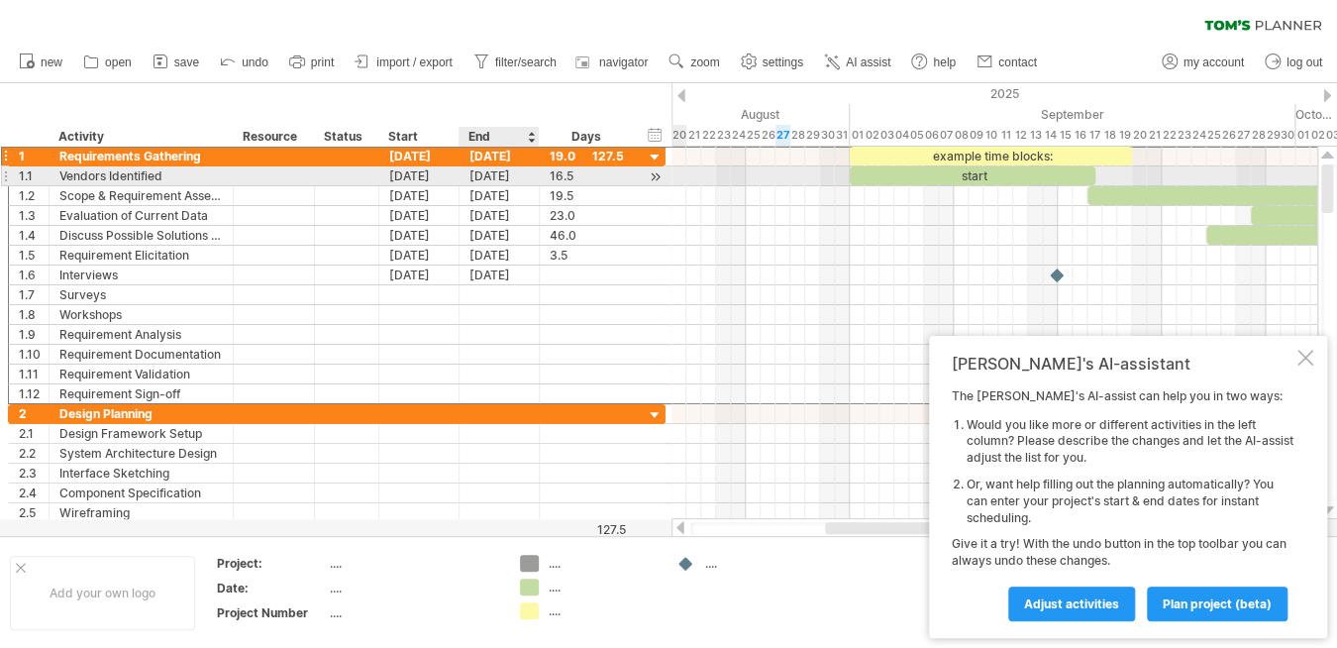
click at [514, 181] on div "[DATE]" at bounding box center [500, 175] width 80 height 19
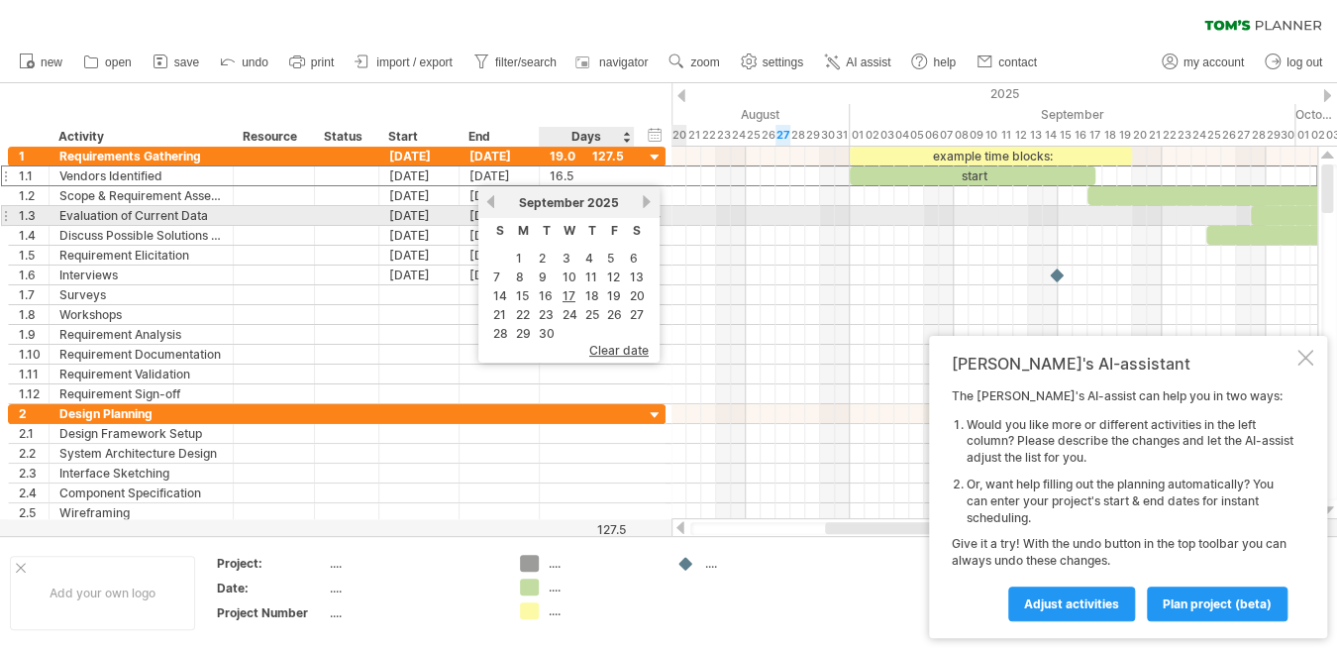
click at [641, 207] on link "next" at bounding box center [647, 201] width 15 height 15
click at [642, 206] on link "next" at bounding box center [647, 201] width 15 height 15
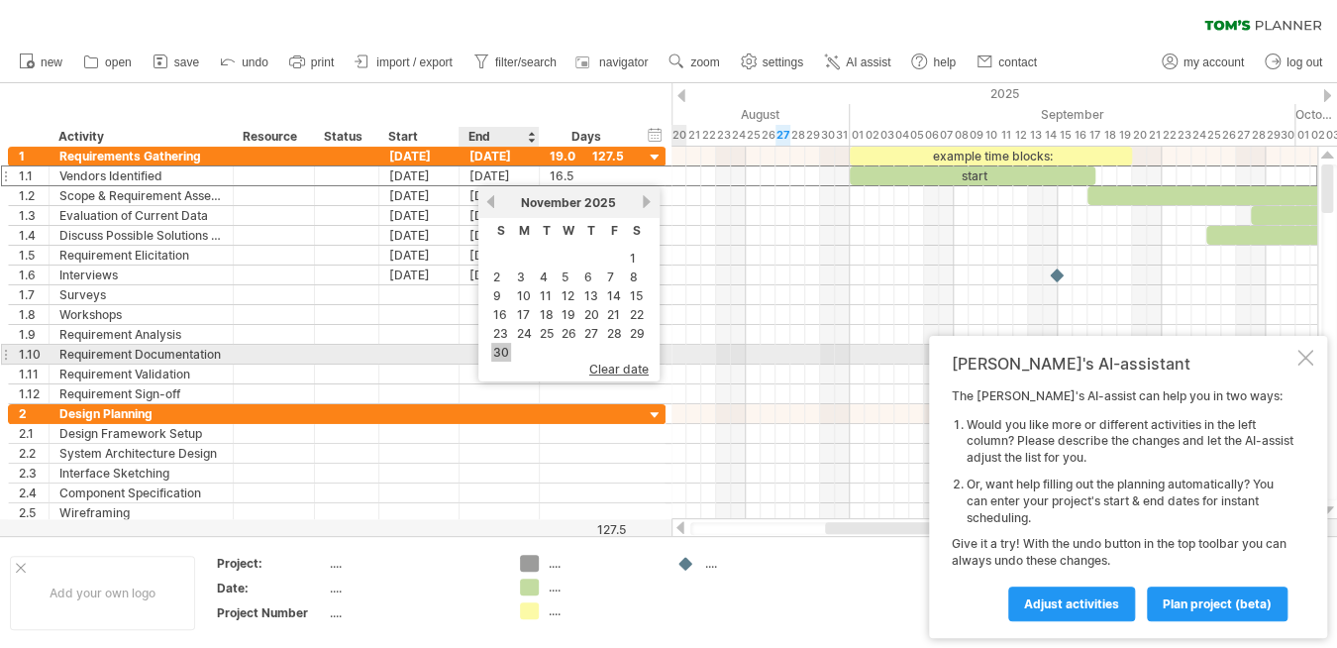
click at [503, 349] on link "30" at bounding box center [501, 352] width 20 height 19
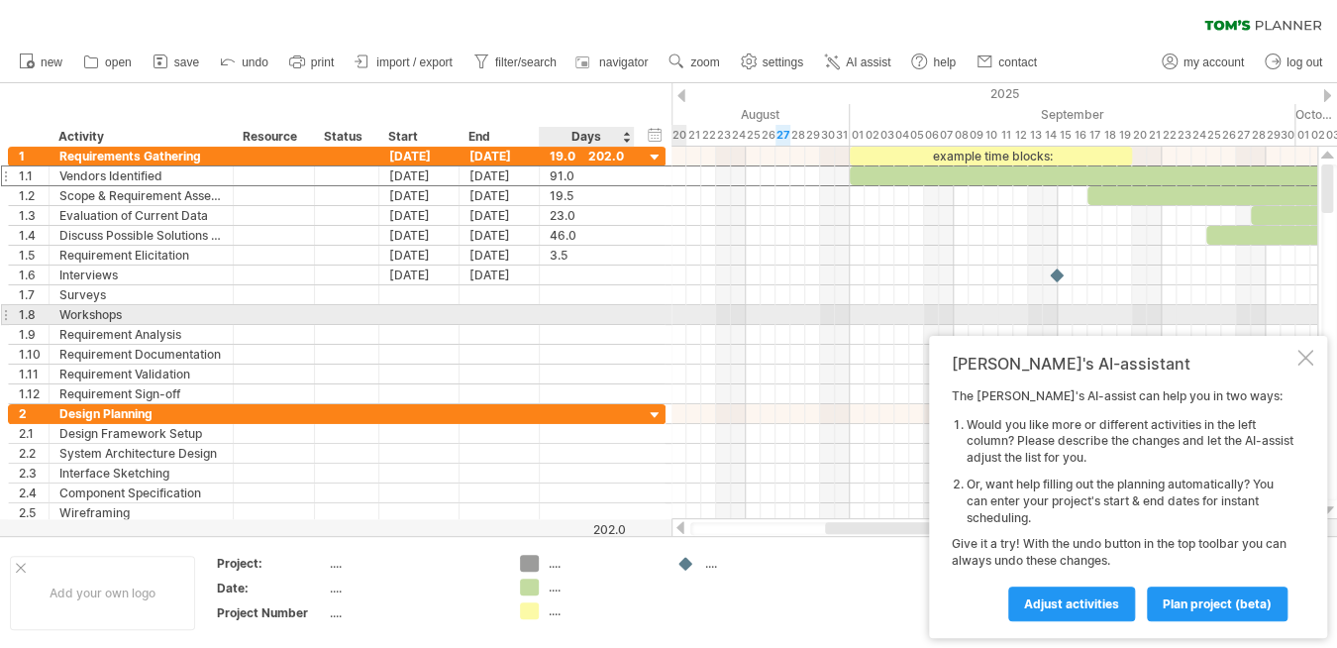
click at [645, 316] on div "1.8 ********* Workshops" at bounding box center [337, 315] width 658 height 20
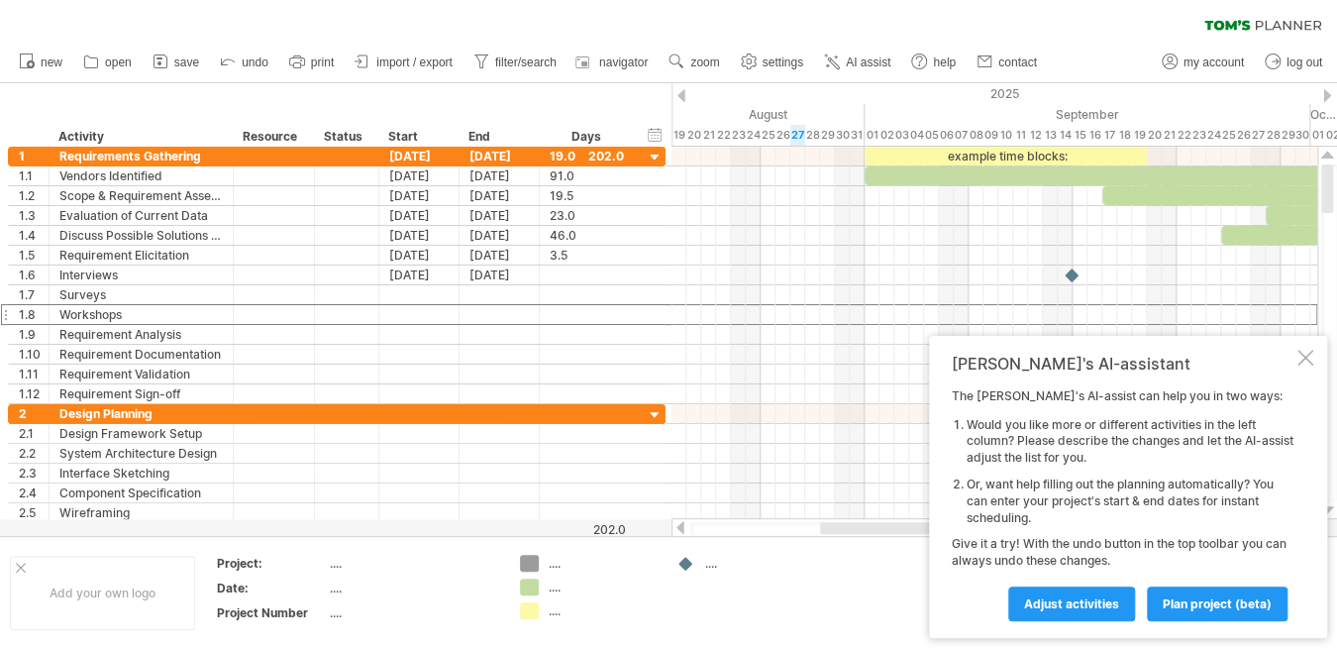
click at [847, 525] on div at bounding box center [939, 528] width 238 height 12
click at [121, 155] on div "Requirements Gathering" at bounding box center [140, 156] width 163 height 19
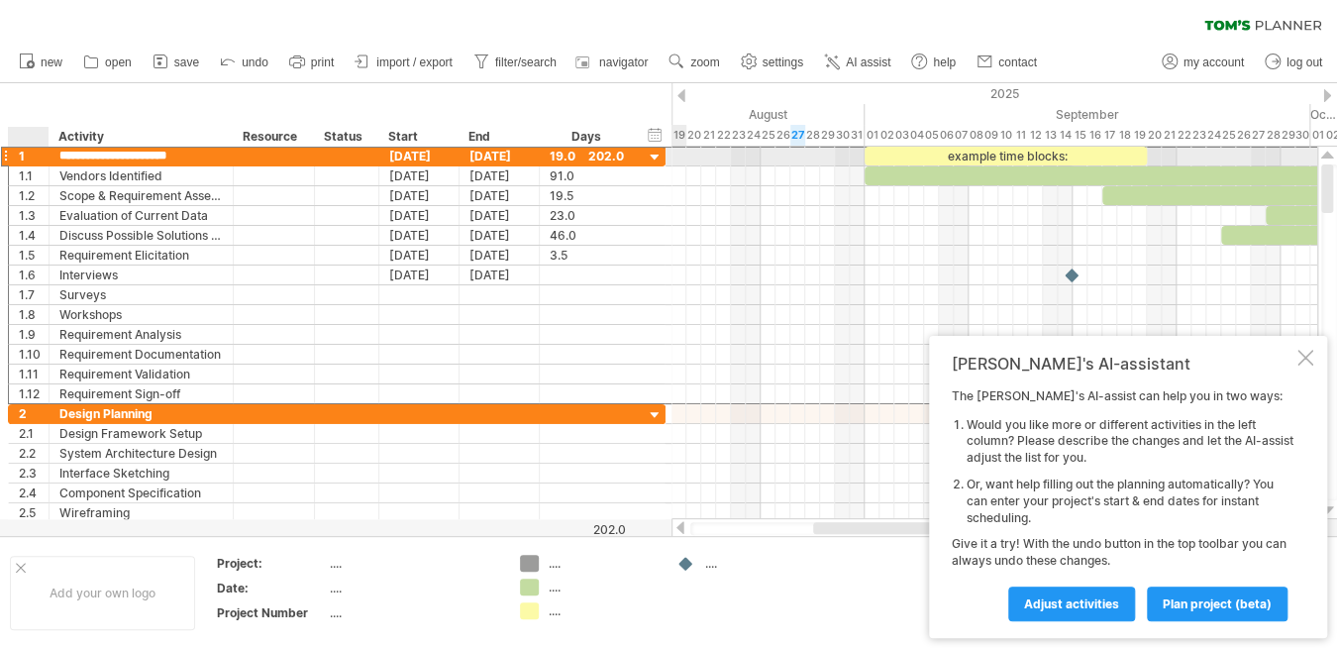
click at [59, 156] on input "**********" at bounding box center [140, 156] width 163 height 19
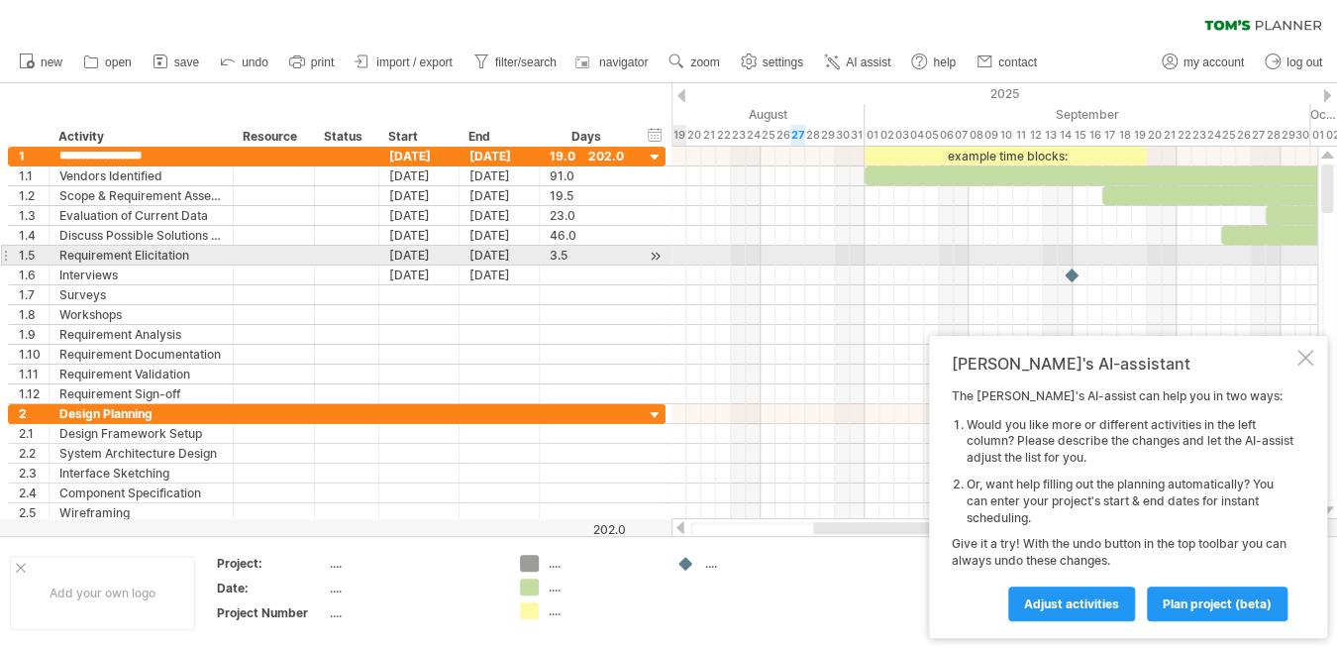
scroll to position [0, 0]
type input "**********"
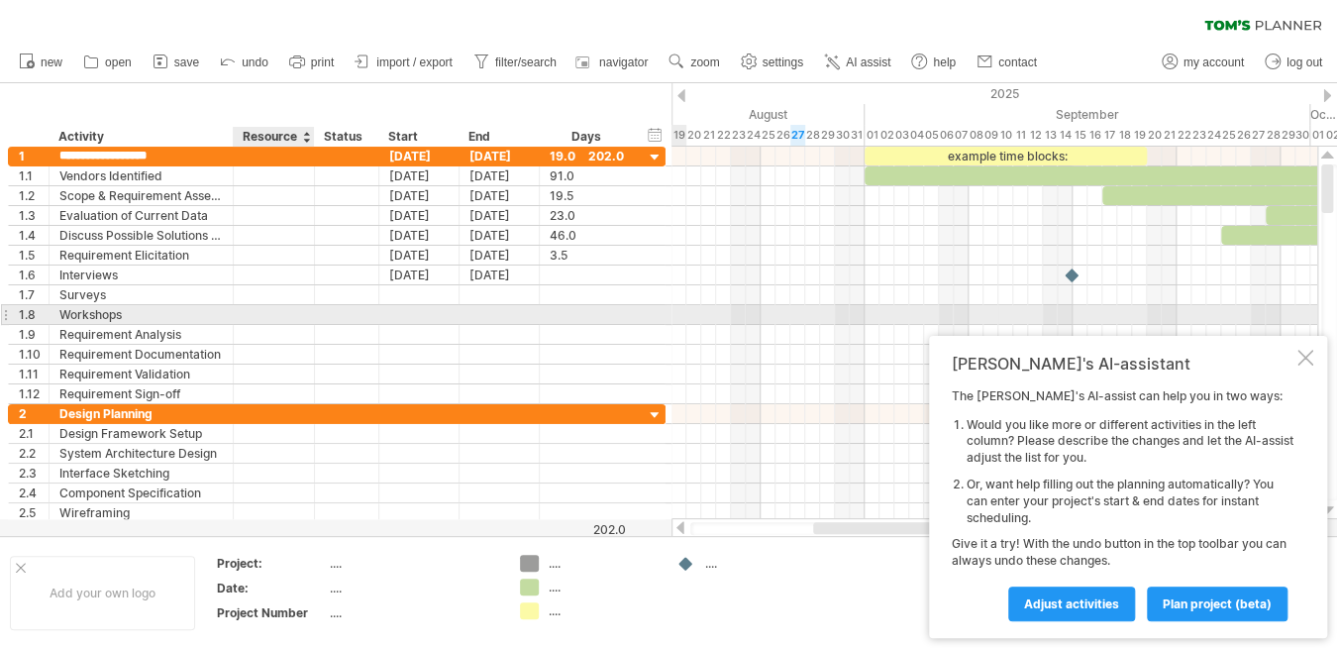
click at [313, 316] on div at bounding box center [312, 315] width 10 height 20
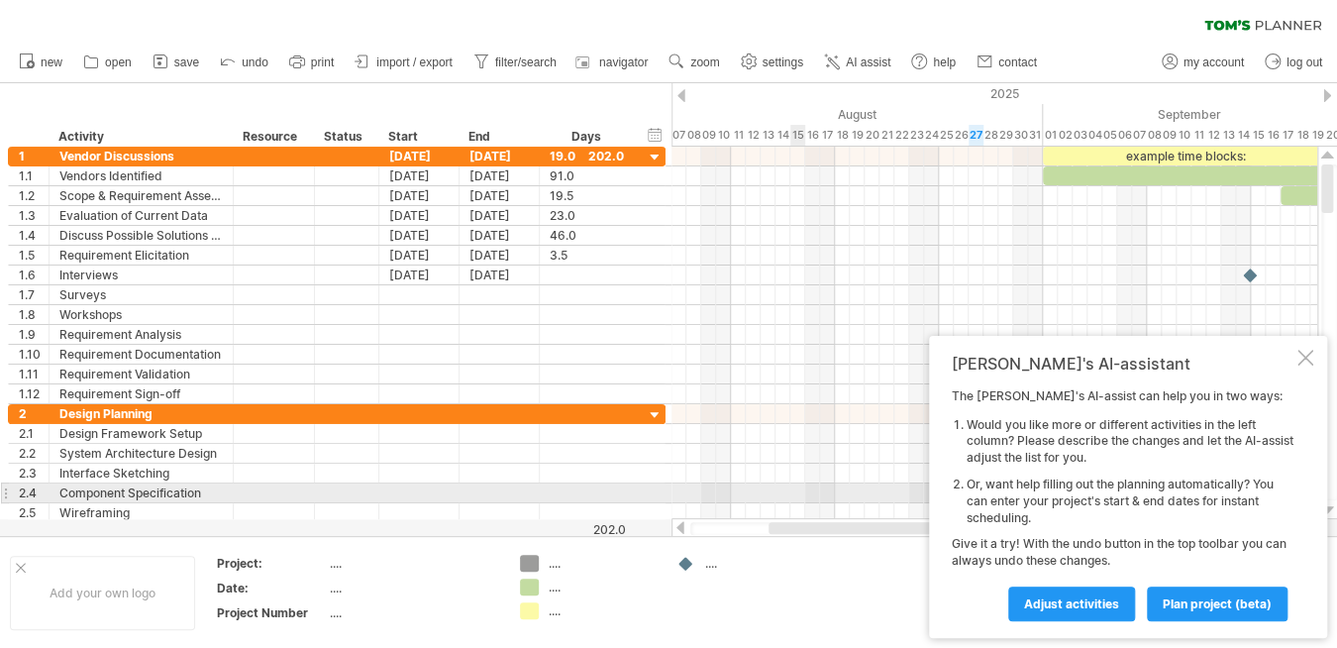
drag, startPoint x: 849, startPoint y: 526, endPoint x: 804, endPoint y: 500, distance: 51.5
click at [804, 500] on div "Trying to reach [DOMAIN_NAME] Connected again... 0% clear filter new 1" at bounding box center [668, 324] width 1337 height 648
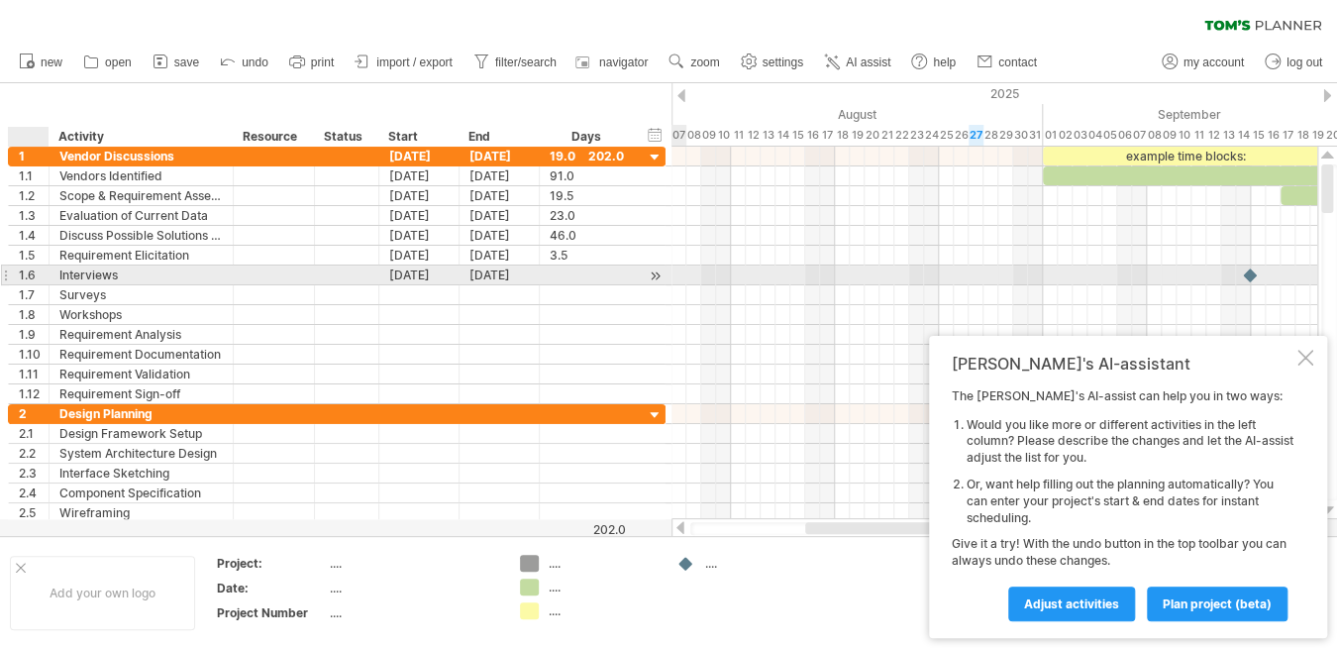
click at [20, 272] on div "1.6" at bounding box center [34, 274] width 30 height 19
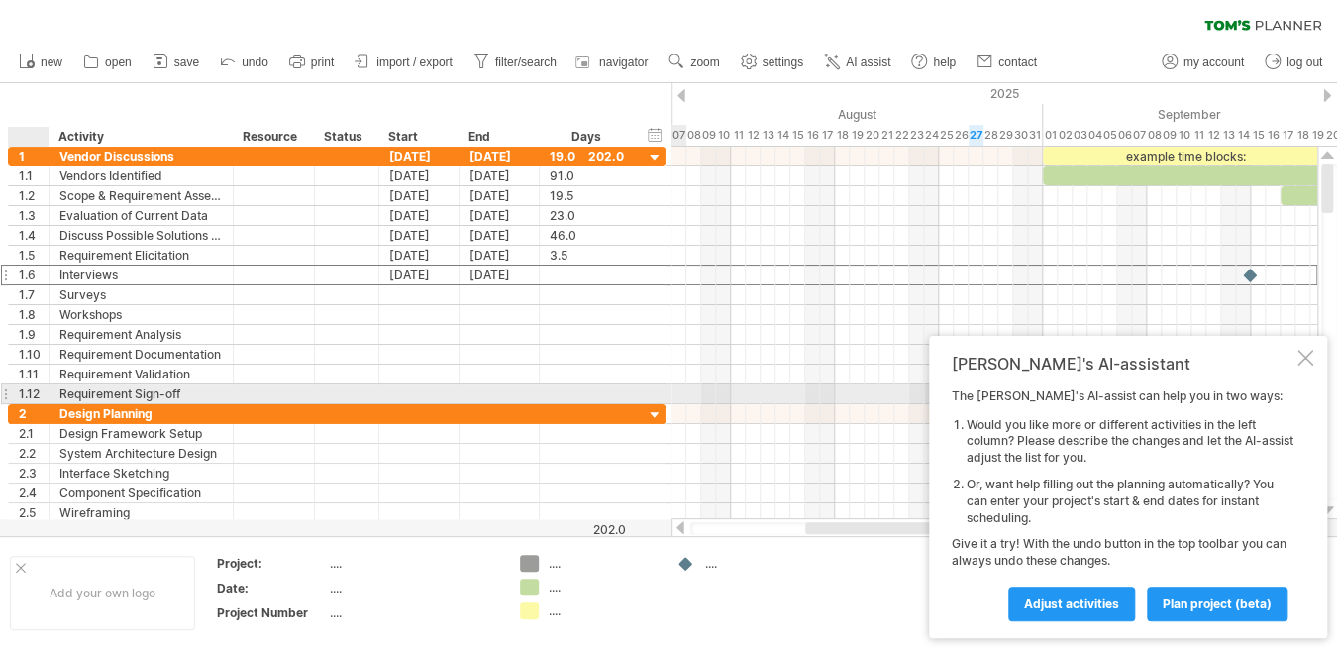
click at [17, 394] on div "1.12" at bounding box center [29, 393] width 41 height 19
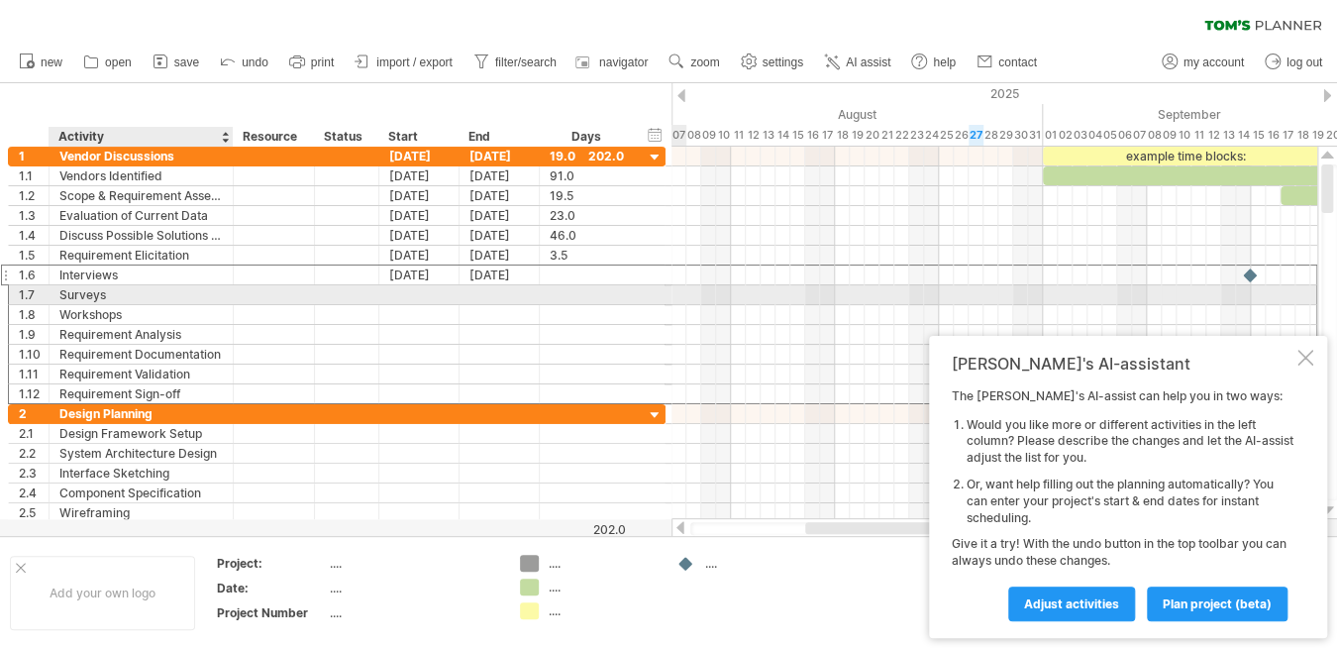
click at [83, 293] on div "Surveys" at bounding box center [140, 294] width 163 height 19
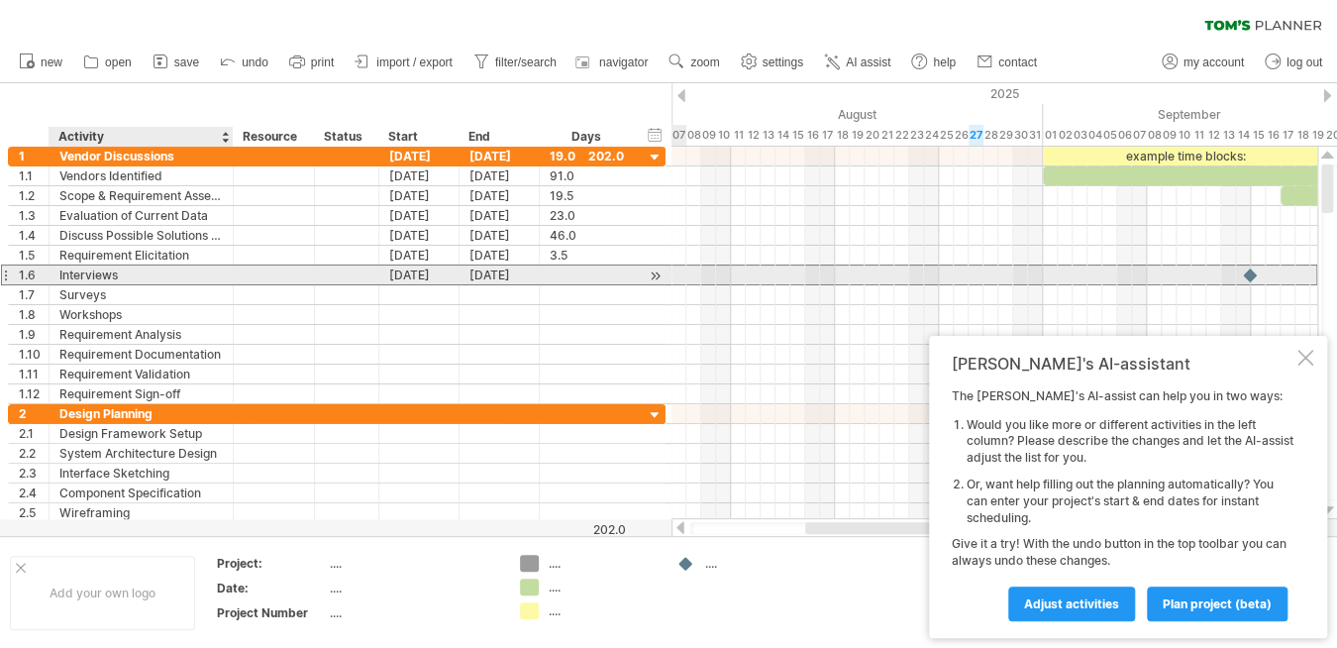
click at [108, 279] on div "Interviews" at bounding box center [140, 274] width 163 height 19
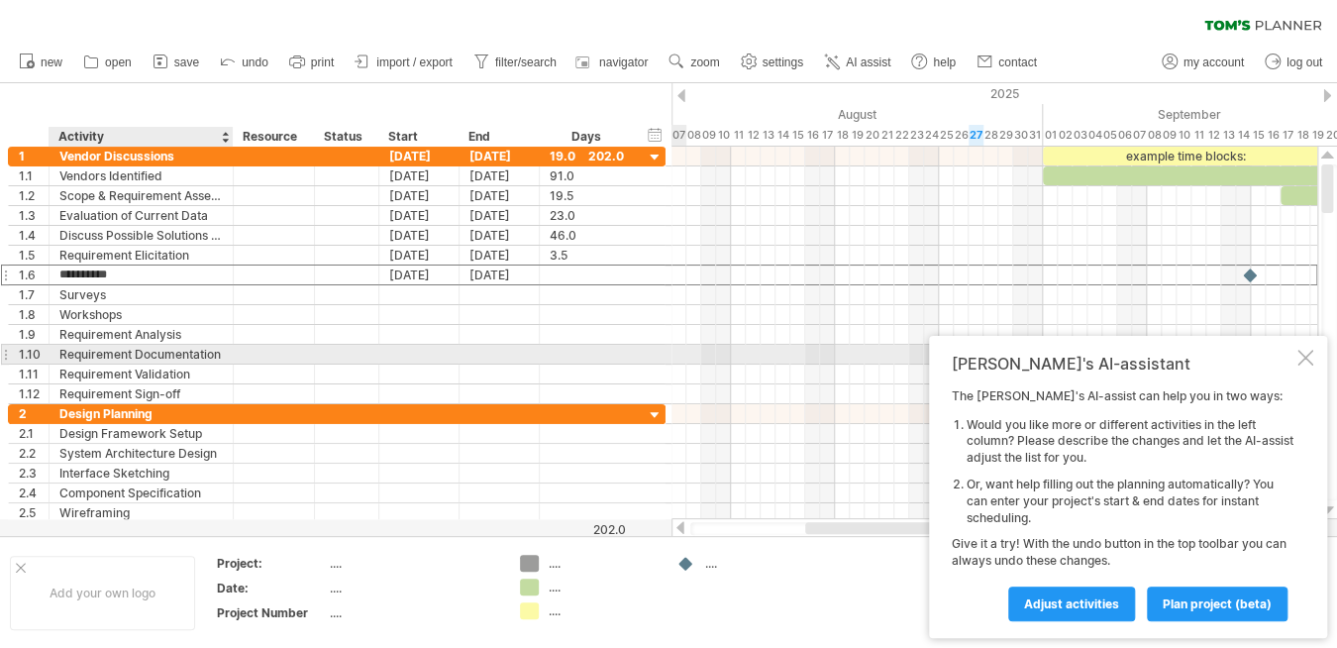
click at [104, 360] on div "Requirement Documentation" at bounding box center [140, 354] width 163 height 19
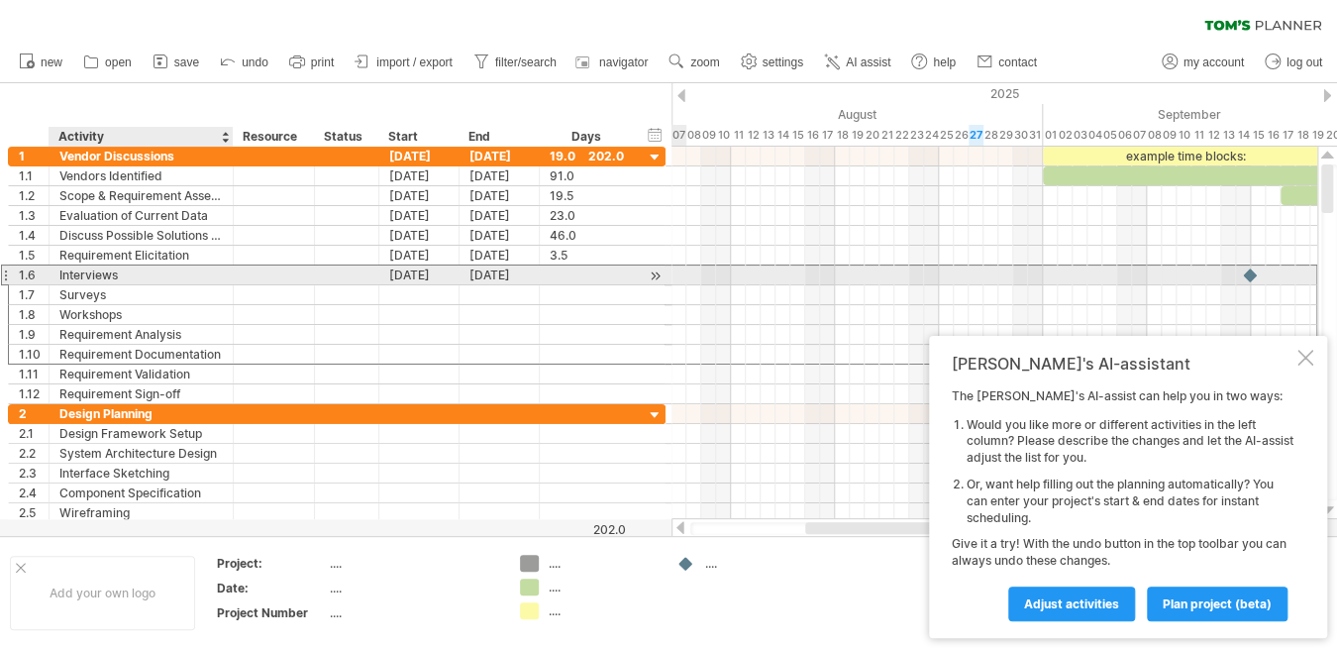
click at [111, 277] on div "Interviews" at bounding box center [140, 274] width 163 height 19
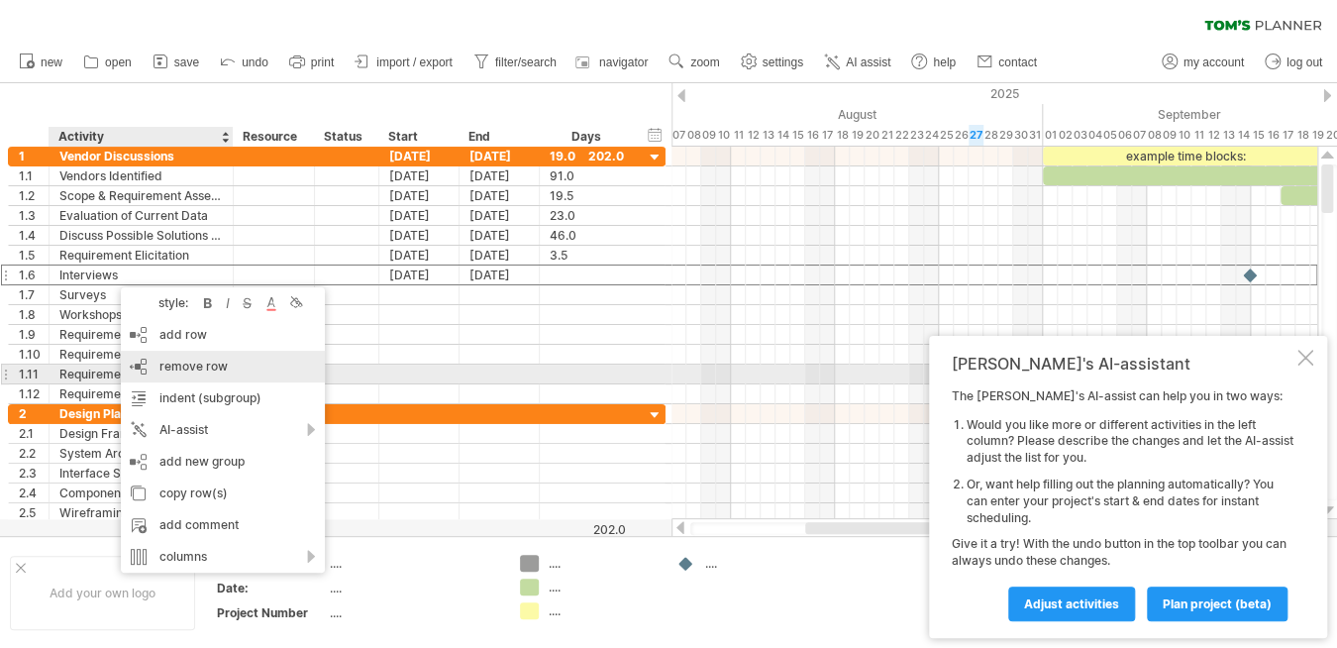
click at [232, 370] on div "remove row remove selected rows" at bounding box center [223, 367] width 204 height 32
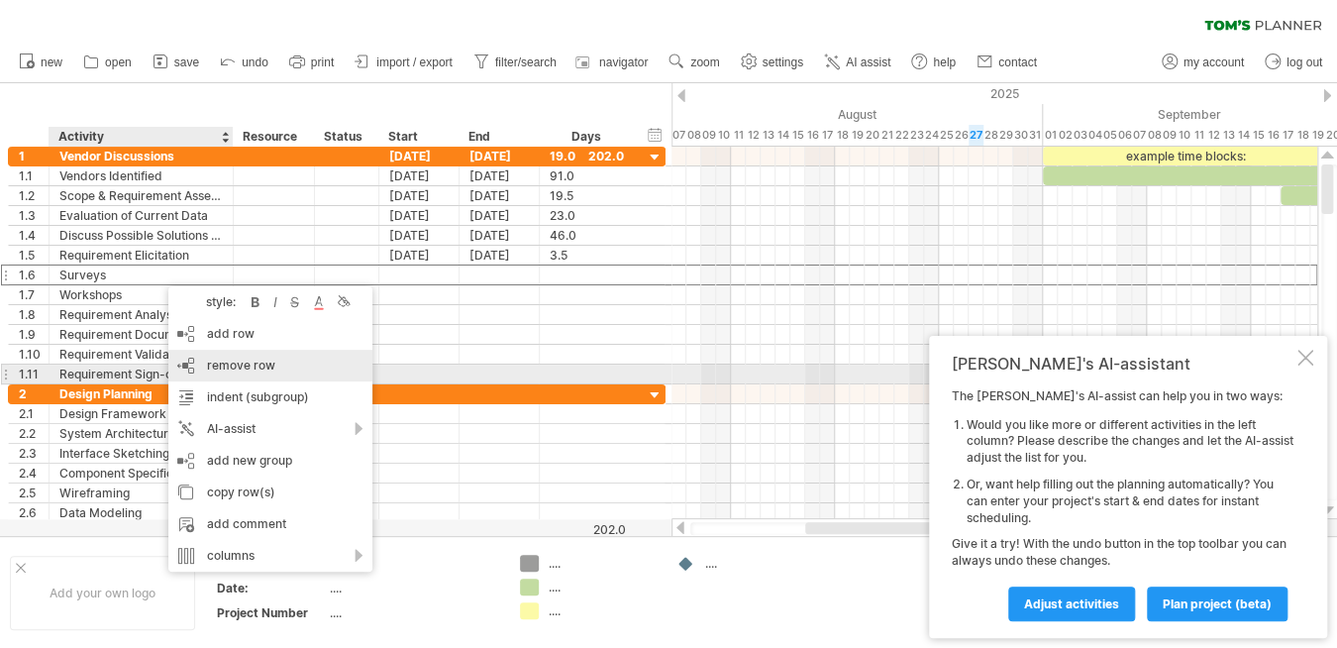
click at [244, 378] on div "remove row remove selected rows" at bounding box center [270, 366] width 204 height 32
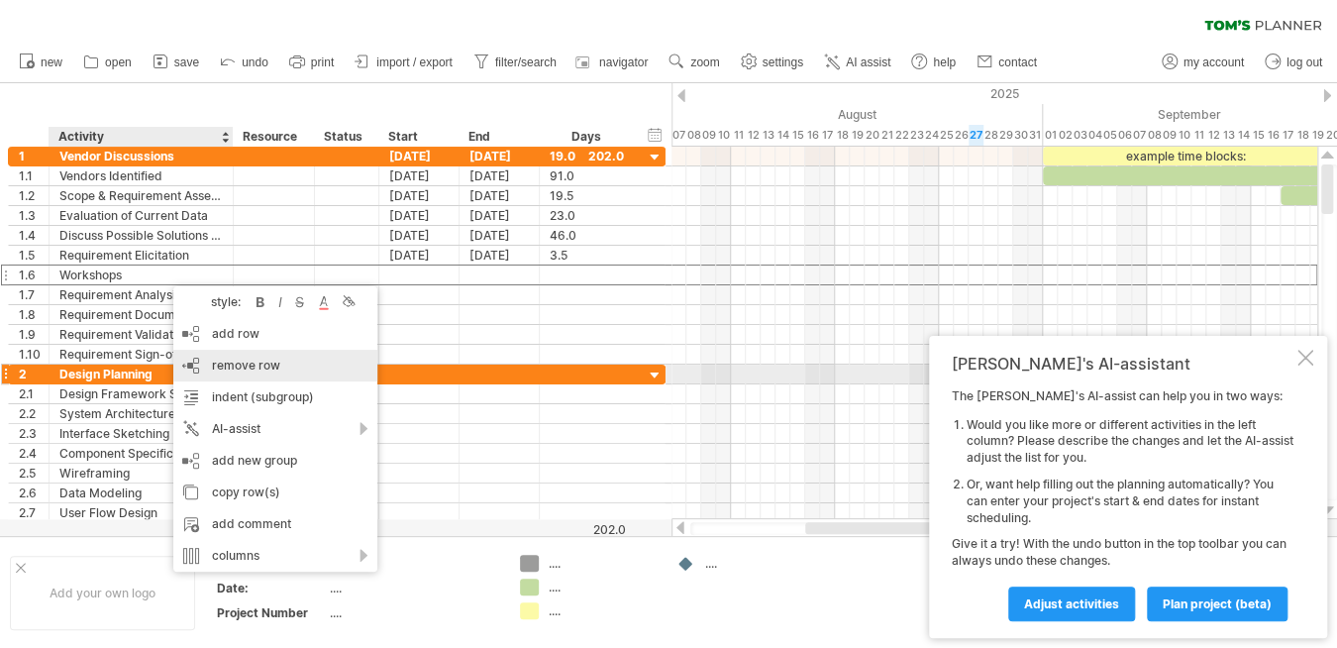
click at [256, 376] on div "remove row remove selected rows" at bounding box center [275, 366] width 204 height 32
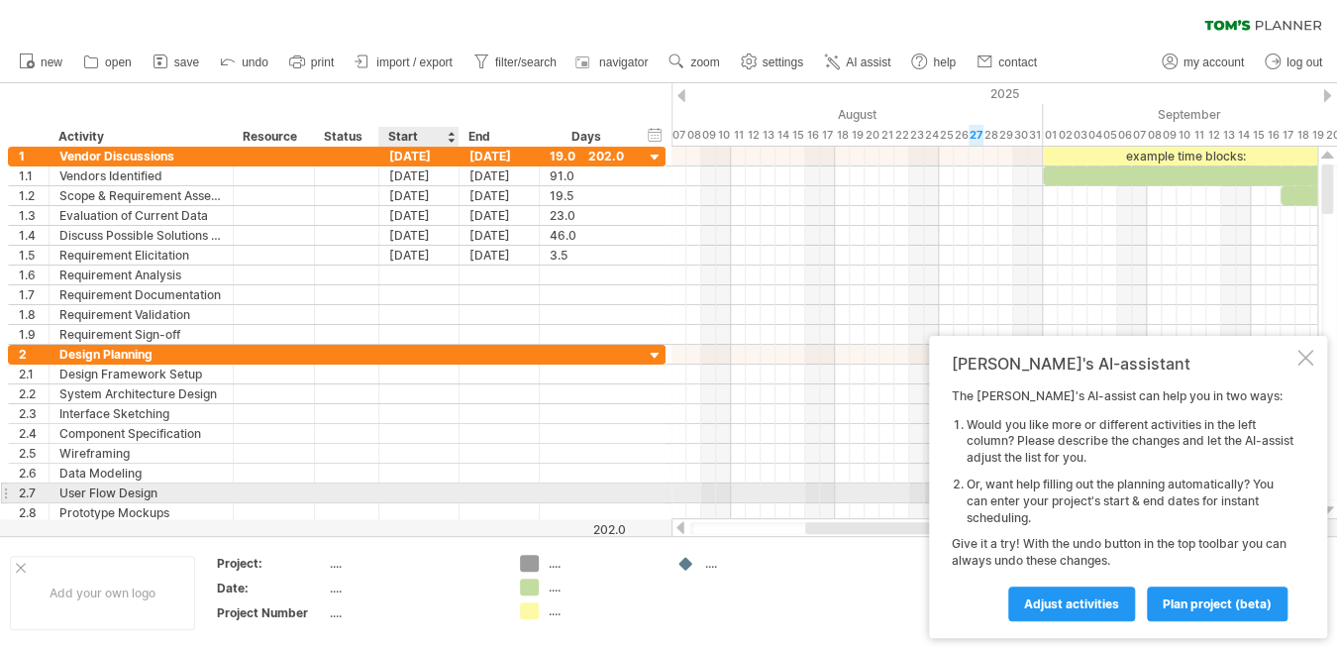
click at [416, 497] on div at bounding box center [419, 492] width 80 height 19
